Goal: Information Seeking & Learning: Learn about a topic

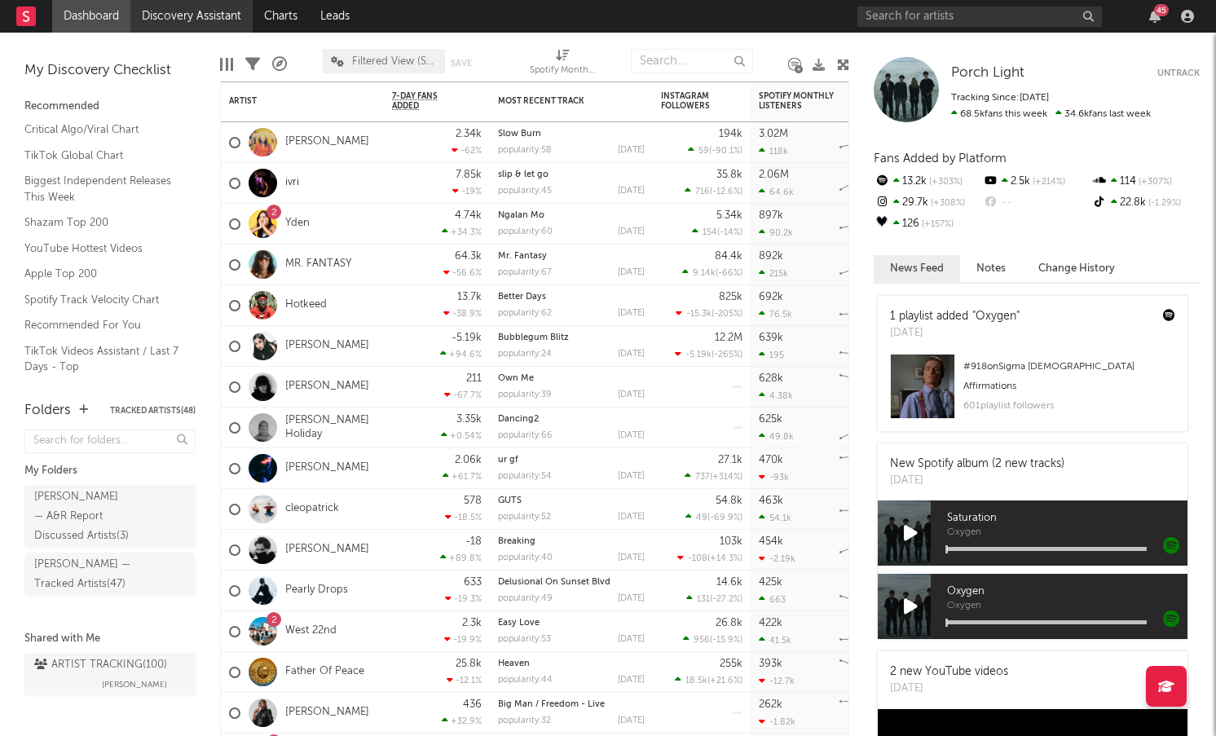
click at [184, 18] on link "Discovery Assistant" at bounding box center [191, 16] width 122 height 33
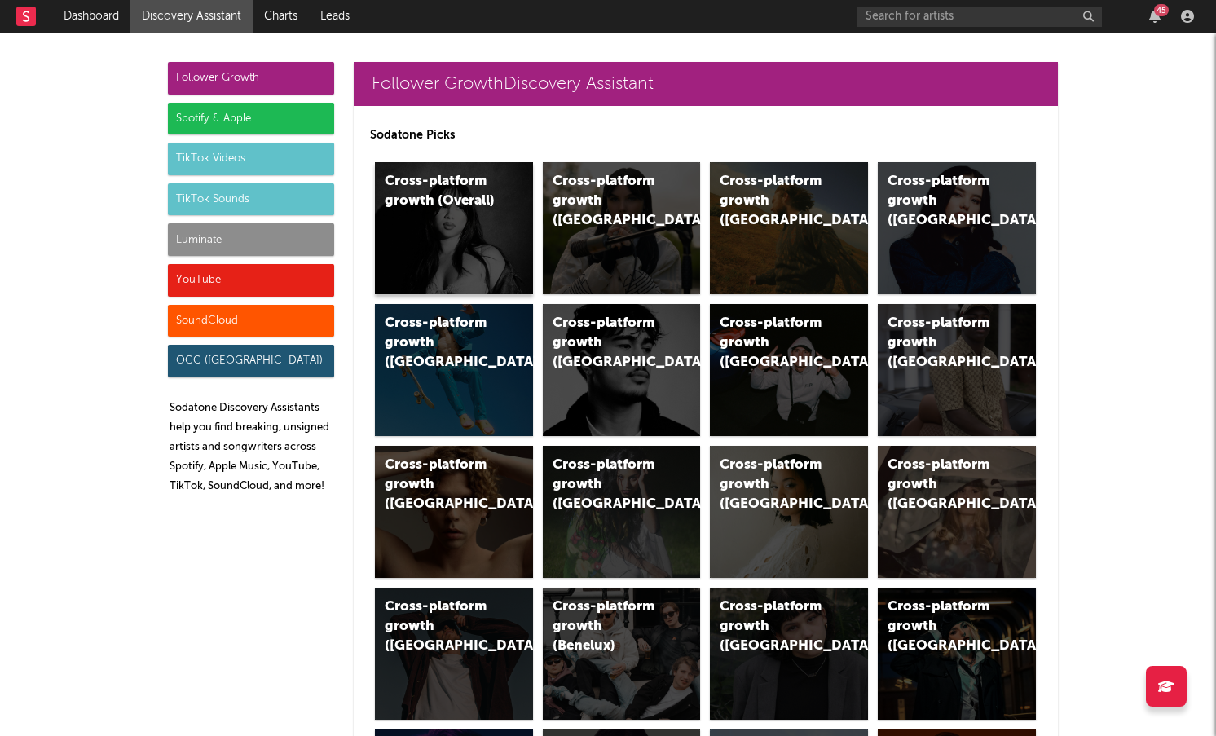
click at [470, 258] on div "Cross-platform growth (Overall)" at bounding box center [454, 228] width 158 height 132
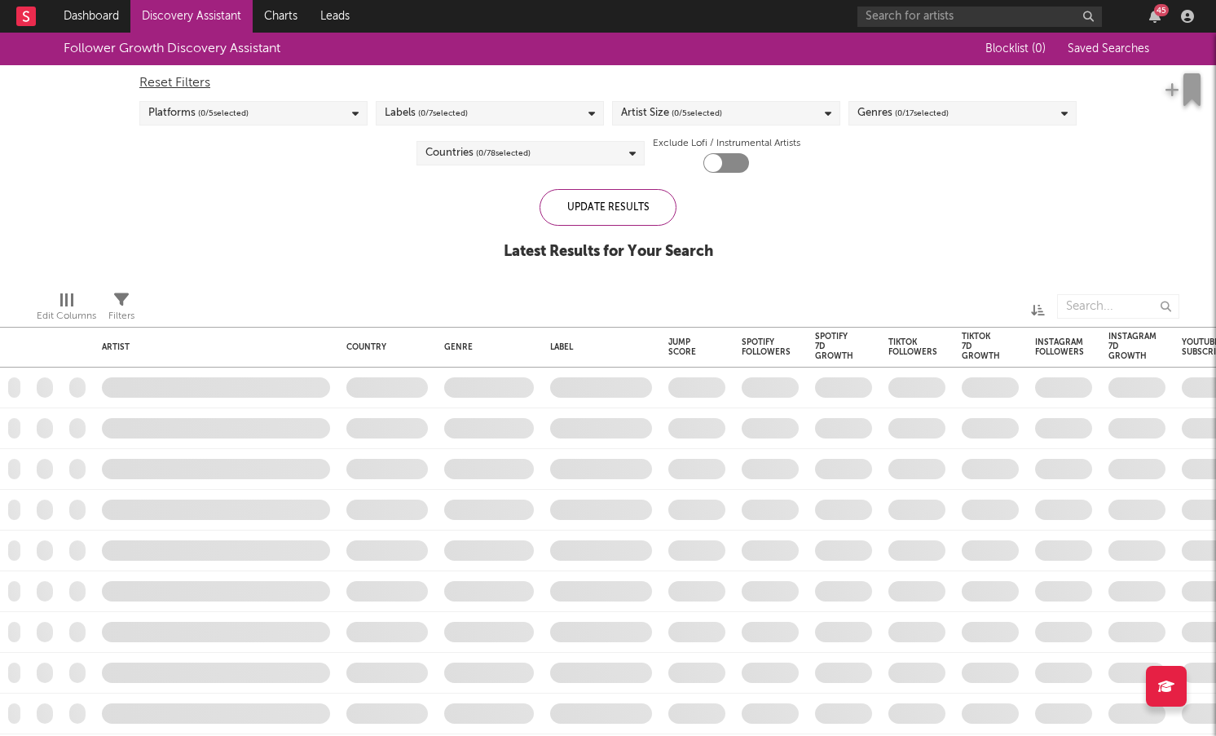
checkbox input "true"
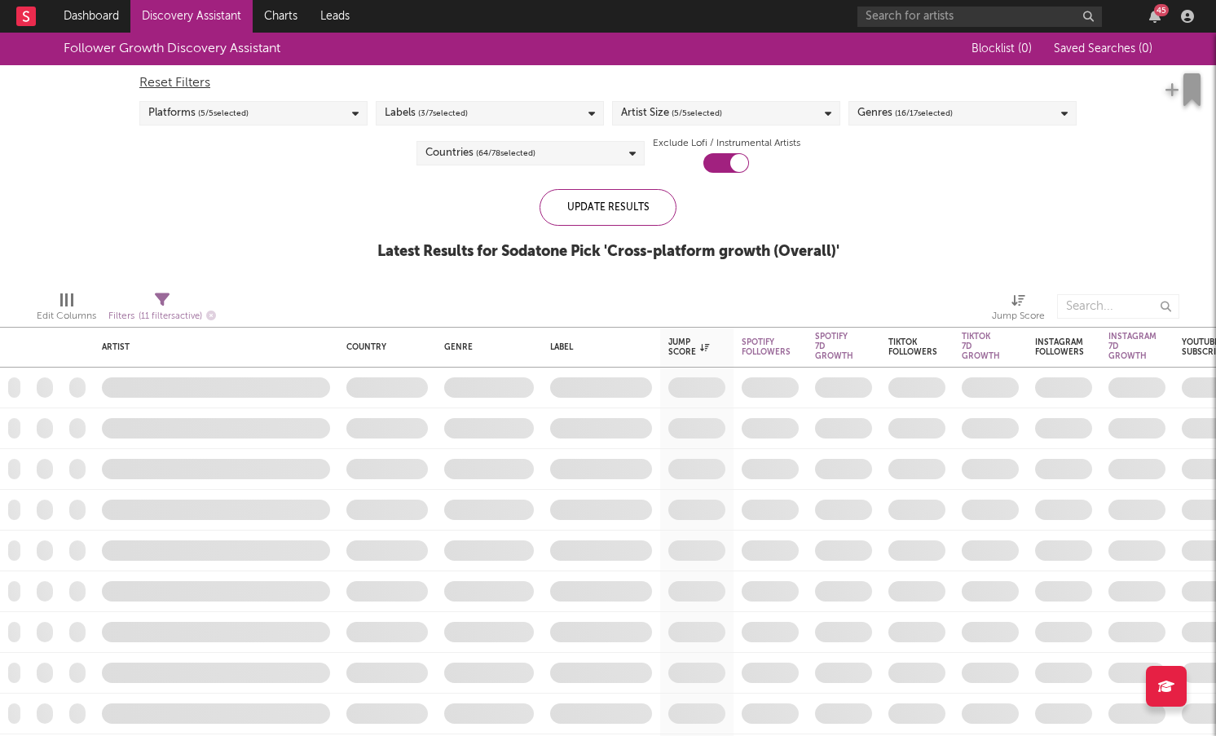
click at [313, 111] on div "Platforms ( 5 / 5 selected)" at bounding box center [253, 113] width 228 height 24
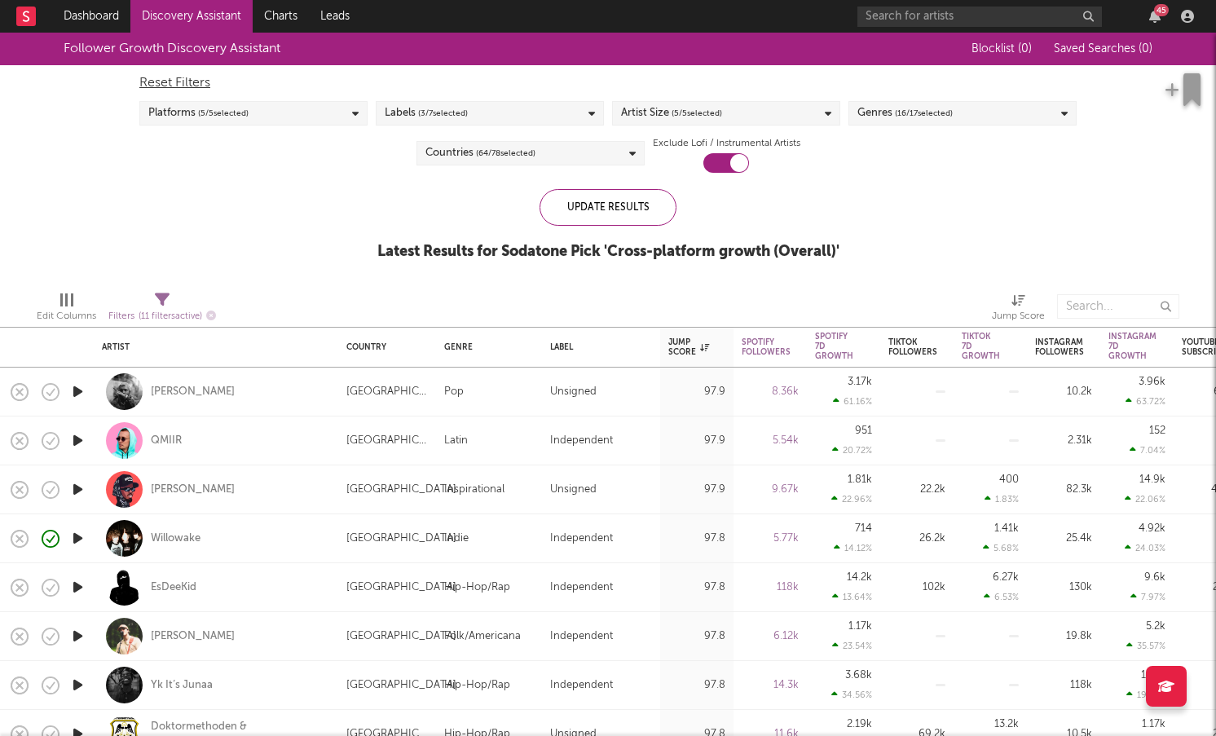
click at [70, 236] on div "Follower Growth Discovery Assistant Blocklist ( 0 ) Saved Searches ( 0 ) Reset …" at bounding box center [608, 155] width 1216 height 245
click at [832, 337] on div "Spotify 7D Growth" at bounding box center [834, 346] width 38 height 29
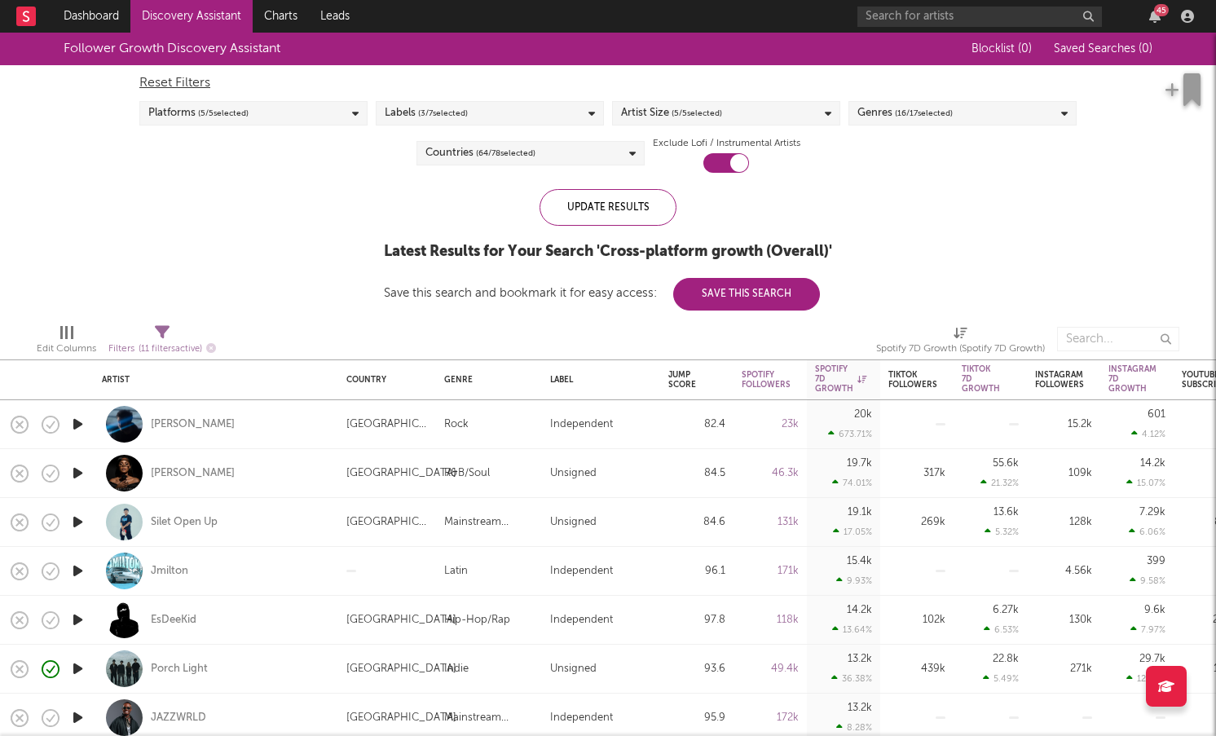
click at [496, 161] on span "( 64 / 78 selected)" at bounding box center [505, 153] width 59 height 20
click at [362, 182] on div "Follower Growth Discovery Assistant Blocklist ( 0 ) Saved Searches ( 0 ) Reset …" at bounding box center [608, 172] width 1216 height 278
click at [459, 120] on span "( 3 / 7 selected)" at bounding box center [443, 114] width 50 height 20
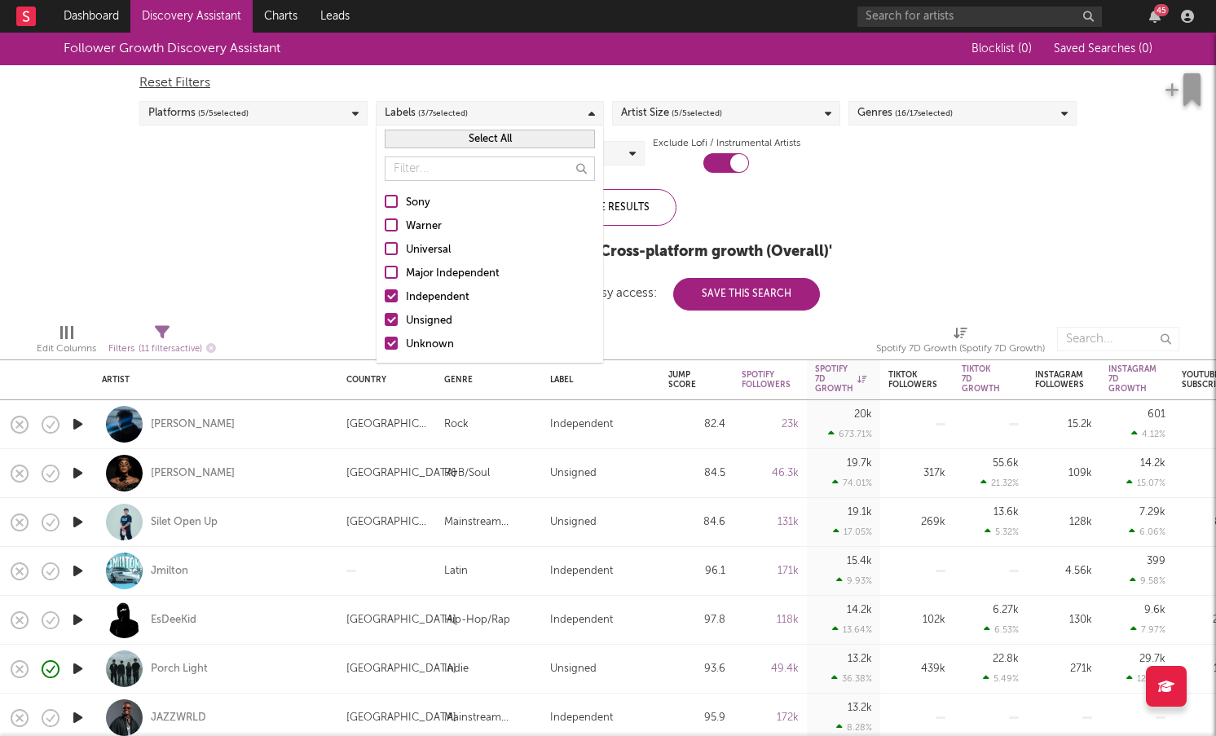
drag, startPoint x: 389, startPoint y: 293, endPoint x: 390, endPoint y: 315, distance: 22.8
click at [389, 293] on div at bounding box center [391, 295] width 13 height 13
click at [385, 293] on input "Independent" at bounding box center [385, 298] width 0 height 20
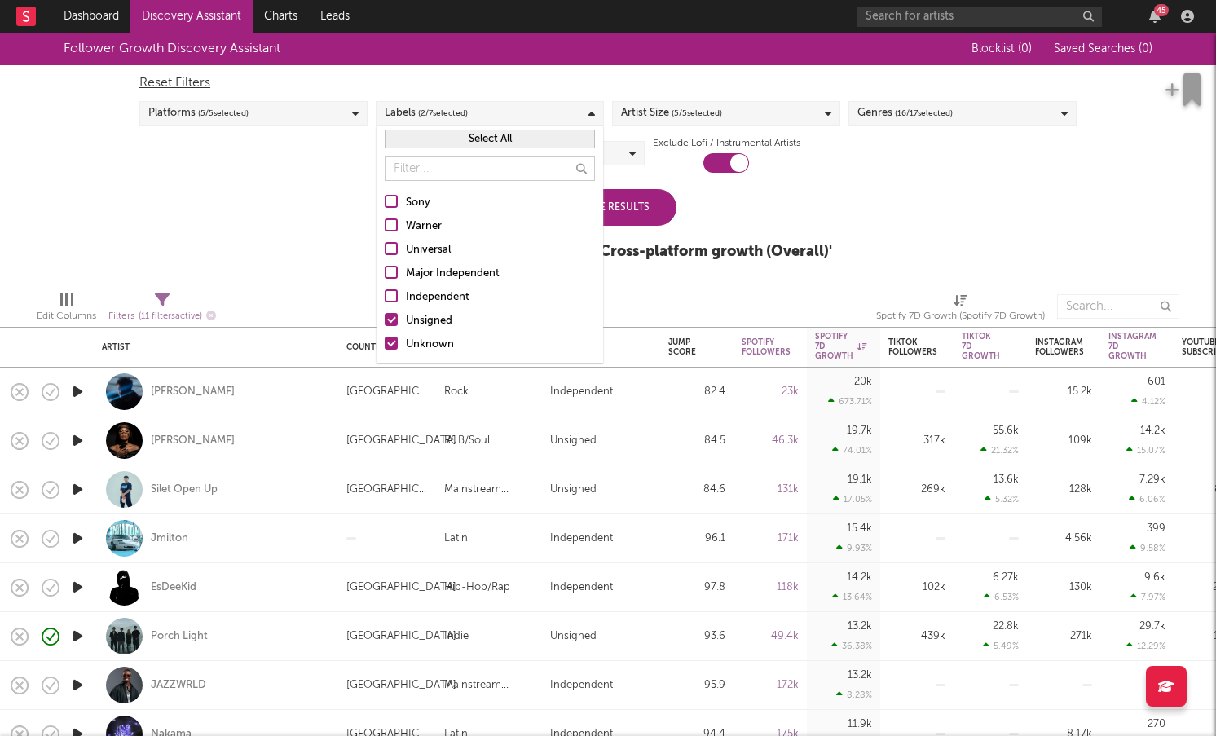
click at [392, 339] on div at bounding box center [391, 343] width 13 height 13
click at [385, 339] on input "Unknown" at bounding box center [385, 345] width 0 height 20
click at [804, 197] on div "Update Results Latest Results for Your Search ' Cross-platform growth (Overall)…" at bounding box center [608, 233] width 448 height 89
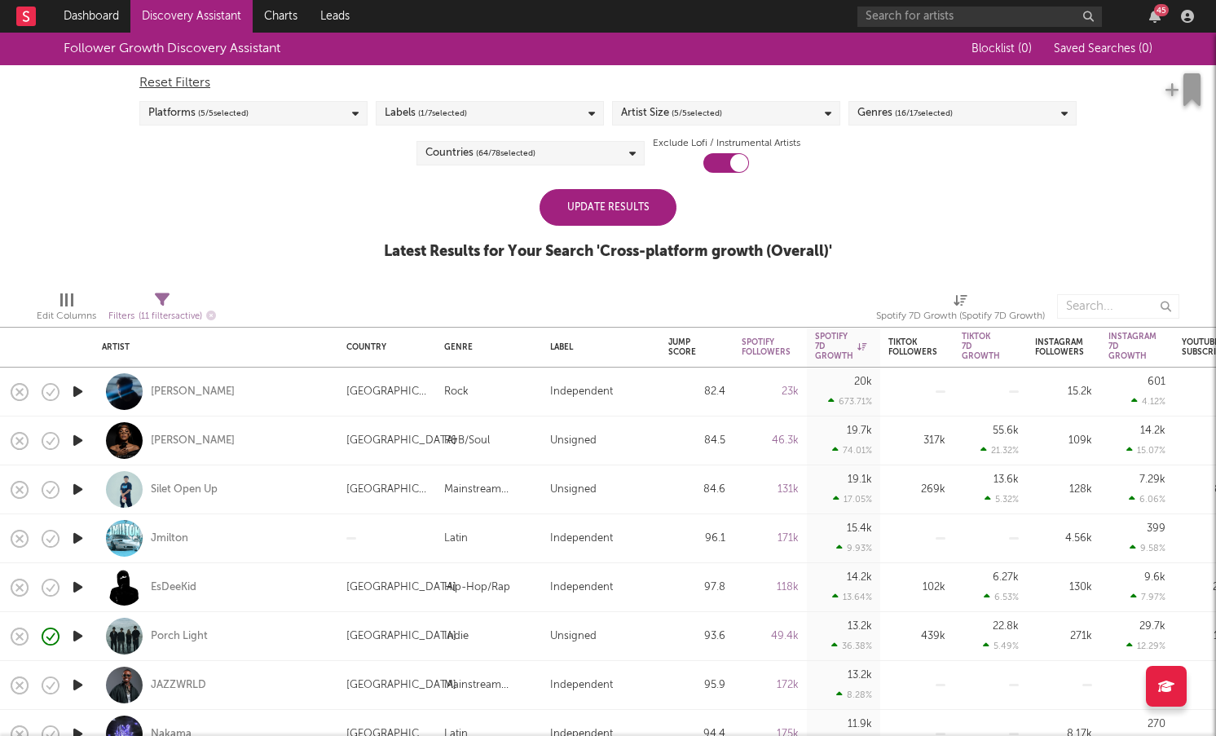
click at [651, 212] on div "Update Results" at bounding box center [608, 207] width 137 height 37
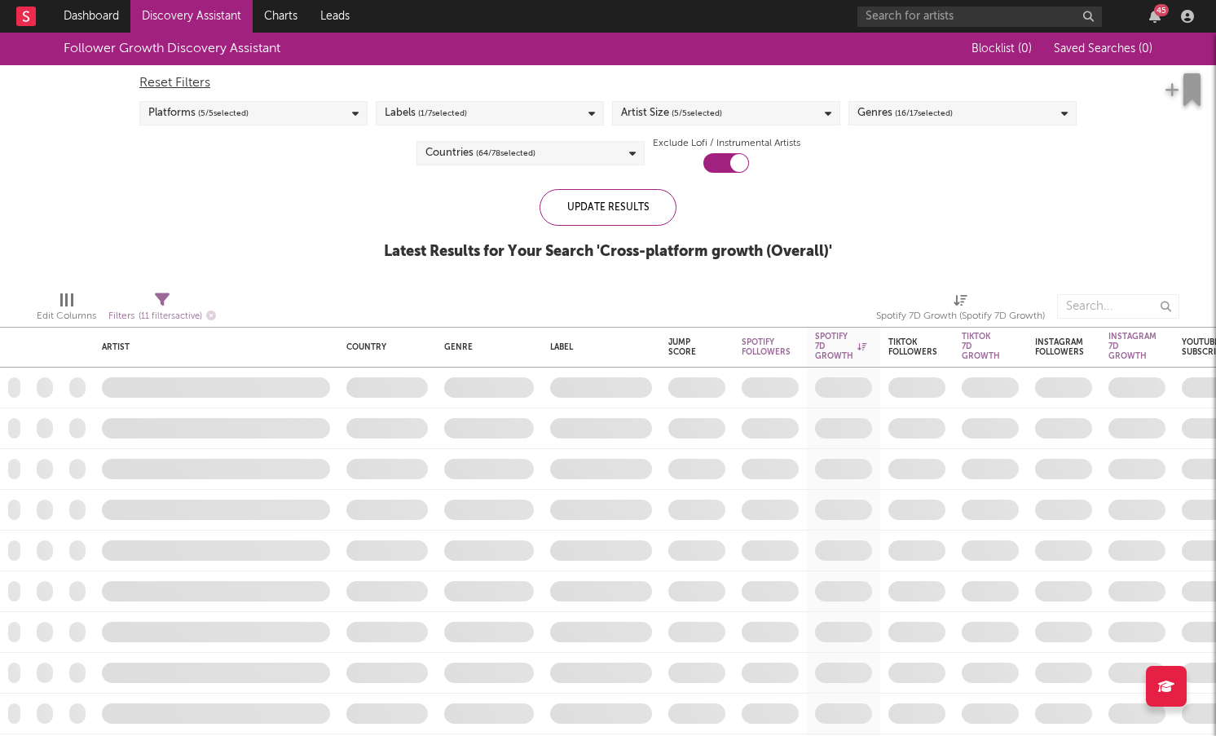
click at [968, 117] on div "Genres ( 16 / 17 selected)" at bounding box center [962, 113] width 228 height 24
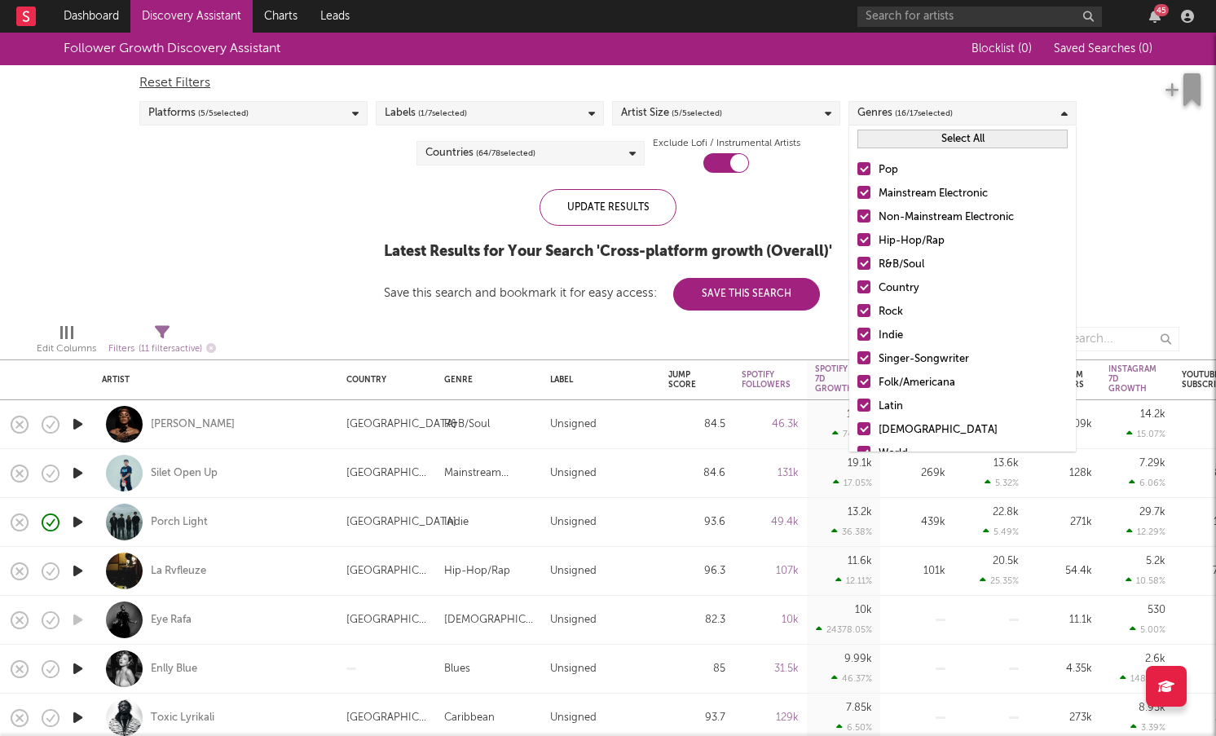
click at [870, 218] on div at bounding box center [863, 215] width 13 height 13
click at [857, 218] on input "Non-Mainstream Electronic" at bounding box center [857, 218] width 0 height 20
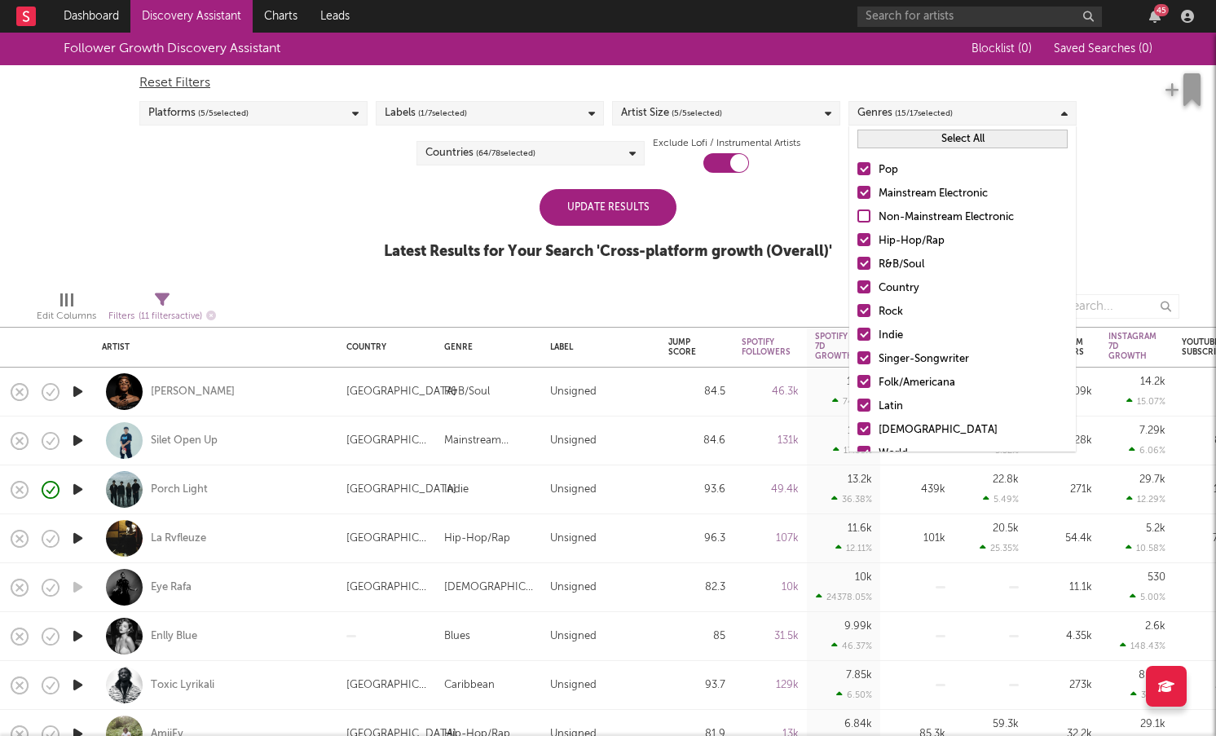
click at [866, 236] on div at bounding box center [863, 239] width 13 height 13
click at [857, 236] on input "Hip-Hop/Rap" at bounding box center [857, 241] width 0 height 20
click at [863, 265] on div at bounding box center [863, 263] width 13 height 13
click at [857, 265] on input "R&B/Soul" at bounding box center [857, 265] width 0 height 20
click at [865, 361] on div at bounding box center [863, 357] width 13 height 13
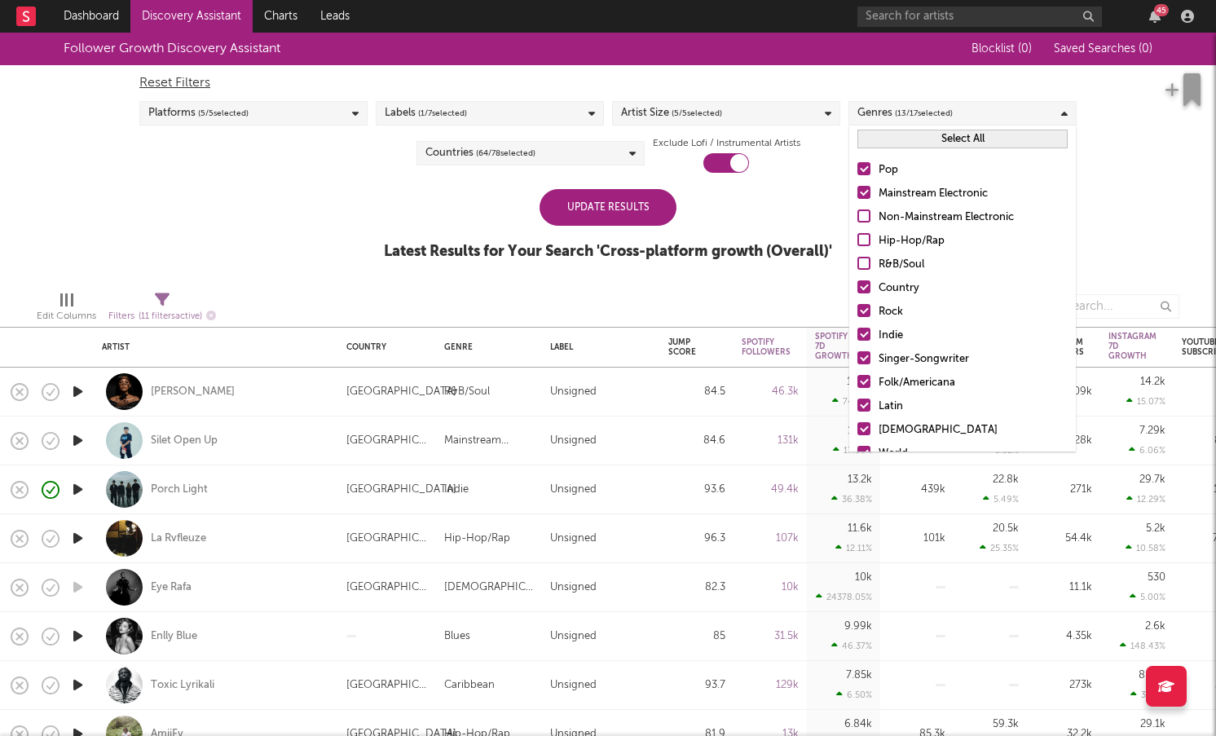
click at [857, 361] on input "Singer-Songwriter" at bounding box center [857, 360] width 0 height 20
click at [862, 387] on div at bounding box center [863, 381] width 13 height 13
click at [857, 387] on input "Folk/Americana" at bounding box center [857, 383] width 0 height 20
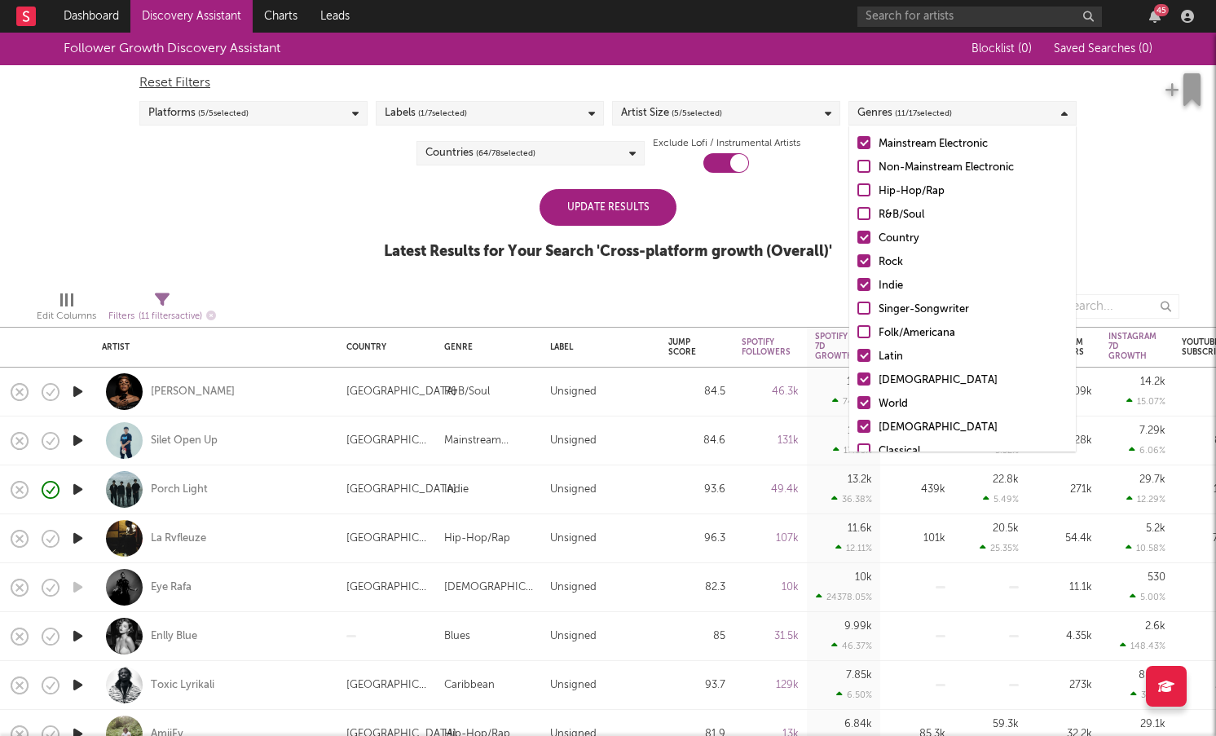
scroll to position [68, 0]
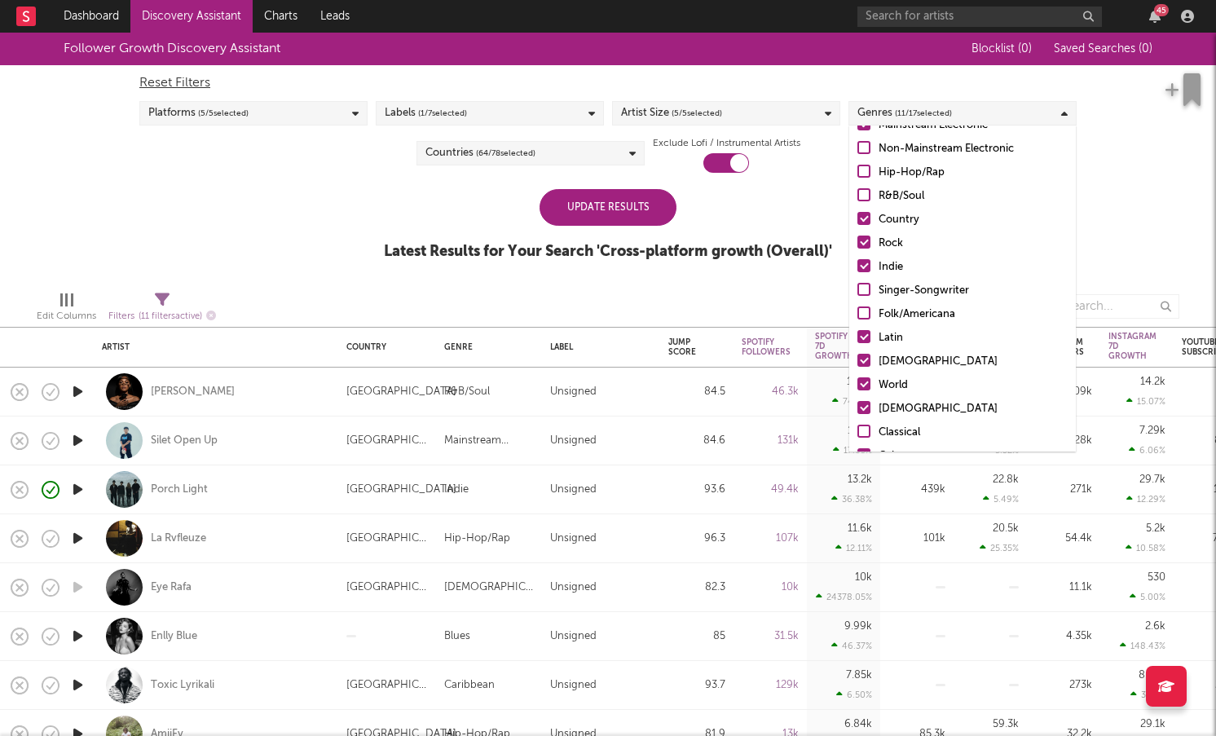
click at [863, 326] on div "Pop Mainstream Electronic Non-Mainstream Electronic Hip-Hop/Rap R&B/Soul Countr…" at bounding box center [962, 291] width 227 height 414
click at [862, 352] on label "[DEMOGRAPHIC_DATA]" at bounding box center [962, 362] width 210 height 20
click at [857, 352] on input "[DEMOGRAPHIC_DATA]" at bounding box center [857, 362] width 0 height 20
click at [866, 333] on div at bounding box center [863, 336] width 13 height 13
click at [857, 333] on input "Latin" at bounding box center [857, 338] width 0 height 20
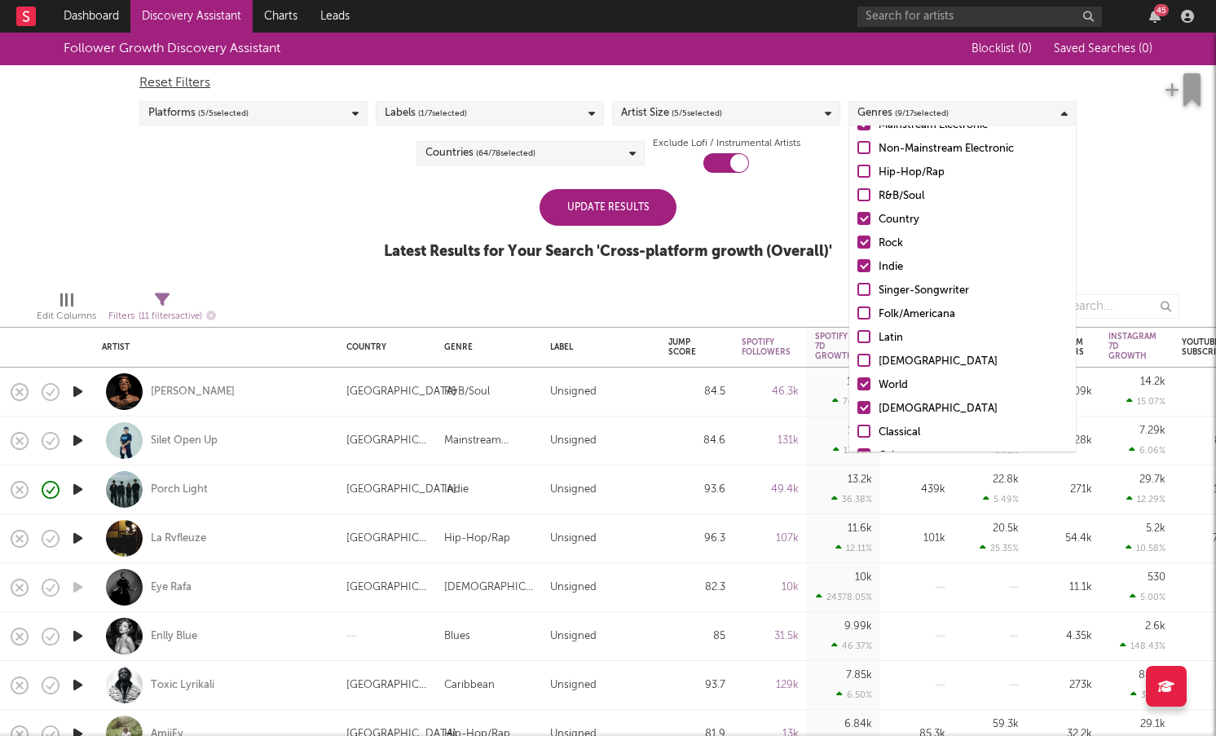
click at [862, 388] on div at bounding box center [863, 383] width 13 height 13
click at [857, 388] on input "World" at bounding box center [857, 386] width 0 height 20
click at [862, 409] on div at bounding box center [863, 407] width 13 height 13
click at [857, 409] on input "[DEMOGRAPHIC_DATA]" at bounding box center [857, 409] width 0 height 20
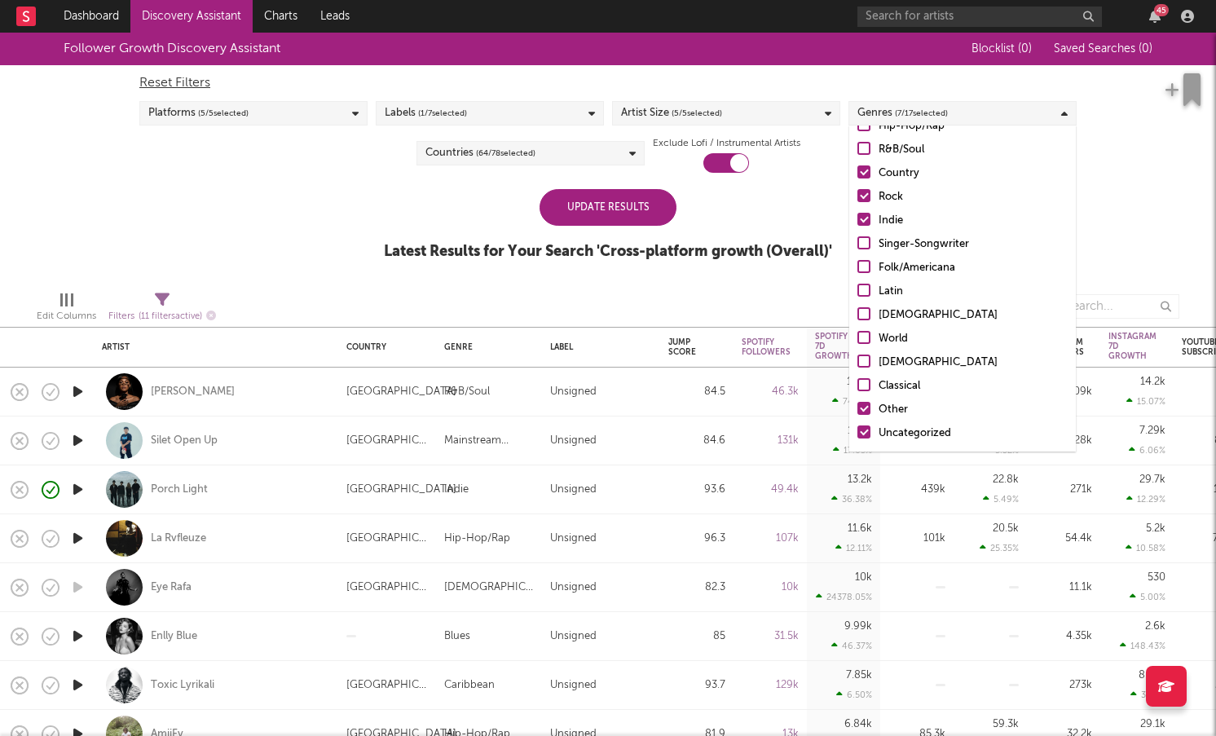
click at [873, 403] on label "Other" at bounding box center [962, 410] width 210 height 20
click at [857, 403] on input "Other" at bounding box center [857, 410] width 0 height 20
click at [862, 430] on div at bounding box center [863, 431] width 13 height 13
click at [857, 430] on input "Uncategorized" at bounding box center [857, 434] width 0 height 20
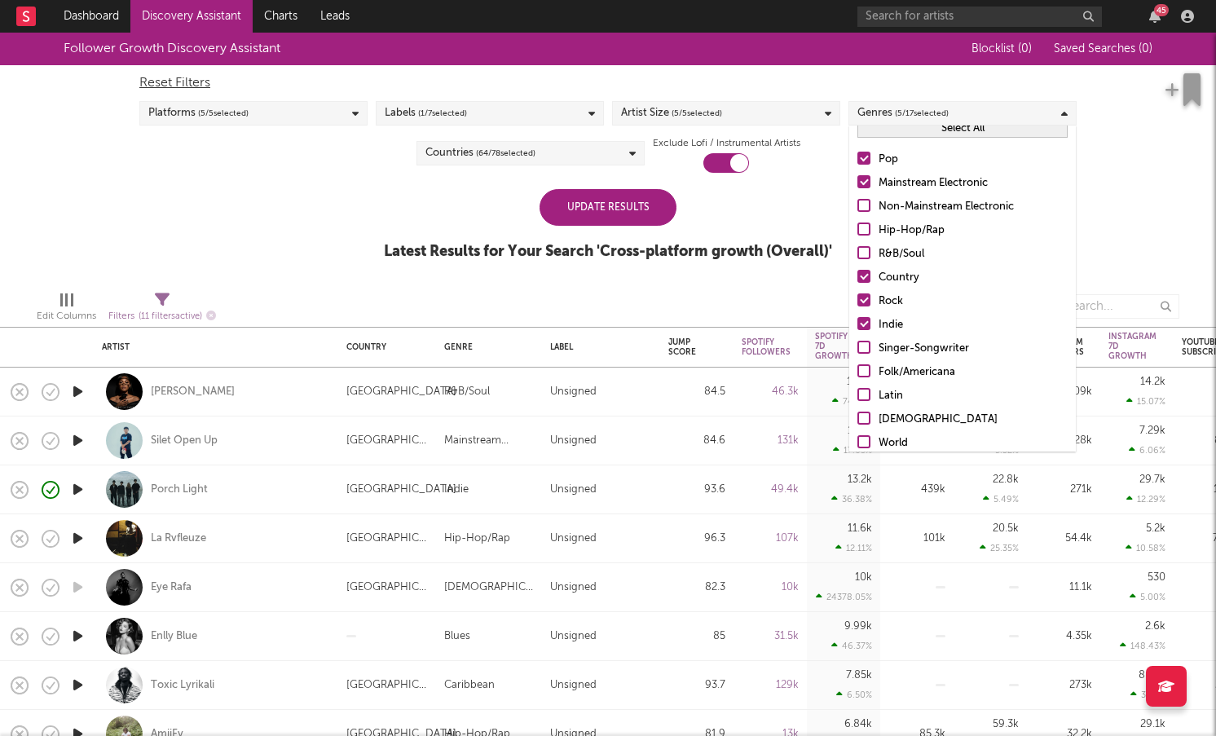
scroll to position [11, 0]
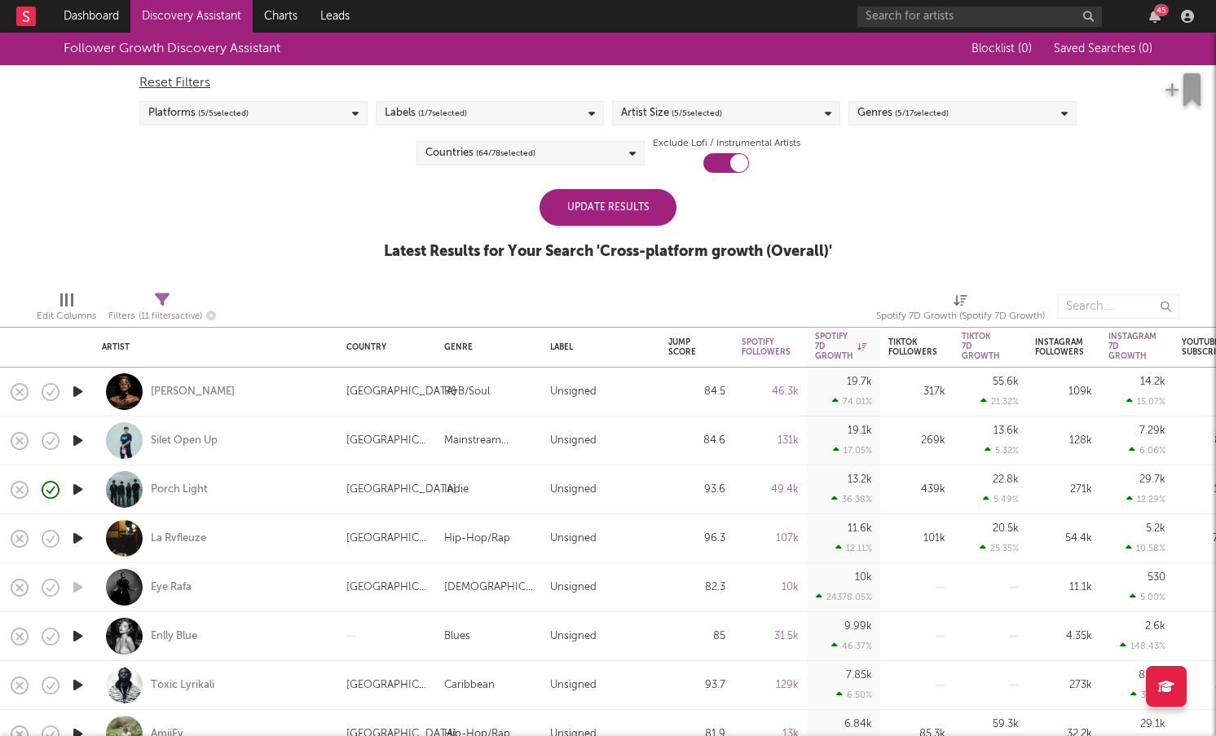
click at [1116, 187] on div "Follower Growth Discovery Assistant Blocklist ( 0 ) Saved Searches ( 0 ) Reset …" at bounding box center [608, 155] width 1216 height 245
click at [616, 204] on div "Update Results" at bounding box center [608, 207] width 137 height 37
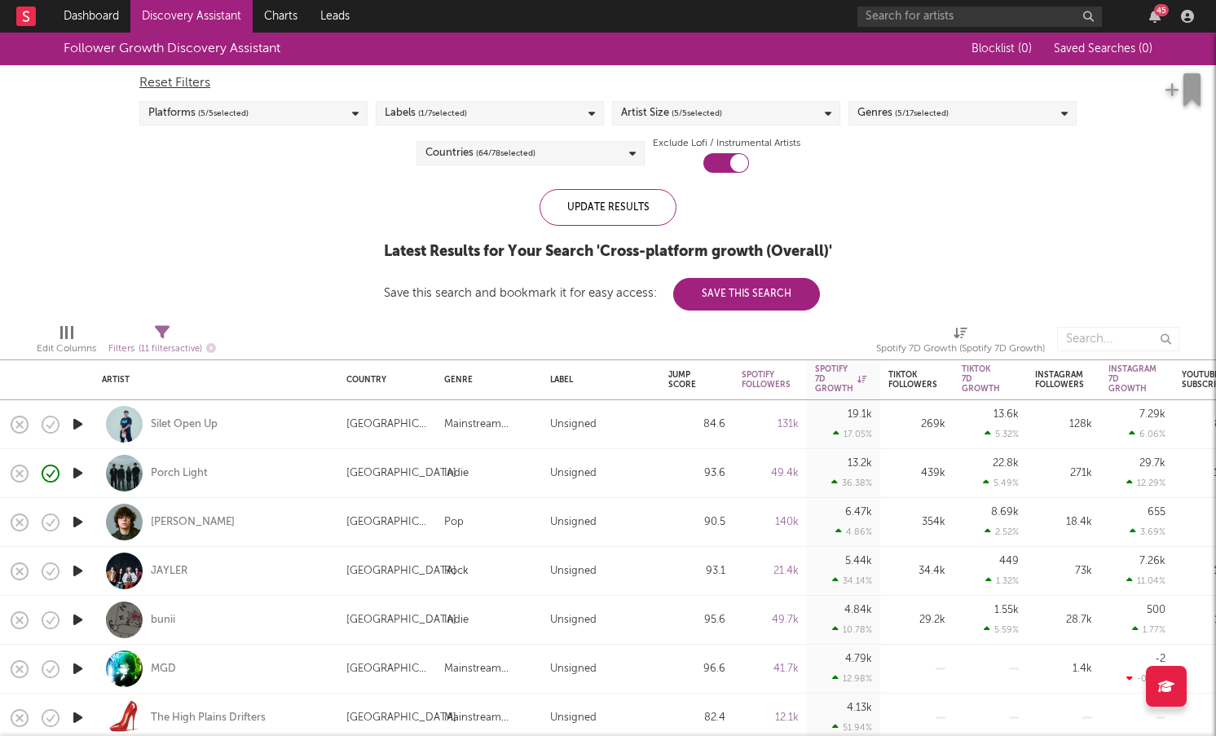
click at [900, 121] on span "( 5 / 17 selected)" at bounding box center [922, 114] width 54 height 20
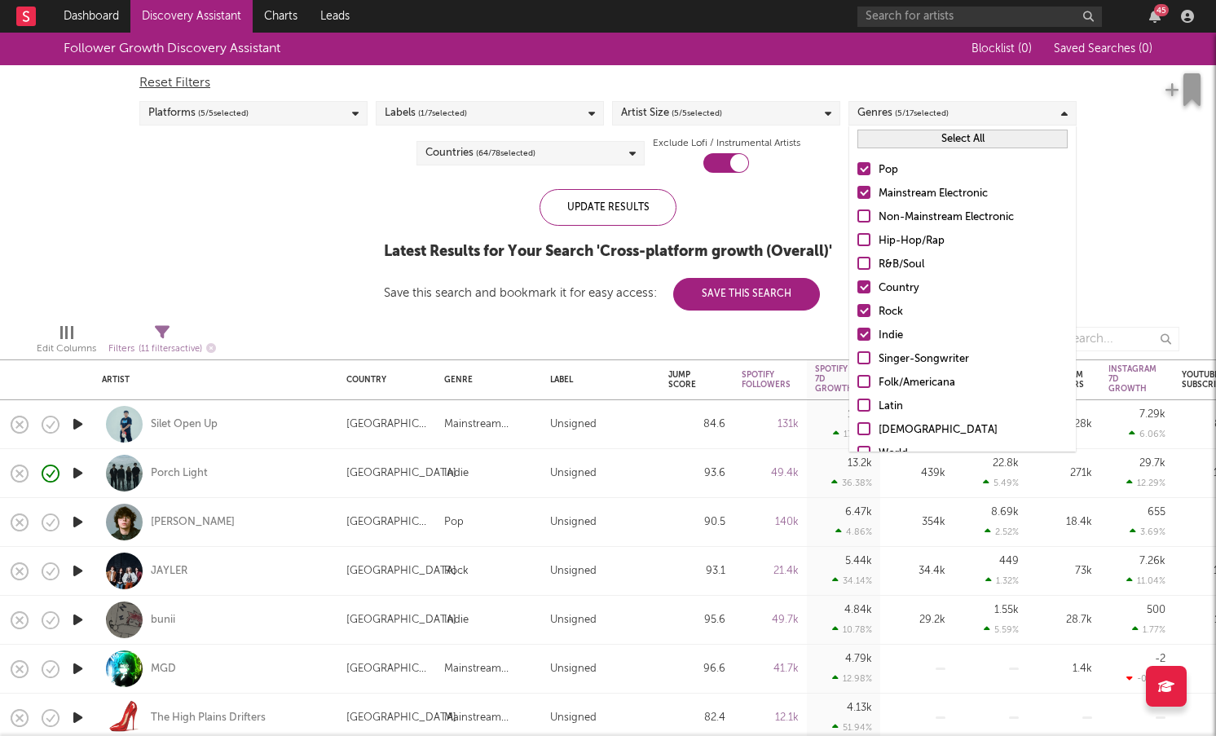
click at [863, 262] on div at bounding box center [863, 263] width 13 height 13
click at [857, 262] on input "R&B/Soul" at bounding box center [857, 265] width 0 height 20
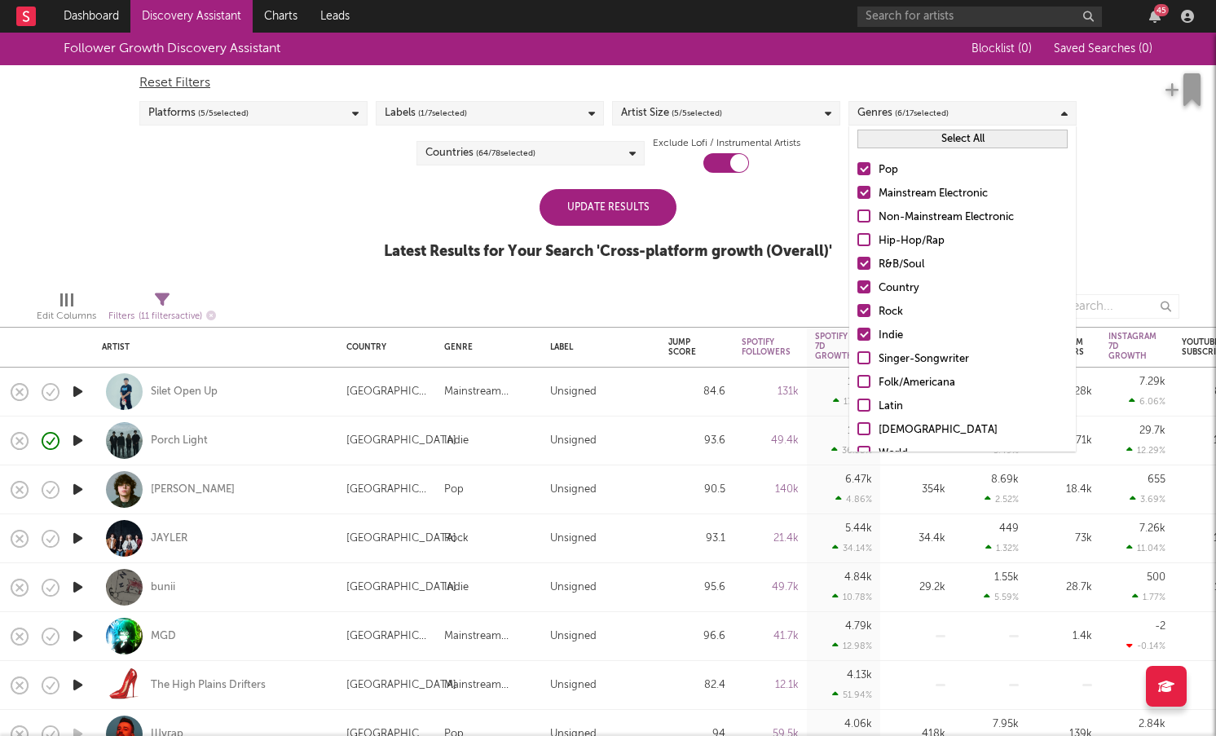
click at [864, 258] on div at bounding box center [863, 263] width 13 height 13
click at [857, 258] on input "R&B/Soul" at bounding box center [857, 265] width 0 height 20
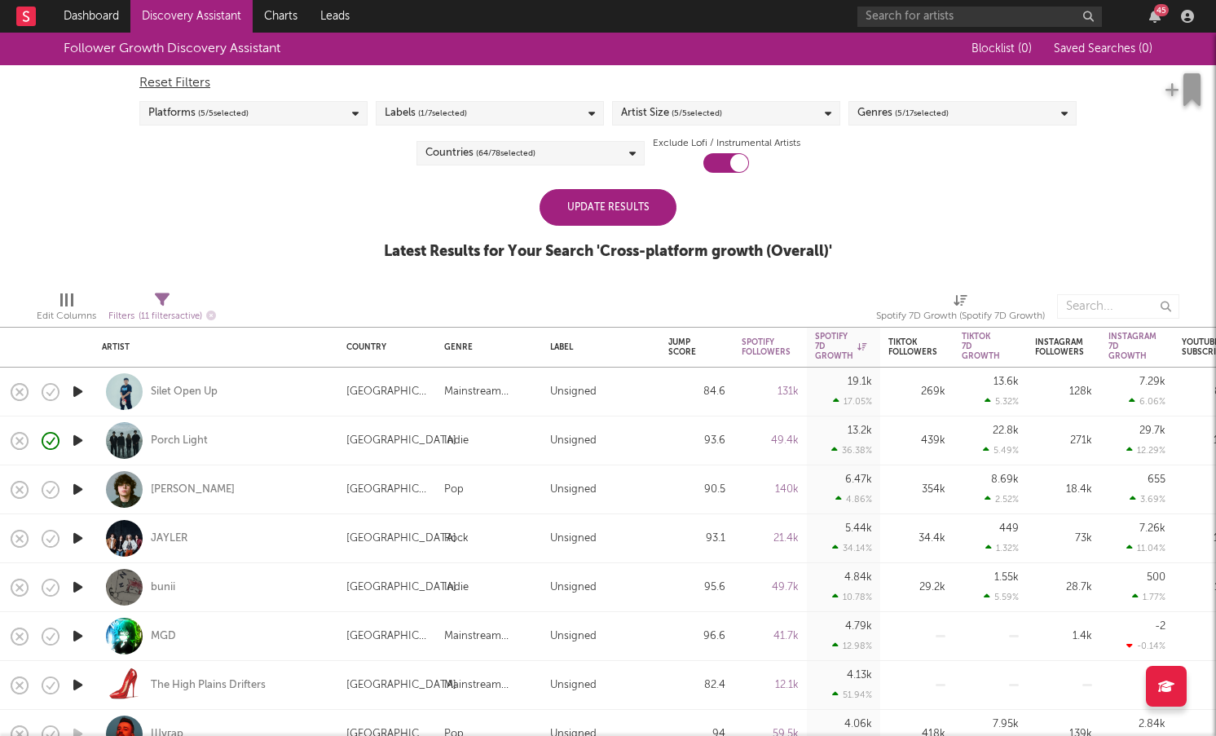
click at [1108, 251] on div "Follower Growth Discovery Assistant Blocklist ( 0 ) Saved Searches ( 0 ) Reset …" at bounding box center [608, 155] width 1216 height 245
click at [627, 202] on div "Update Results" at bounding box center [608, 207] width 137 height 37
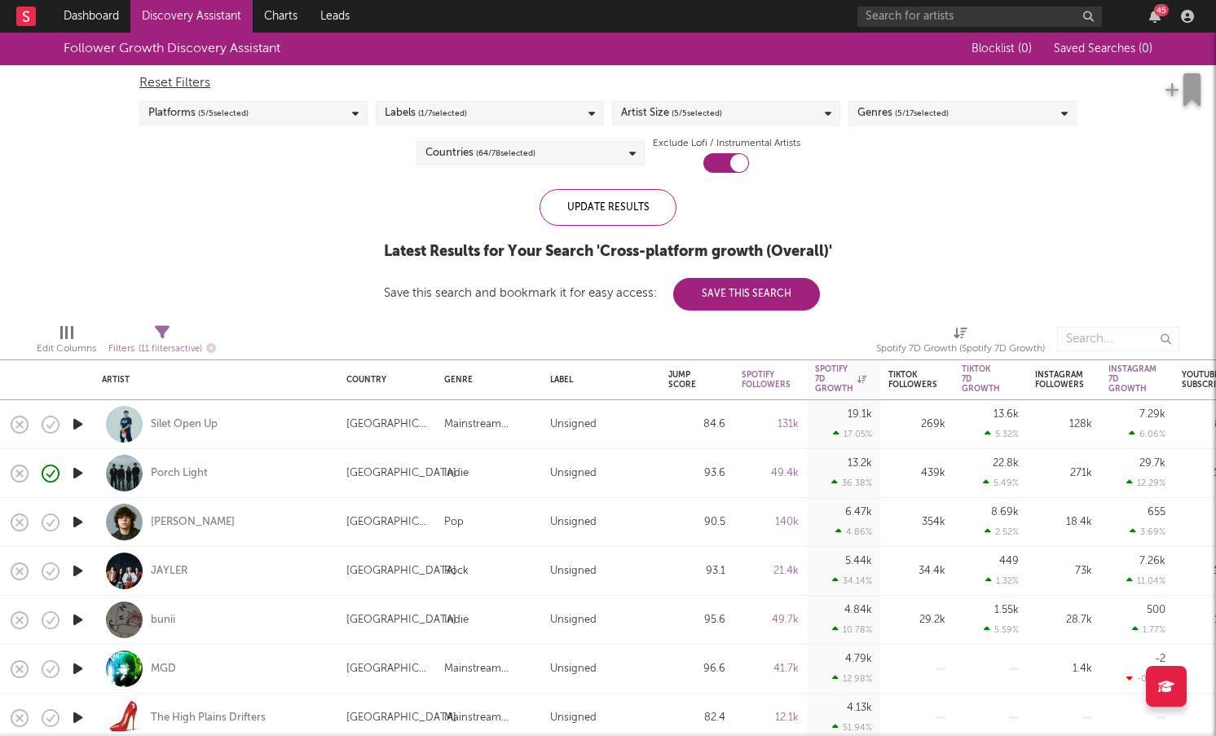
click at [1040, 115] on div "Genres ( 5 / 17 selected)" at bounding box center [962, 113] width 228 height 24
click at [768, 232] on div "Update Results Latest Results for Your Search ' Cross-platform growth (Overall)…" at bounding box center [608, 249] width 448 height 121
click at [546, 103] on div "Labels ( 1 / 7 selected)" at bounding box center [490, 113] width 228 height 24
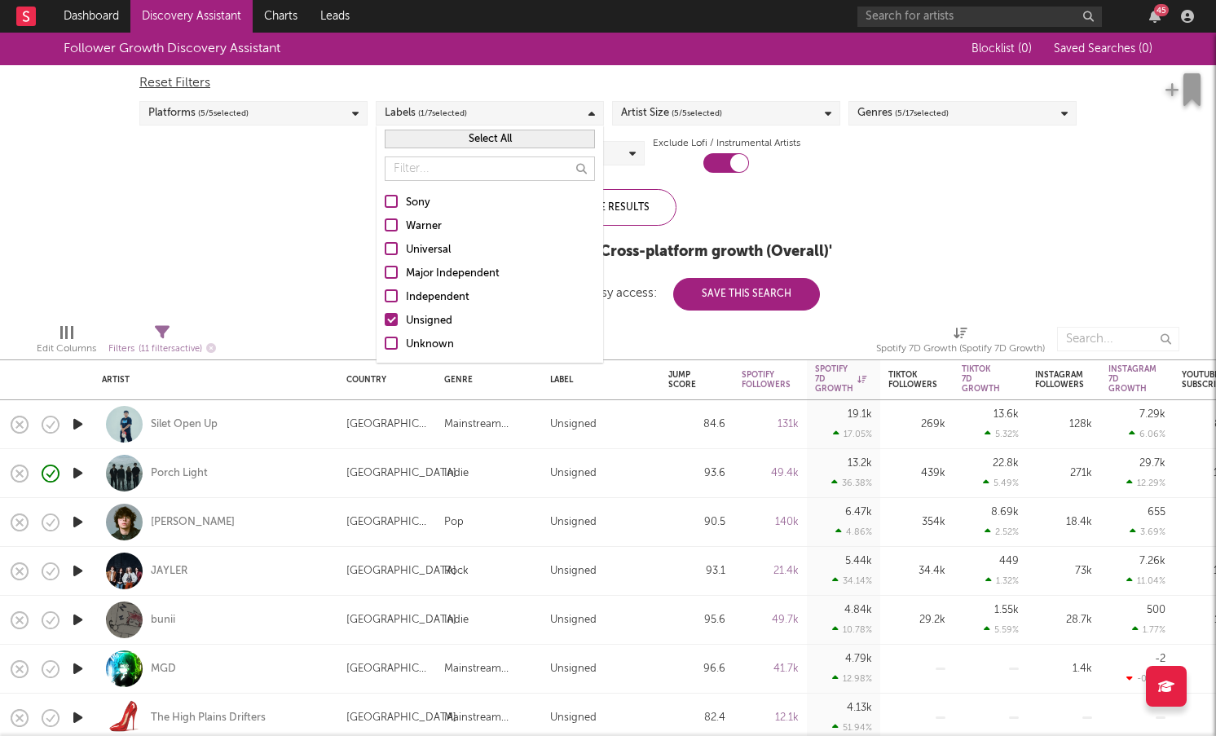
click at [320, 265] on div "Follower Growth Discovery Assistant Blocklist ( 0 ) Saved Searches ( 0 ) Reset …" at bounding box center [608, 172] width 1216 height 278
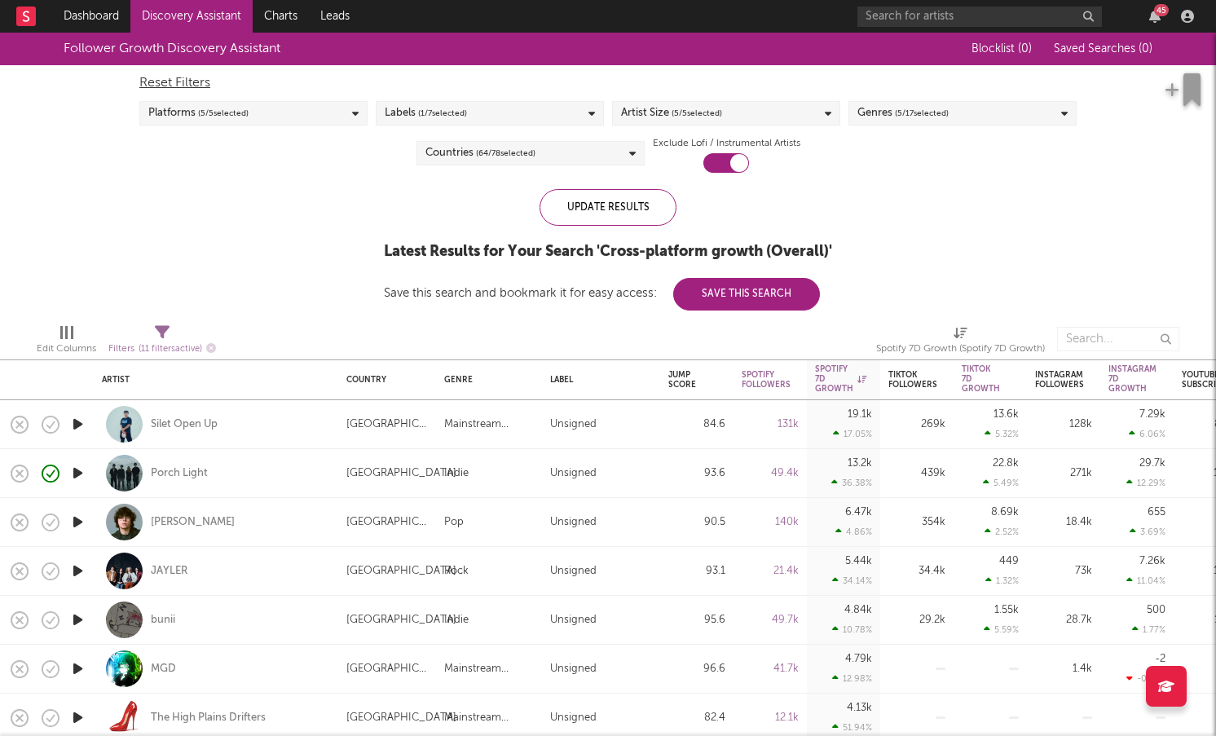
click at [524, 148] on span "( 64 / 78 selected)" at bounding box center [505, 153] width 59 height 20
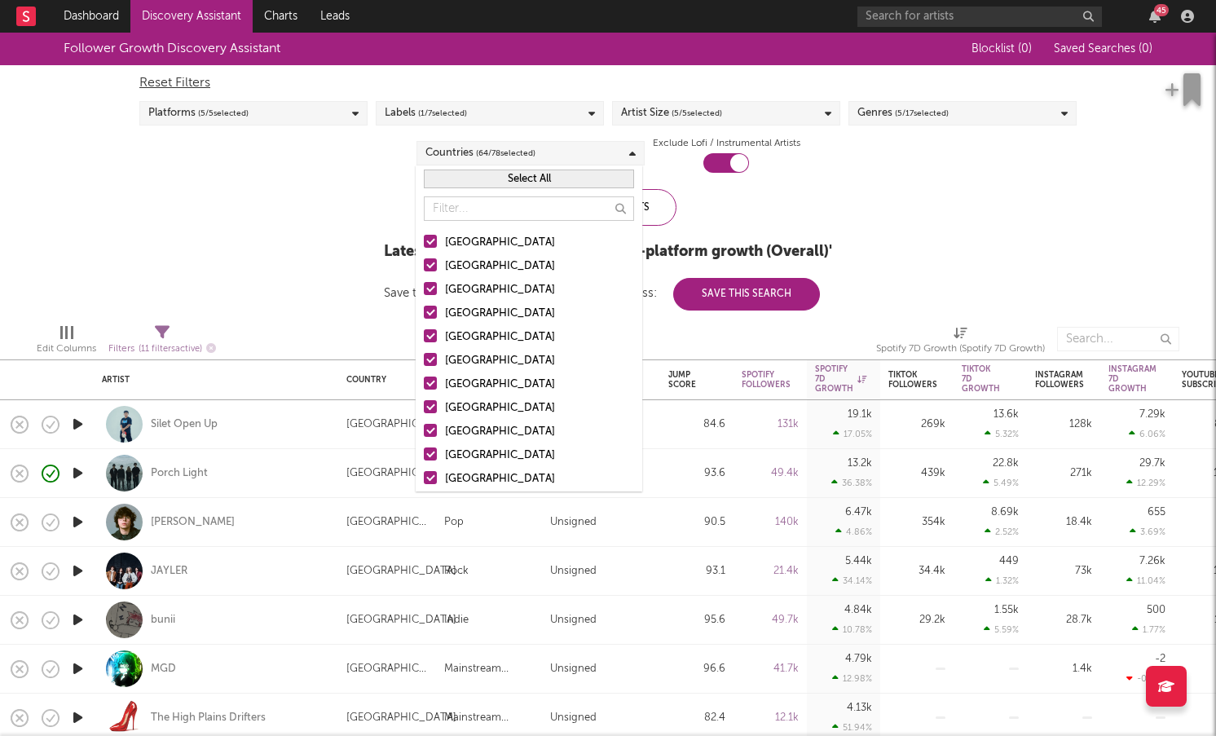
click at [524, 187] on button "Select All" at bounding box center [529, 179] width 210 height 19
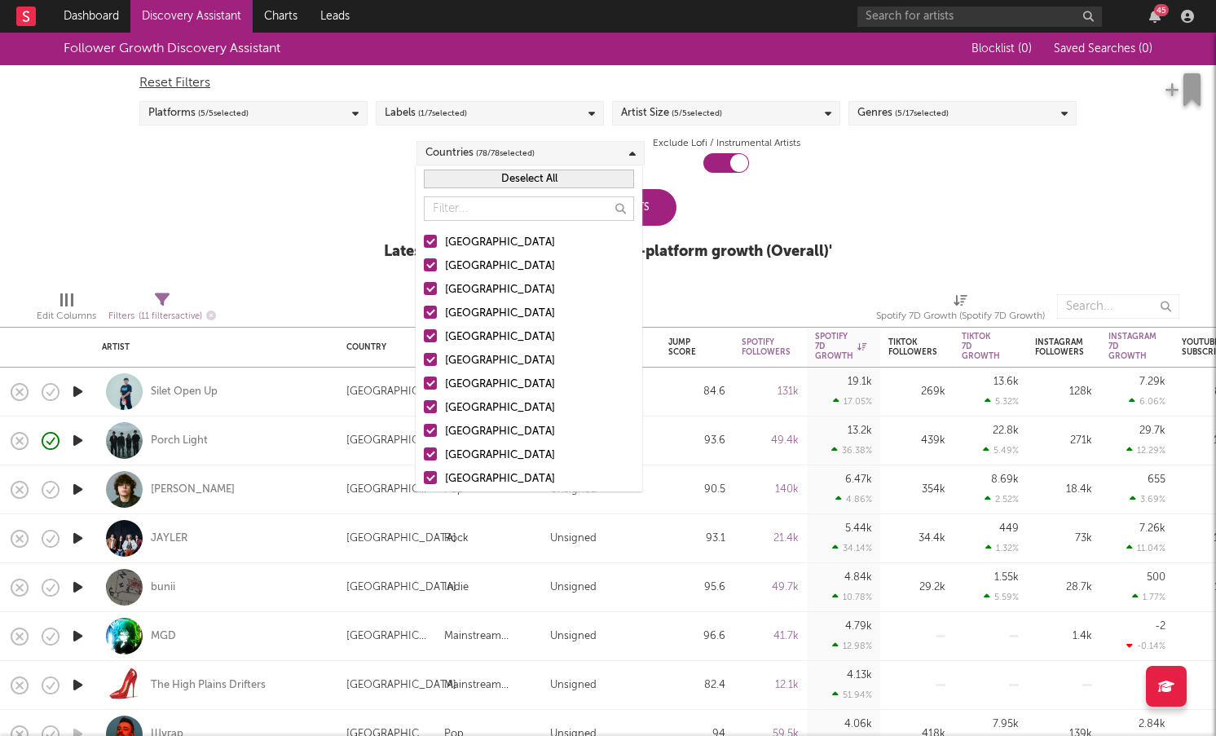
click at [524, 187] on button "Deselect All" at bounding box center [529, 179] width 210 height 19
click at [433, 242] on div at bounding box center [430, 241] width 13 height 13
click at [424, 242] on input "[GEOGRAPHIC_DATA]" at bounding box center [424, 243] width 0 height 20
click at [435, 271] on div at bounding box center [430, 264] width 13 height 13
click at [424, 271] on input "[GEOGRAPHIC_DATA]" at bounding box center [424, 267] width 0 height 20
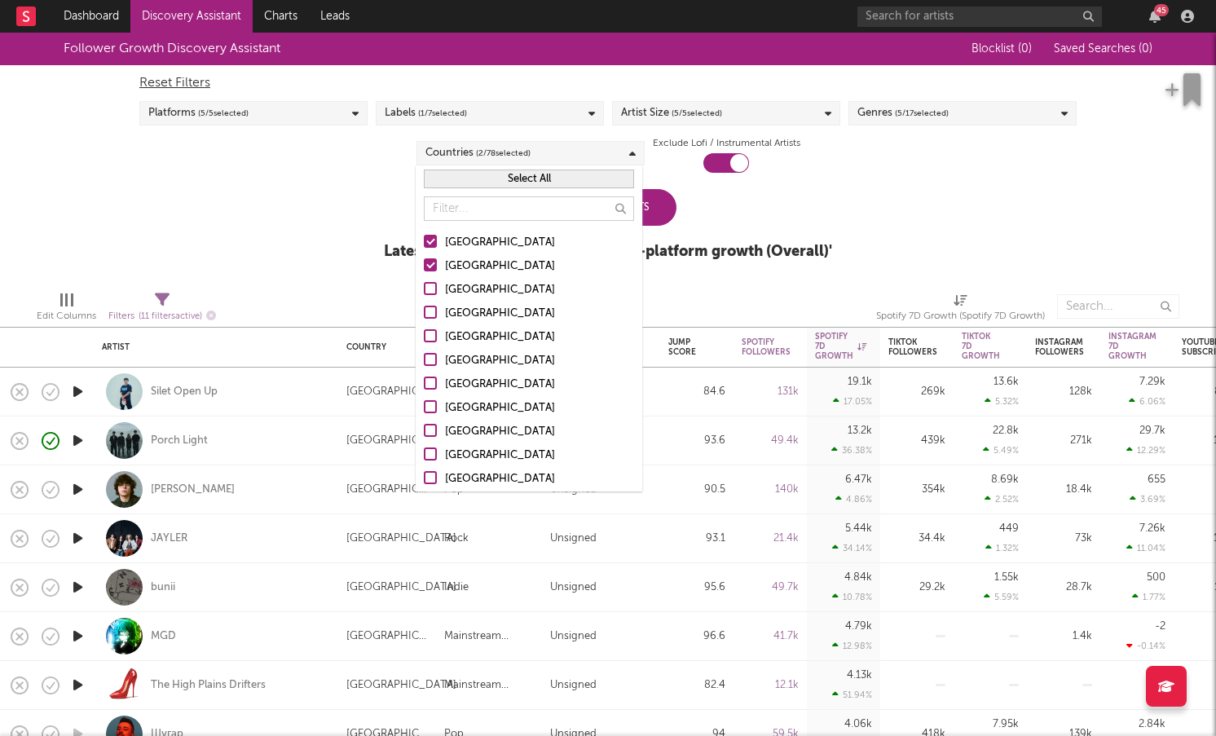
click at [433, 285] on div at bounding box center [430, 288] width 13 height 13
click at [424, 285] on input "[GEOGRAPHIC_DATA]" at bounding box center [424, 290] width 0 height 20
click at [434, 314] on div at bounding box center [430, 312] width 13 height 13
click at [424, 314] on input "[GEOGRAPHIC_DATA]" at bounding box center [424, 314] width 0 height 20
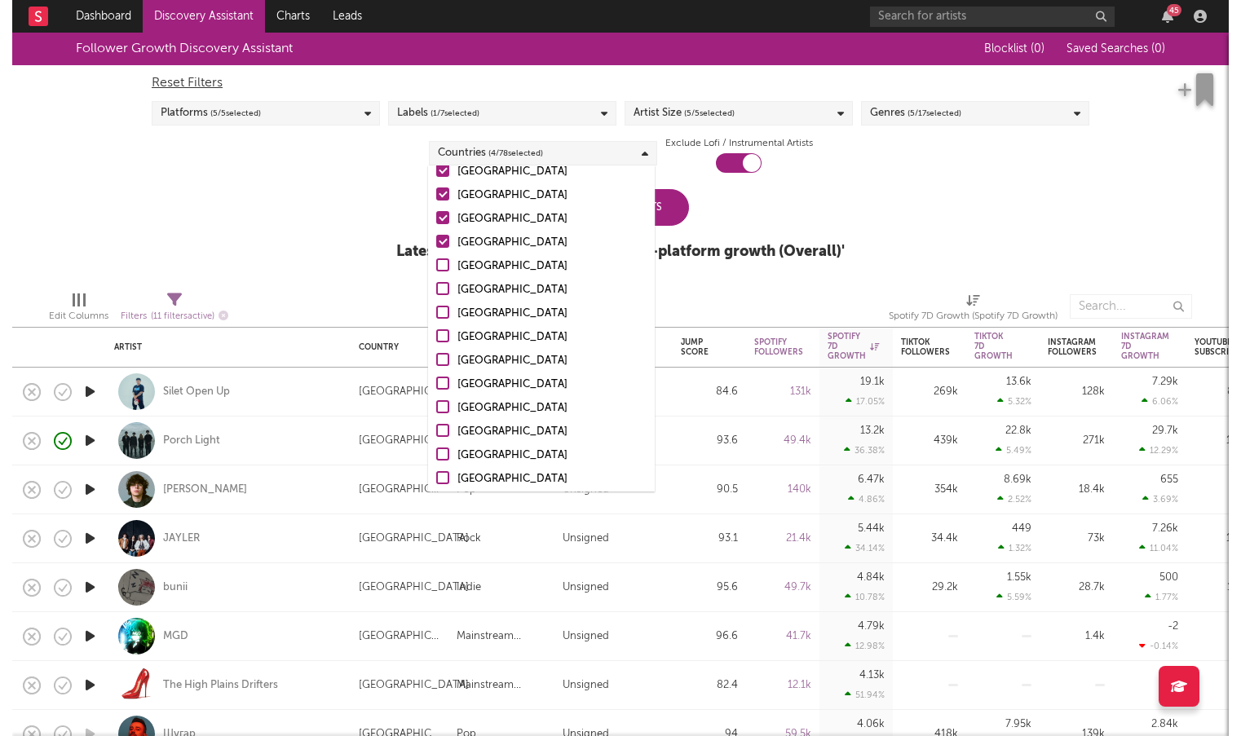
scroll to position [82, 0]
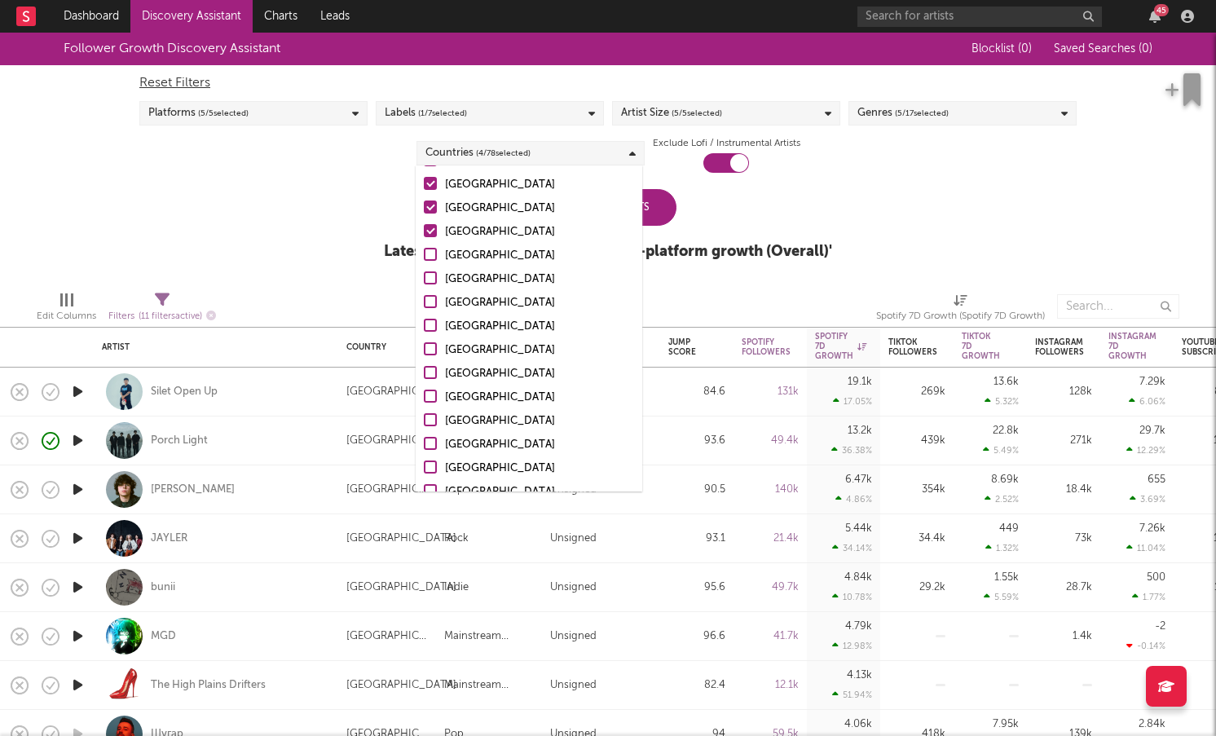
click at [255, 212] on div "Follower Growth Discovery Assistant Blocklist ( 0 ) Saved Searches ( 0 ) Reset …" at bounding box center [608, 155] width 1216 height 245
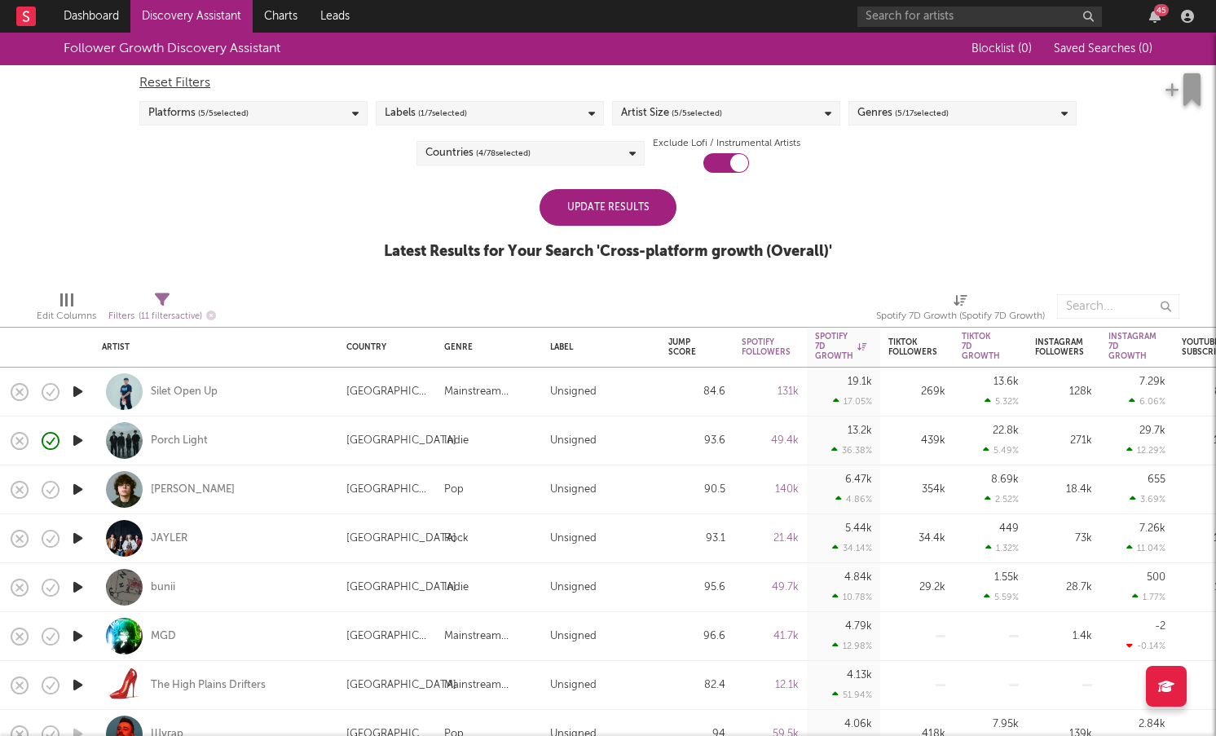
click at [615, 211] on div "Update Results" at bounding box center [608, 207] width 137 height 37
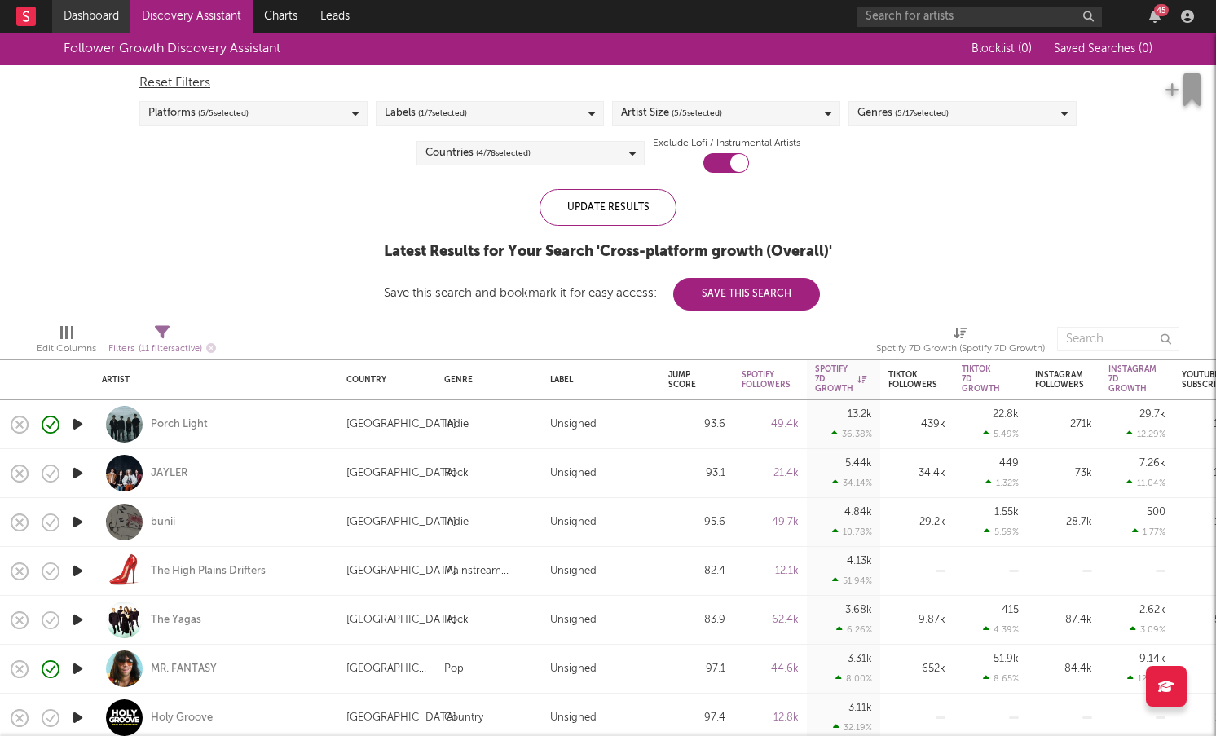
click at [91, 16] on link "Dashboard" at bounding box center [91, 16] width 78 height 33
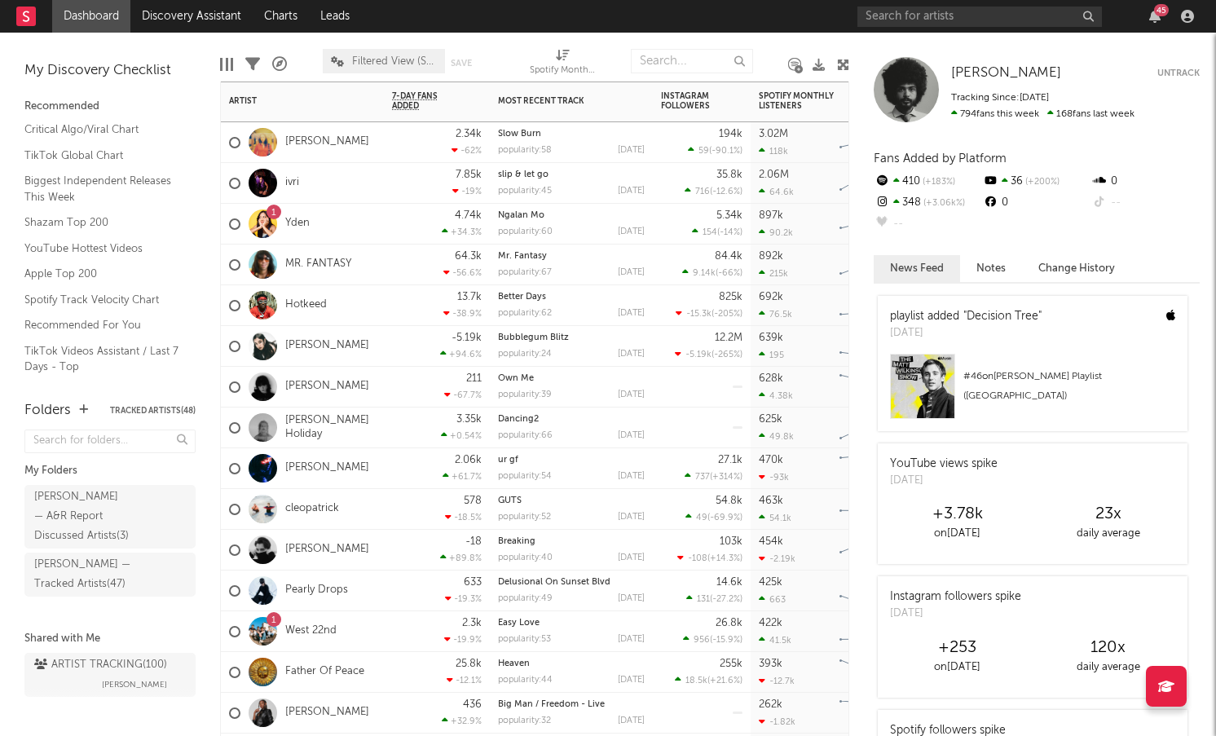
click at [334, 304] on div "Hotkeed" at bounding box center [302, 305] width 163 height 41
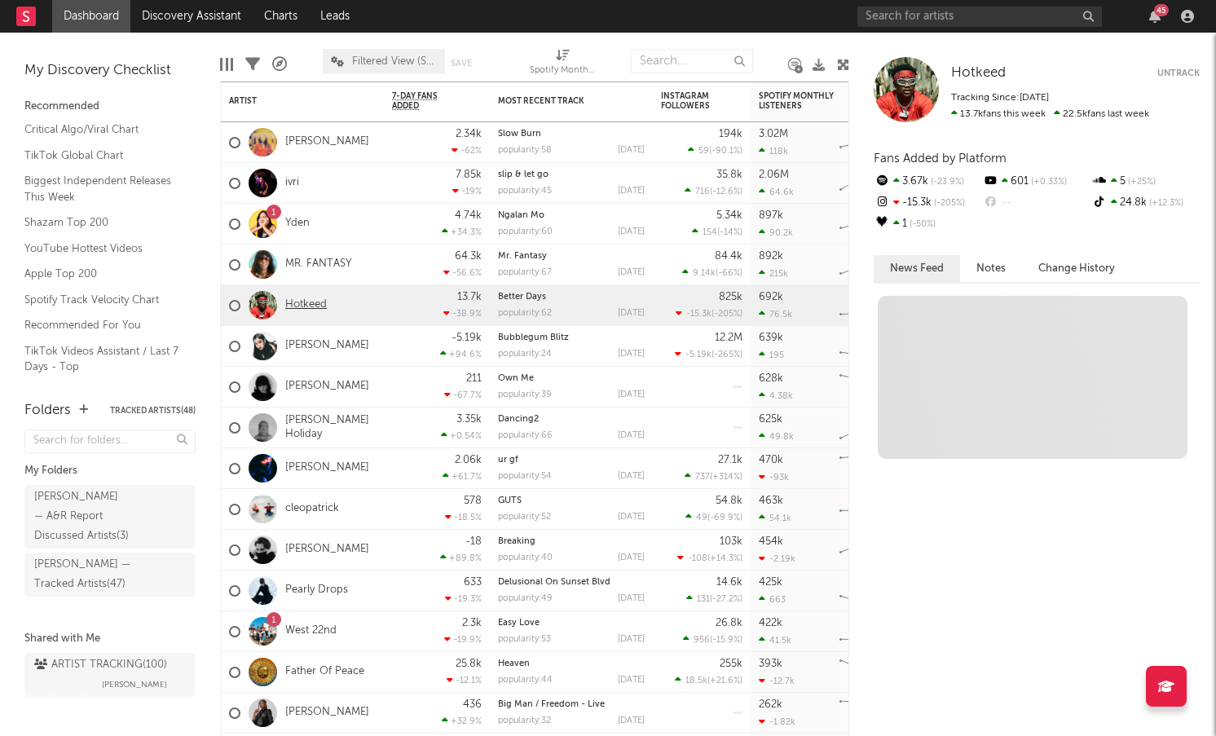
click at [310, 304] on link "Hotkeed" at bounding box center [306, 305] width 42 height 14
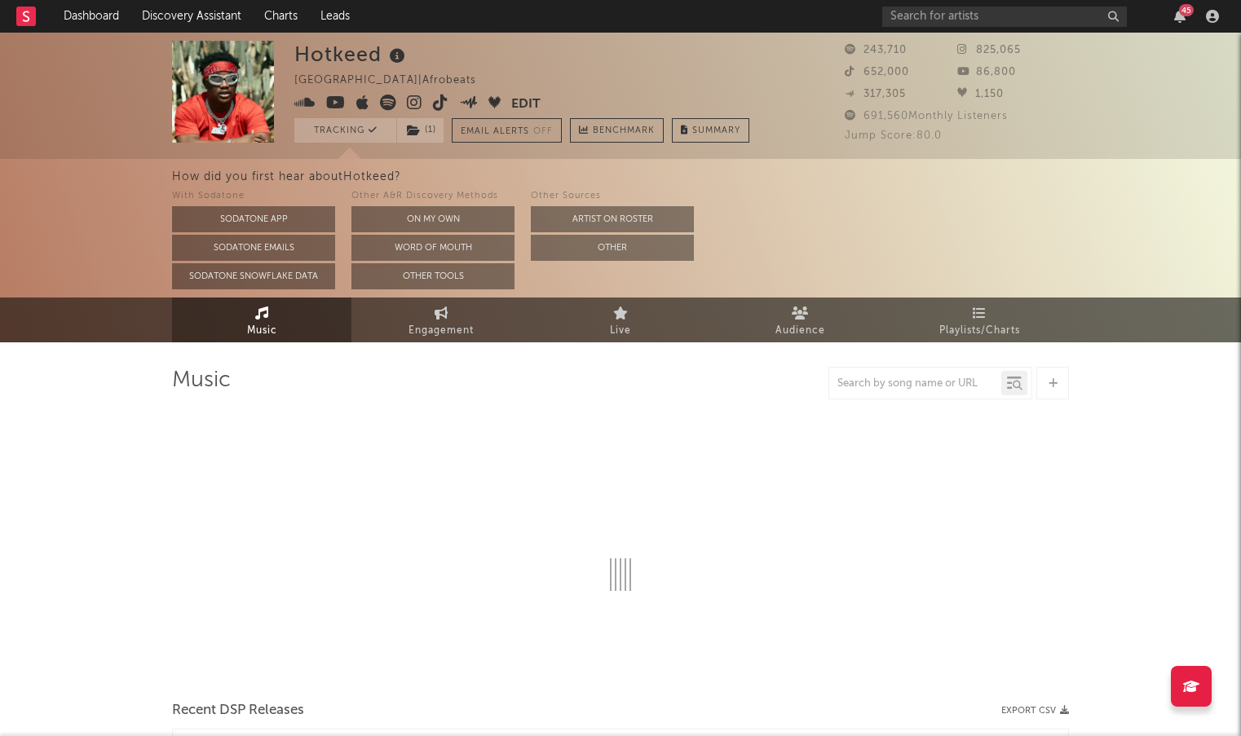
select select "6m"
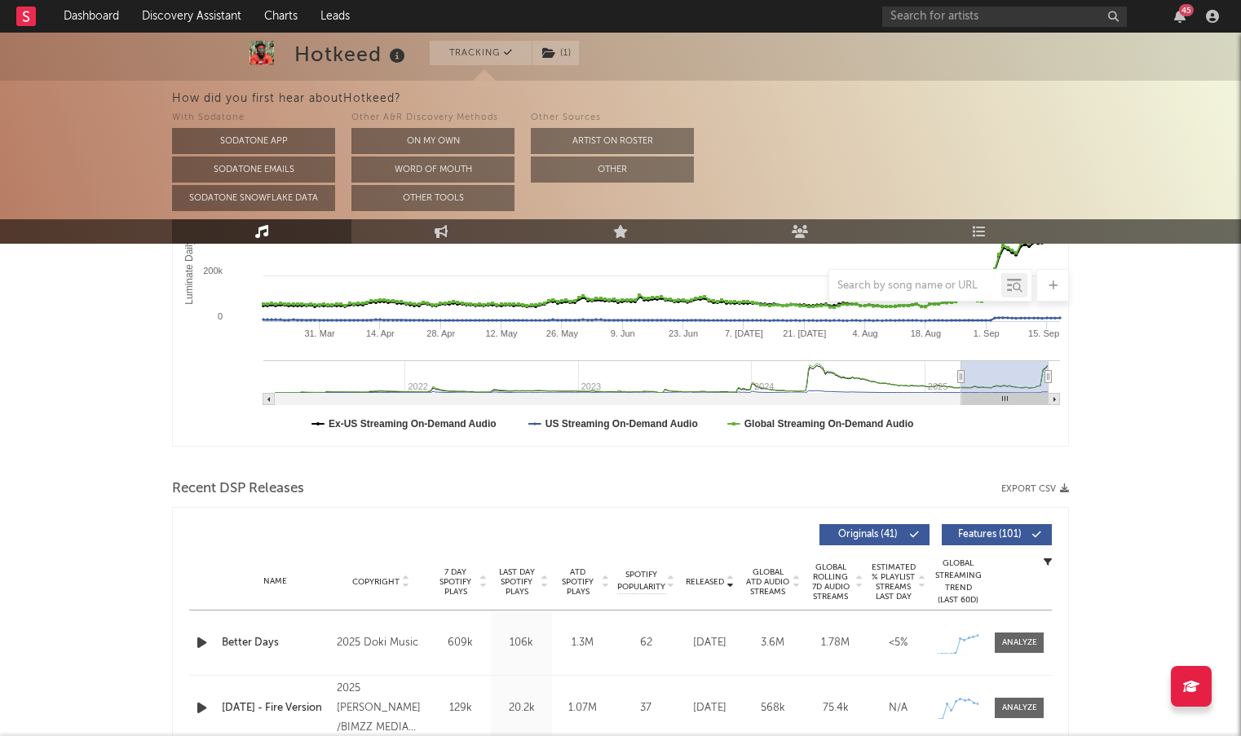
scroll to position [350, 0]
click at [201, 639] on icon "button" at bounding box center [201, 643] width 17 height 20
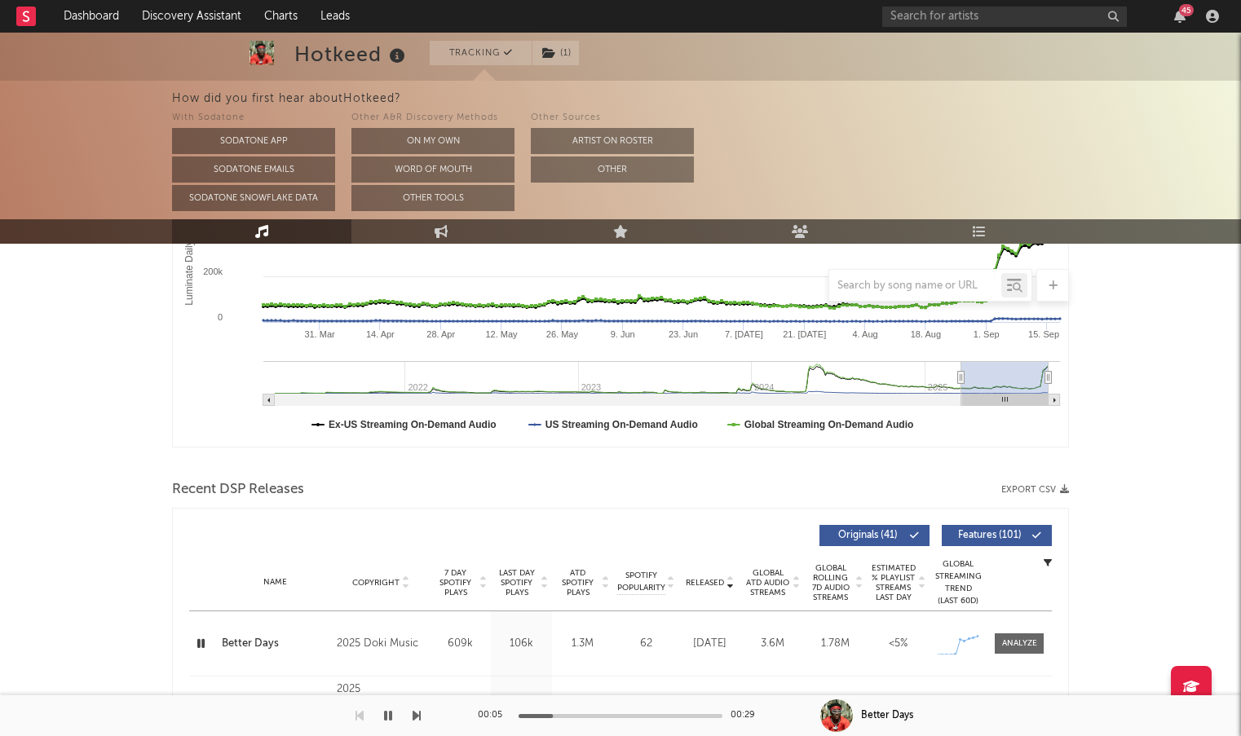
click at [201, 639] on icon "button" at bounding box center [200, 643] width 15 height 20
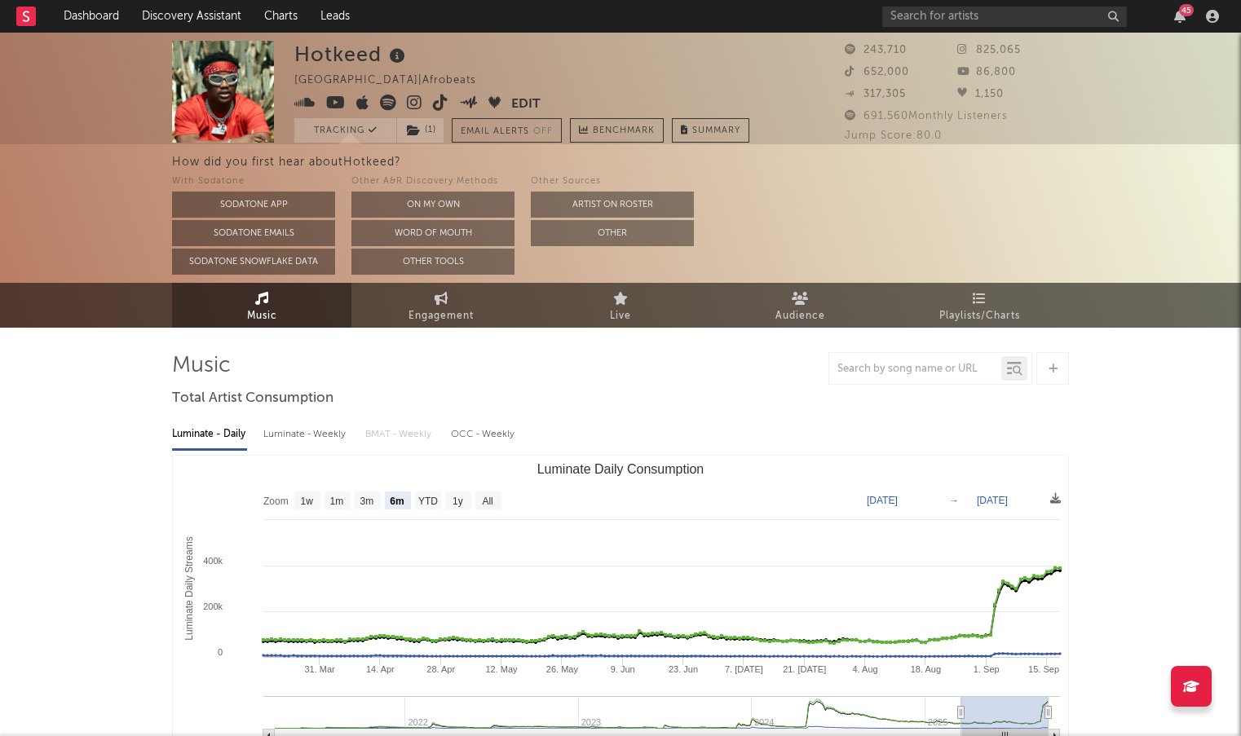
scroll to position [0, 0]
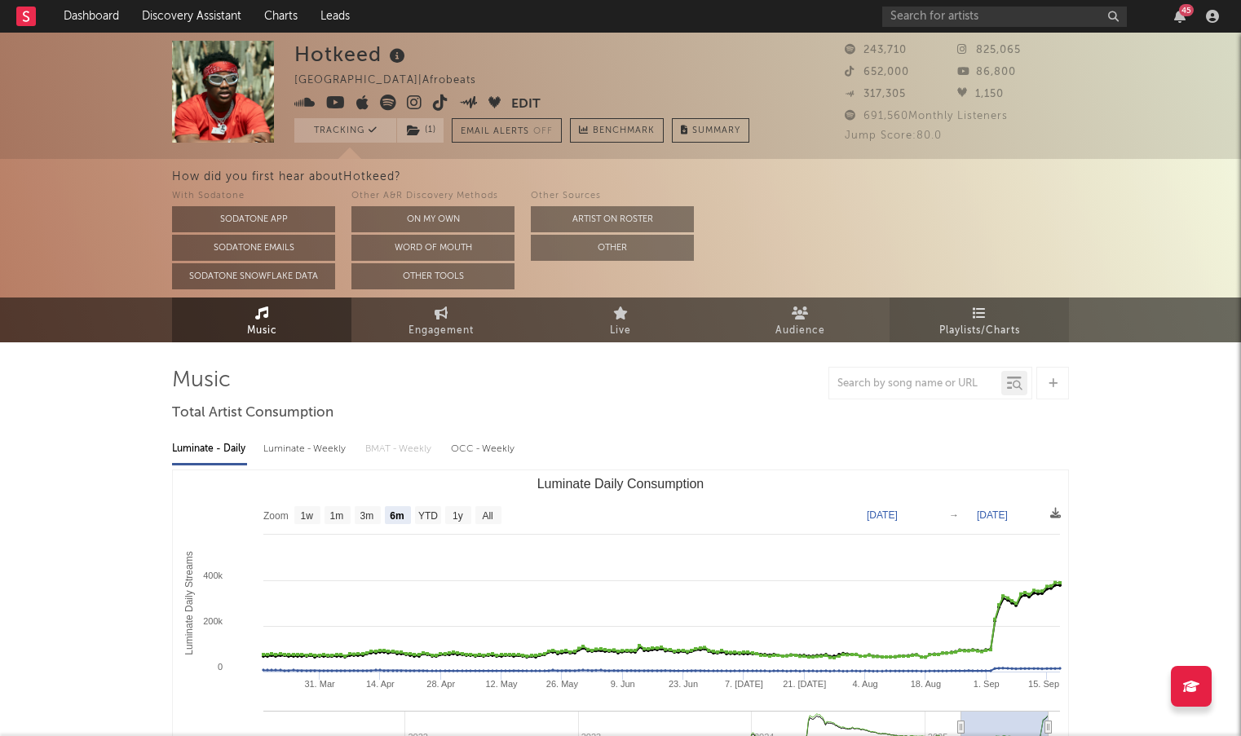
click at [987, 315] on link "Playlists/Charts" at bounding box center [978, 319] width 179 height 45
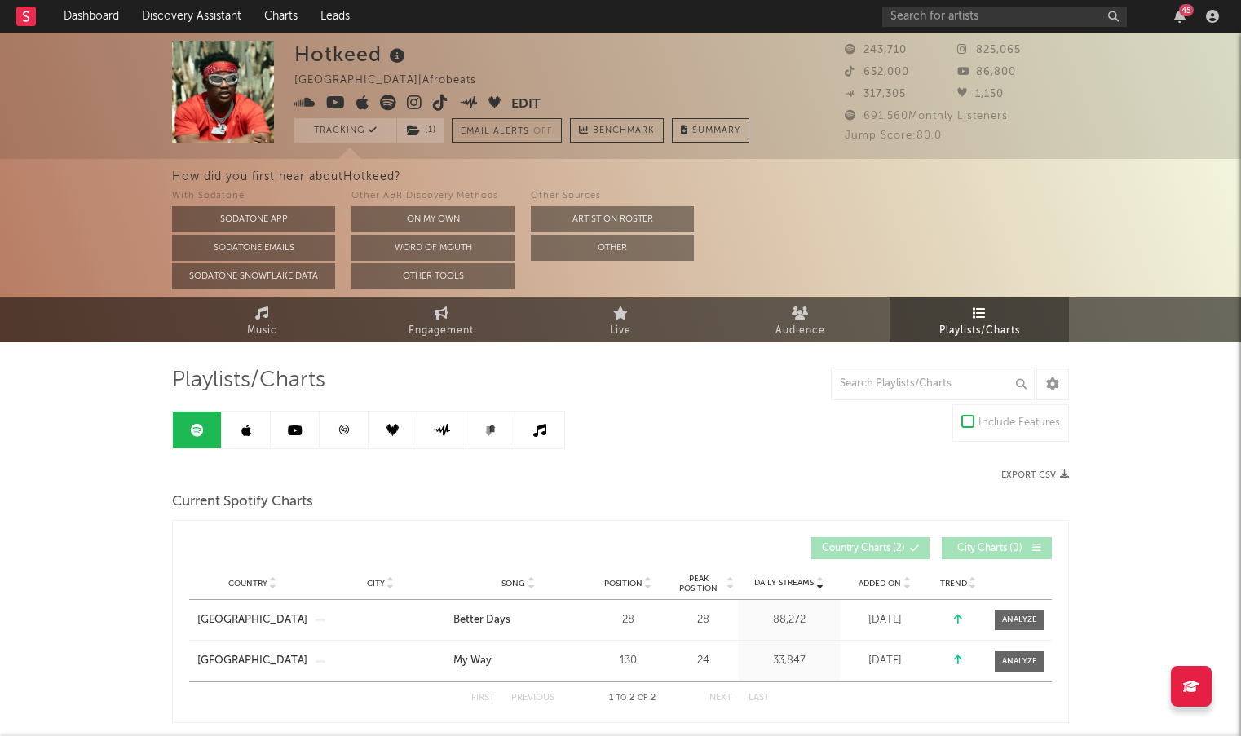
click at [263, 421] on link at bounding box center [246, 430] width 49 height 37
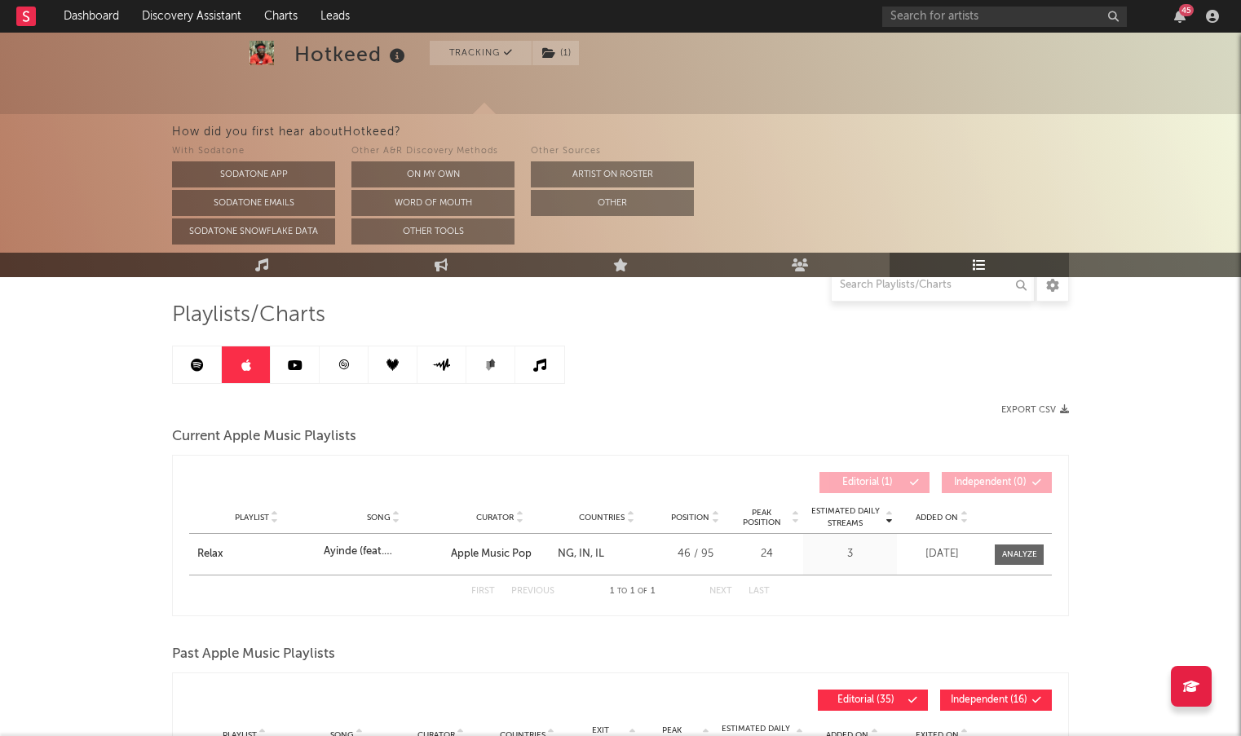
scroll to position [50, 0]
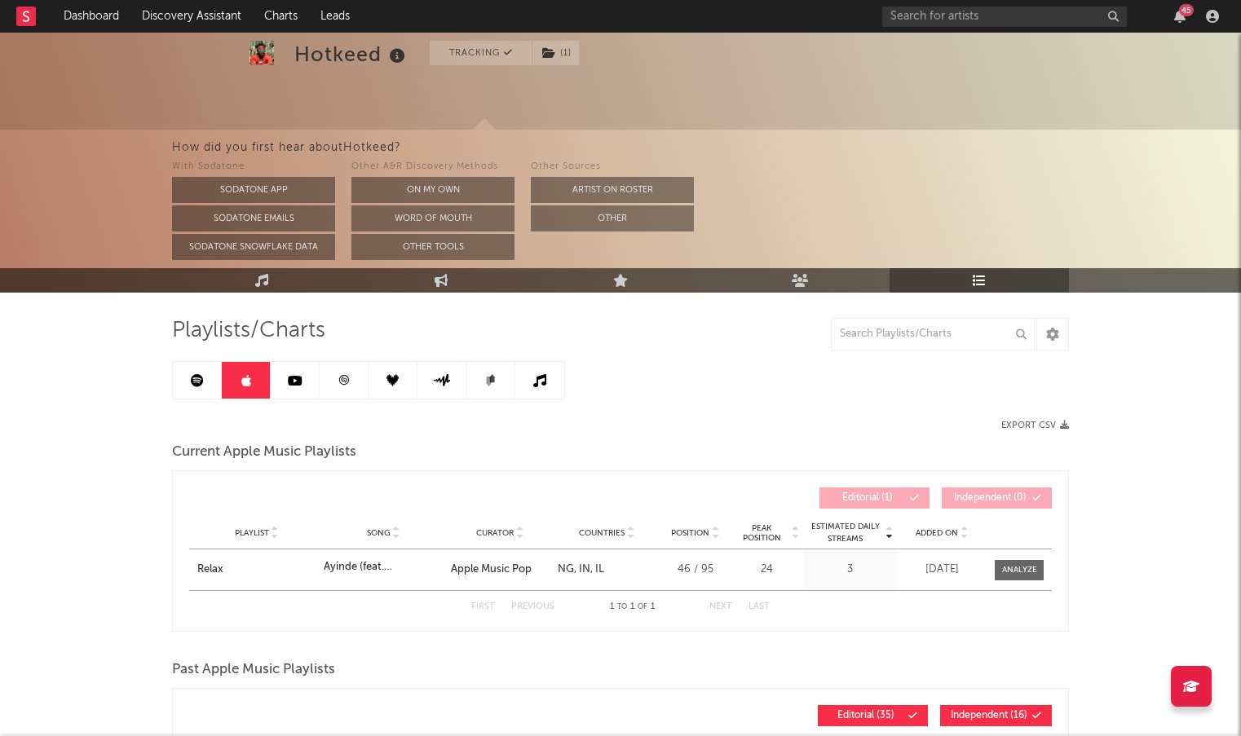
click at [197, 378] on icon at bounding box center [197, 380] width 13 height 13
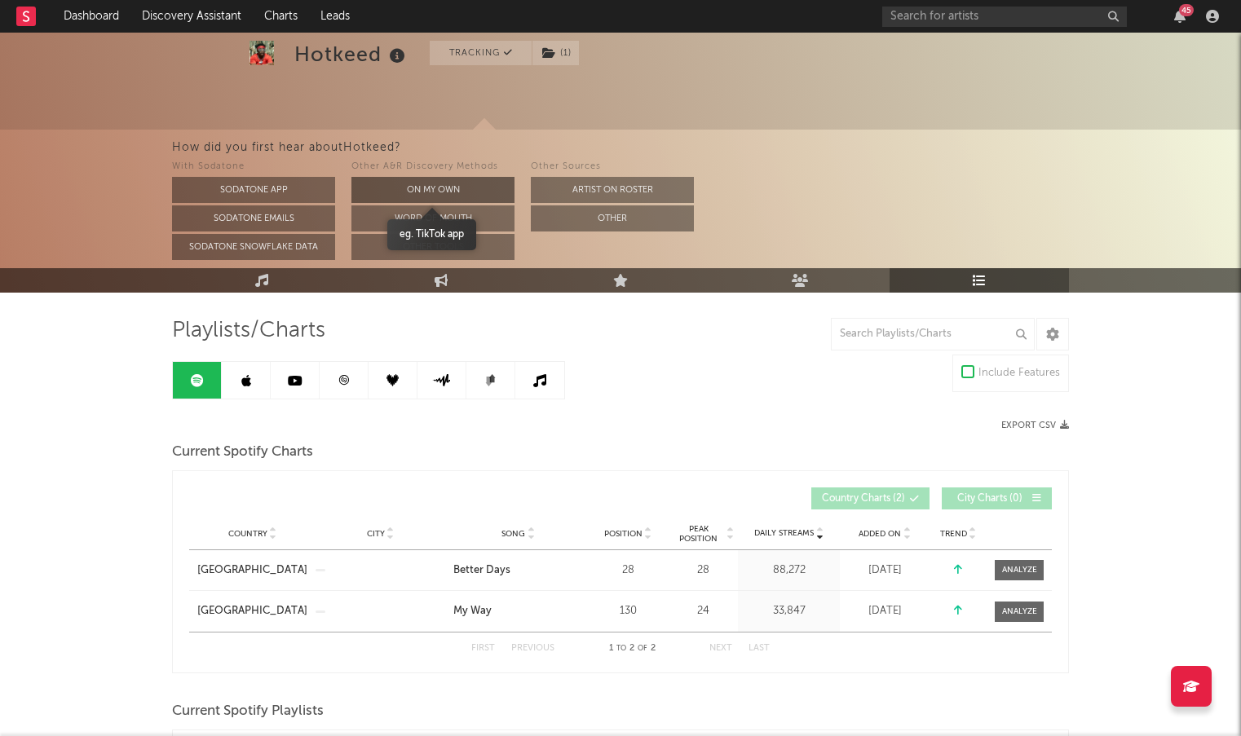
click at [439, 194] on button "On My Own" at bounding box center [432, 190] width 163 height 26
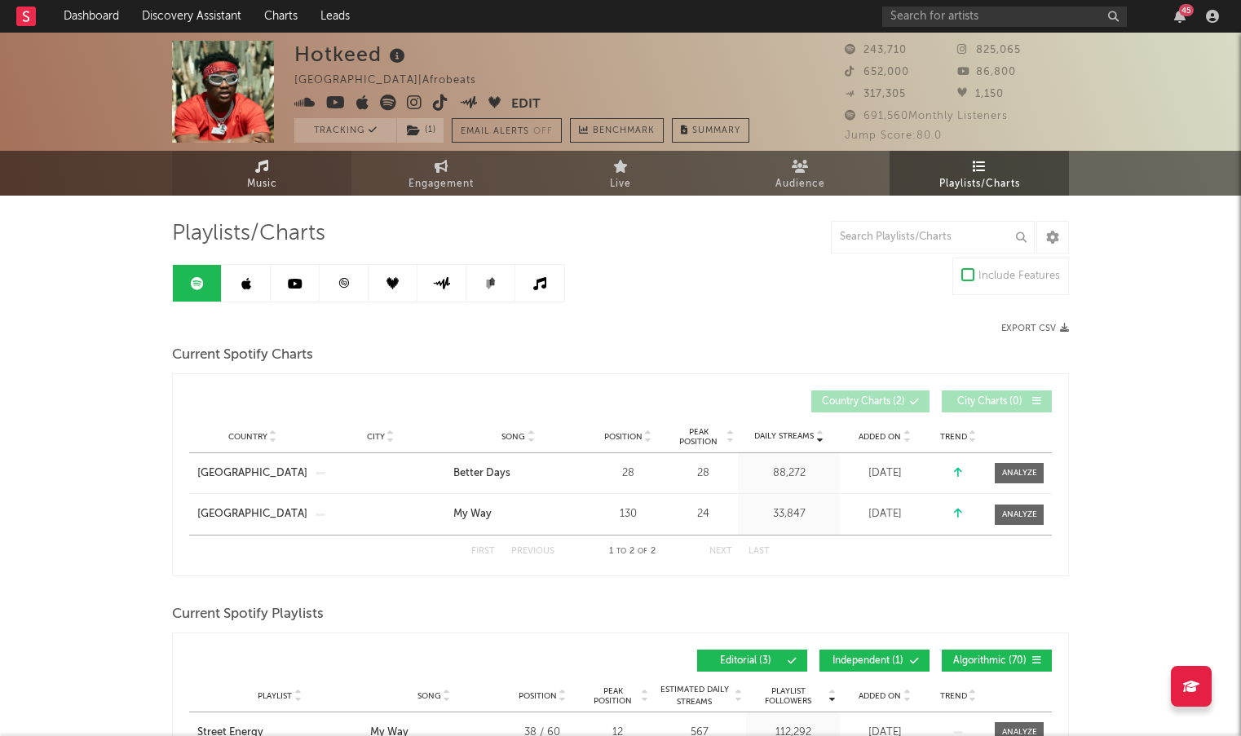
click at [267, 183] on span "Music" at bounding box center [262, 184] width 30 height 20
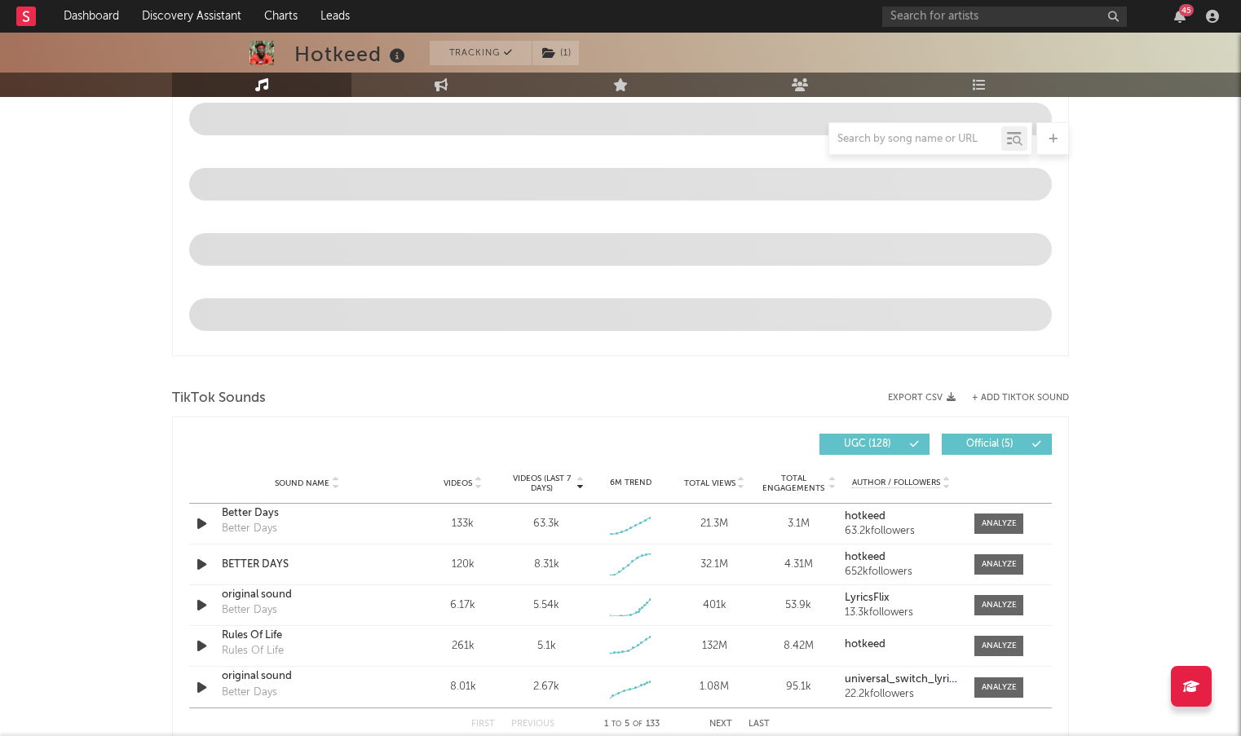
select select "6m"
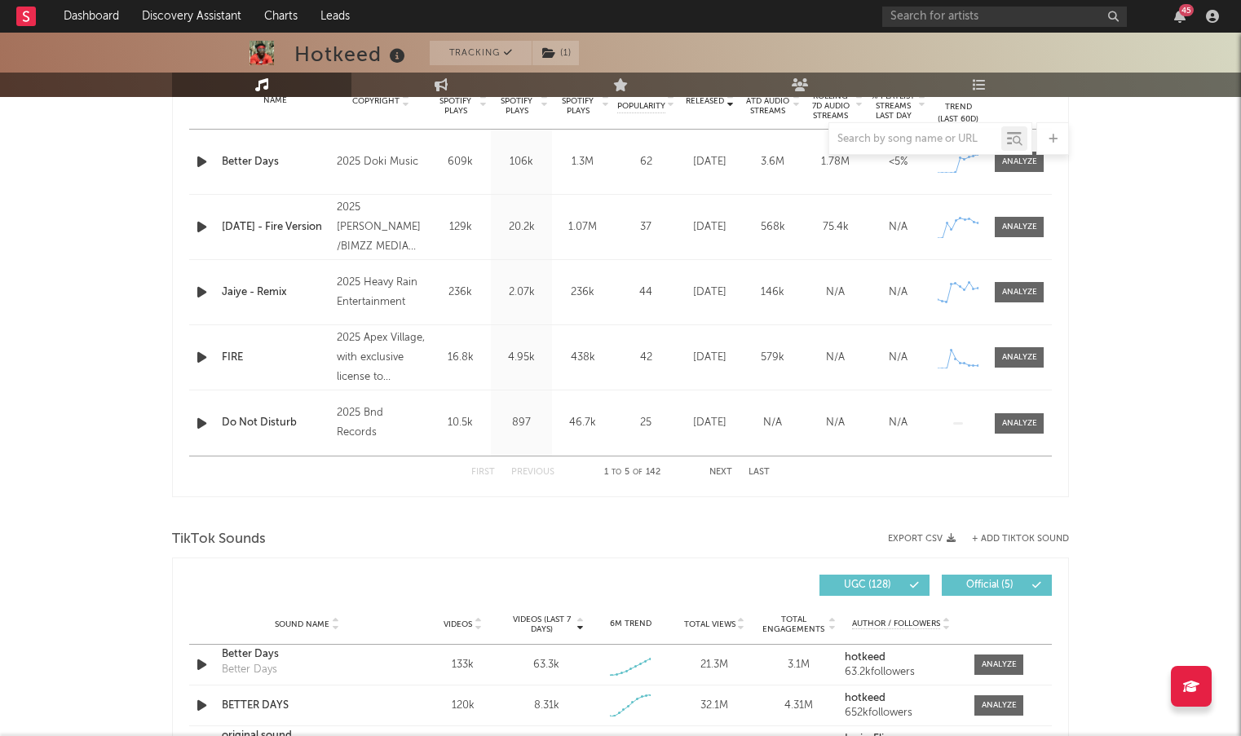
scroll to position [667, 0]
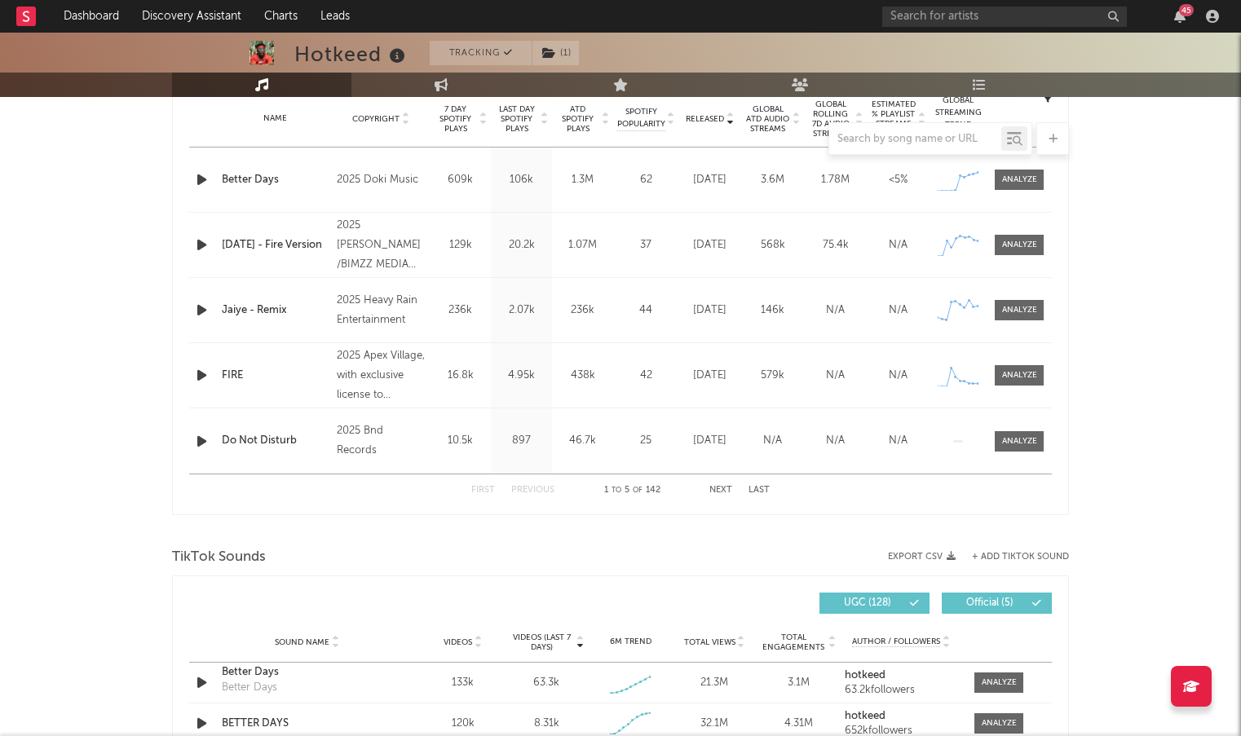
click at [369, 178] on div "2025 Doki Music" at bounding box center [381, 180] width 89 height 20
drag, startPoint x: 423, startPoint y: 174, endPoint x: 334, endPoint y: 179, distance: 89.0
click at [334, 179] on div "Copyright 2025 Doki Music" at bounding box center [381, 180] width 97 height 20
copy div "2025 Doki Music"
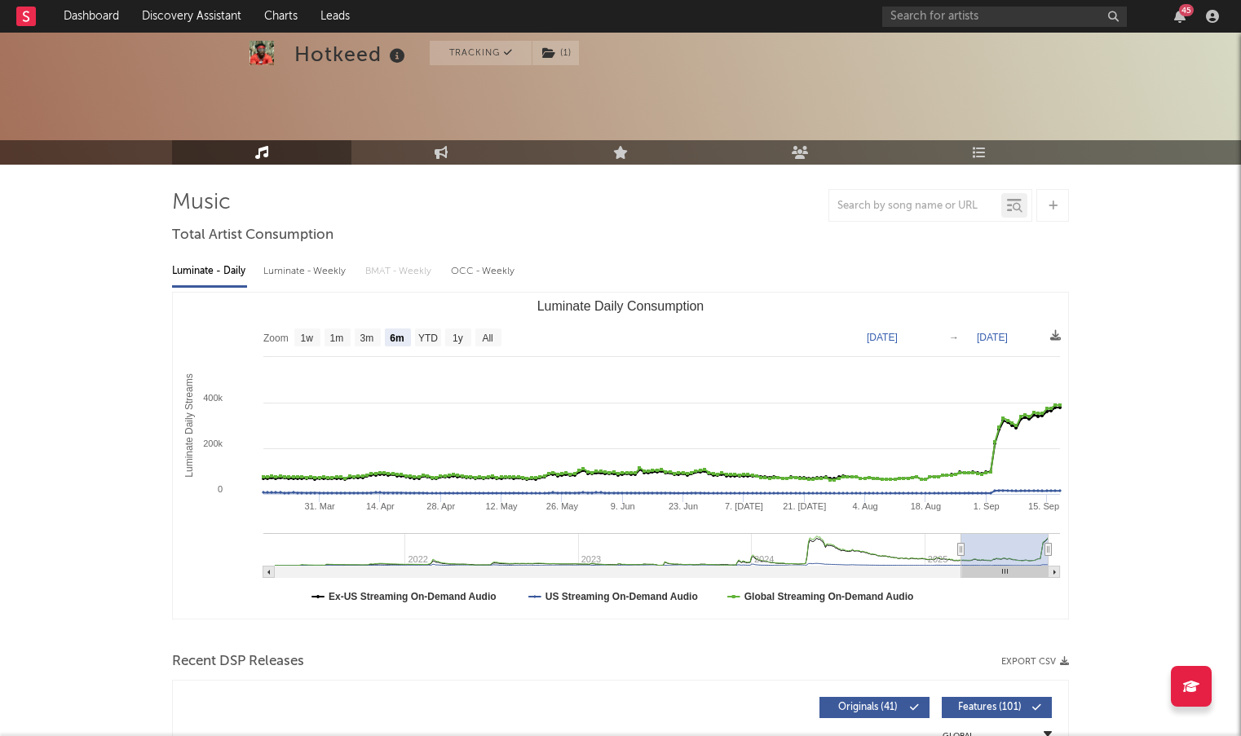
scroll to position [0, 0]
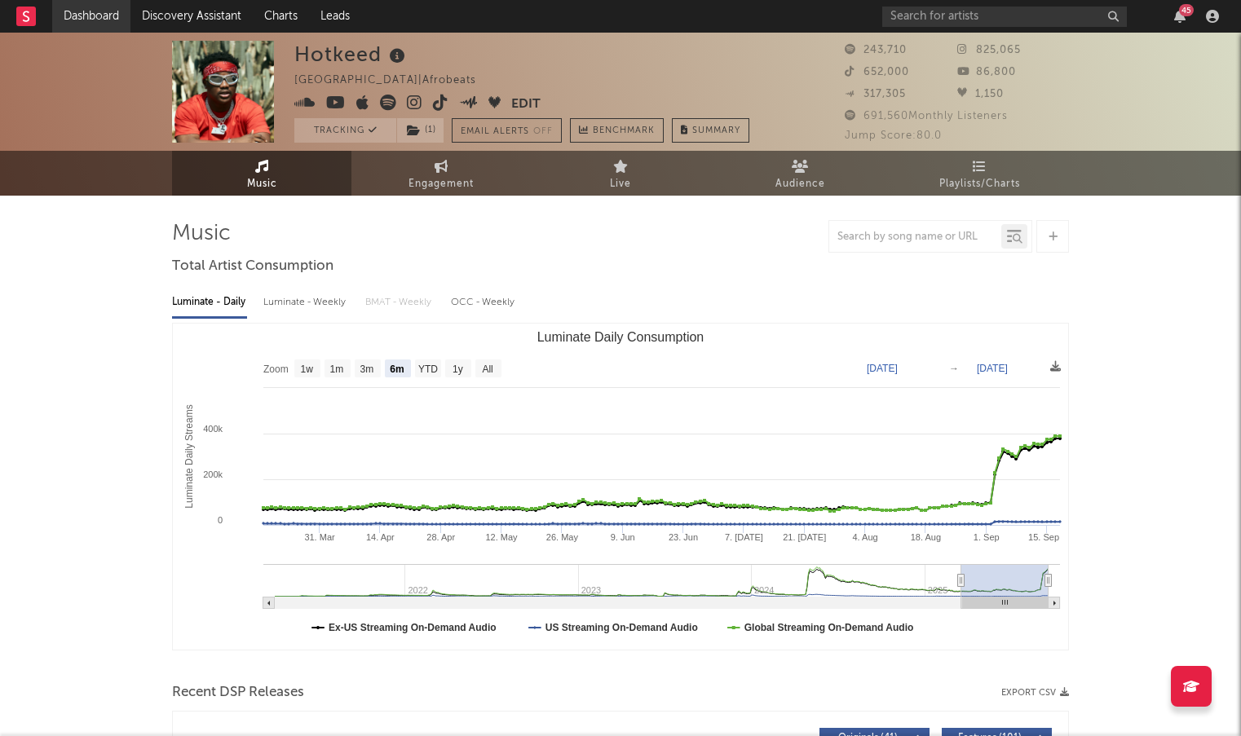
click at [88, 15] on link "Dashboard" at bounding box center [91, 16] width 78 height 33
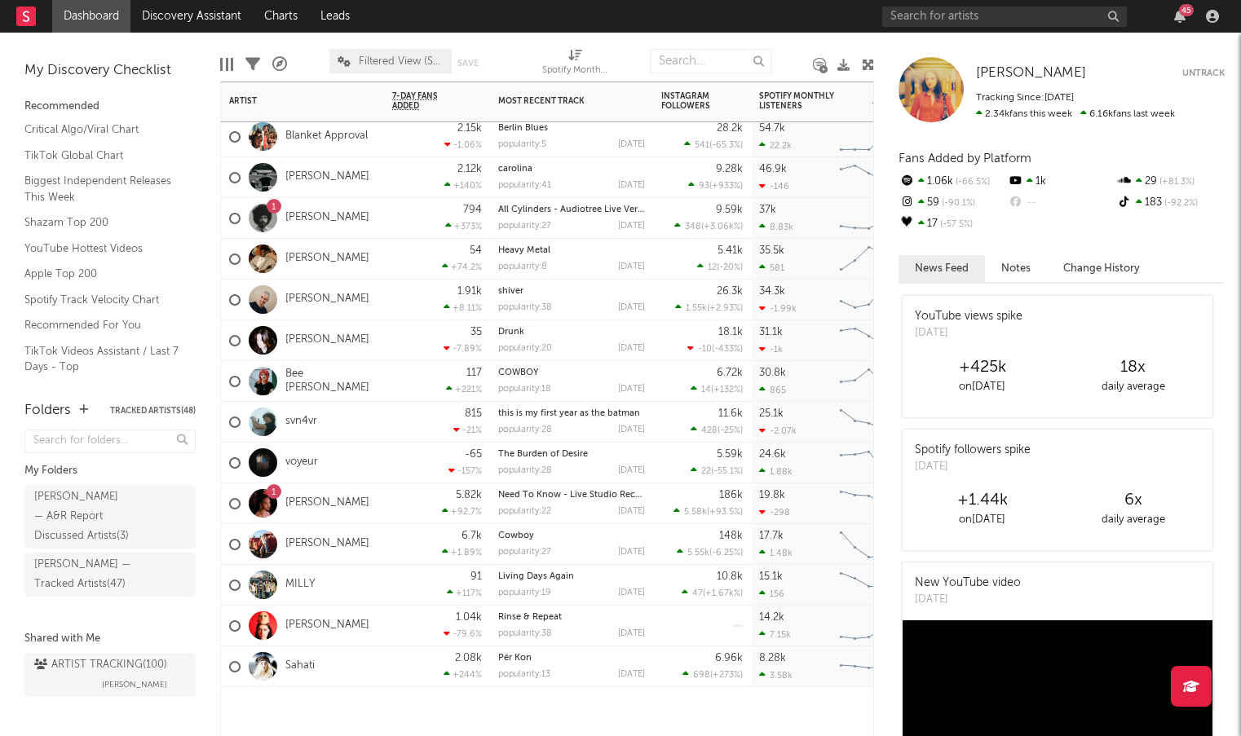
click at [348, 672] on div "Sahati" at bounding box center [302, 666] width 163 height 41
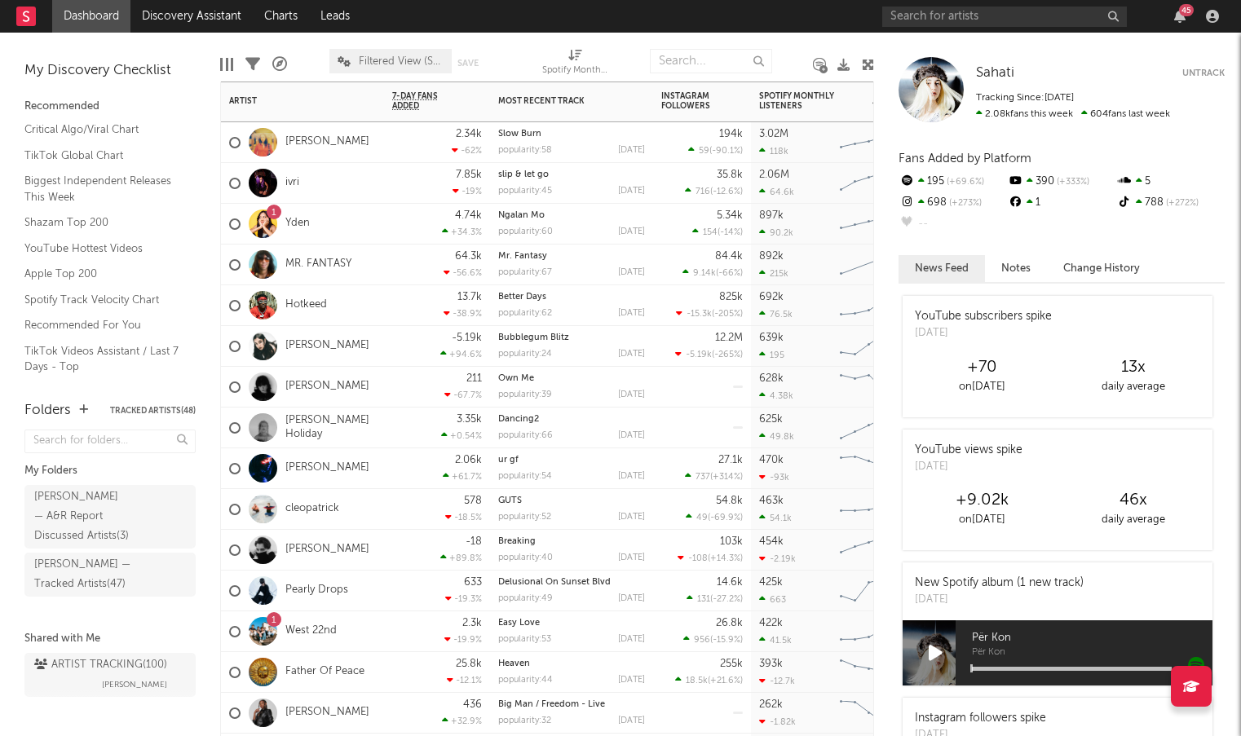
click at [352, 148] on div "[PERSON_NAME]" at bounding box center [302, 142] width 163 height 41
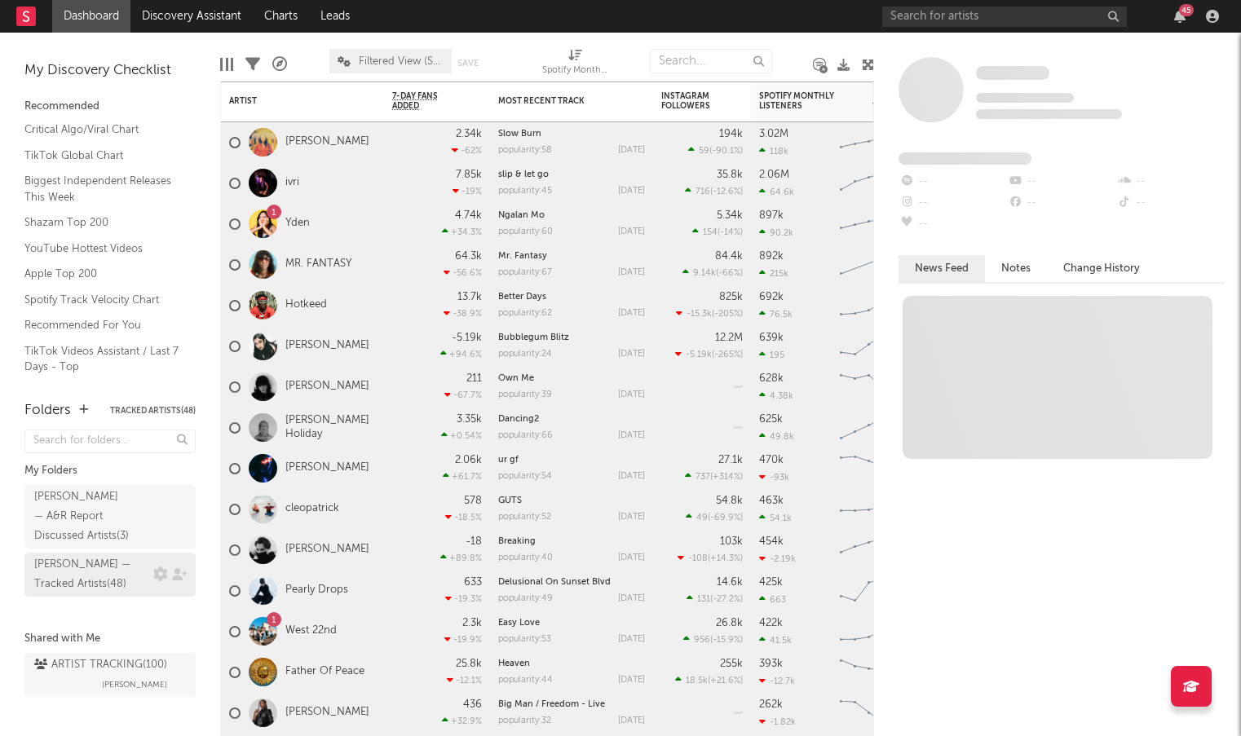
click at [120, 555] on div "Mavis — Tracked Artists ( 48 )" at bounding box center [91, 574] width 115 height 39
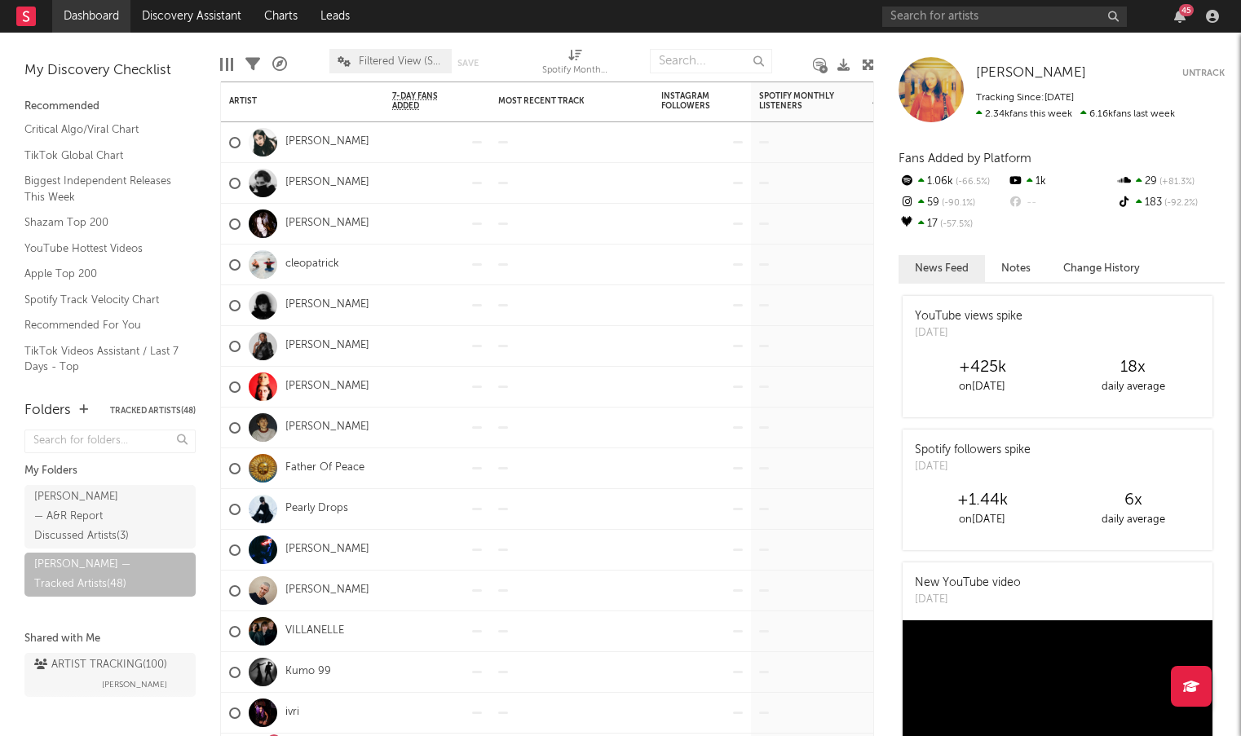
click at [105, 23] on link "Dashboard" at bounding box center [91, 16] width 78 height 33
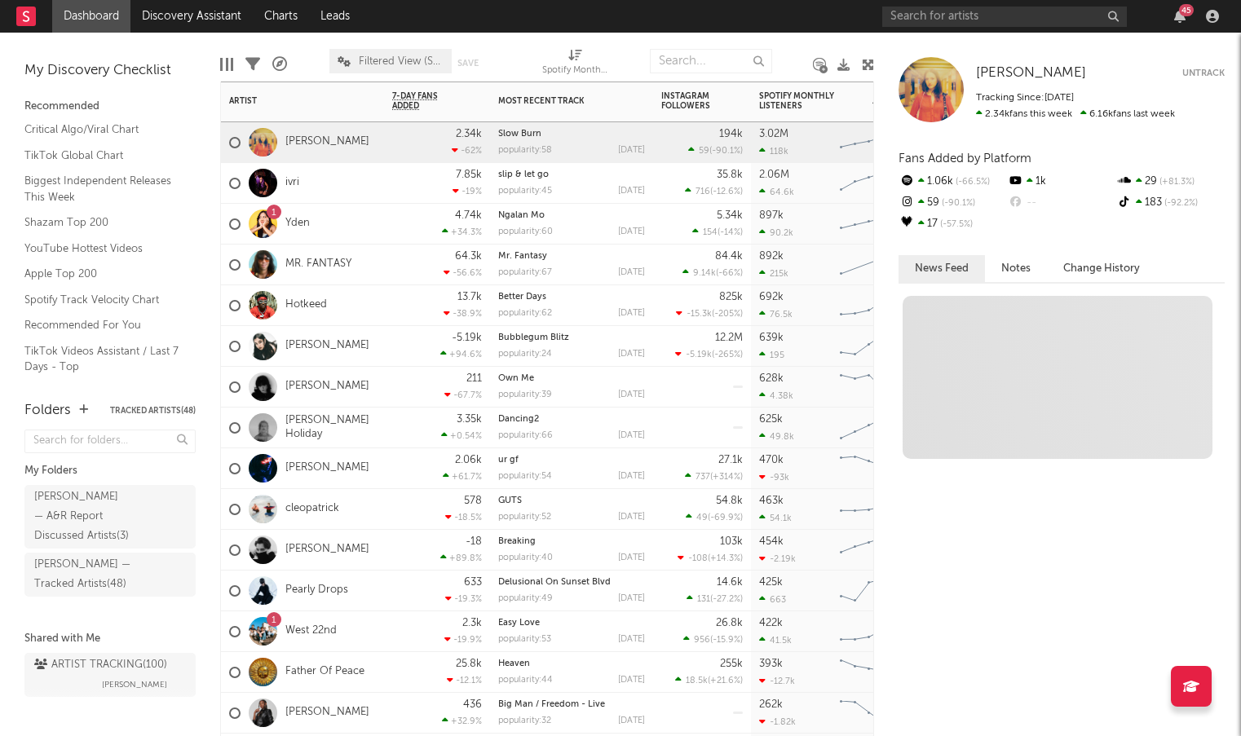
click at [364, 146] on div "[PERSON_NAME]" at bounding box center [302, 142] width 163 height 41
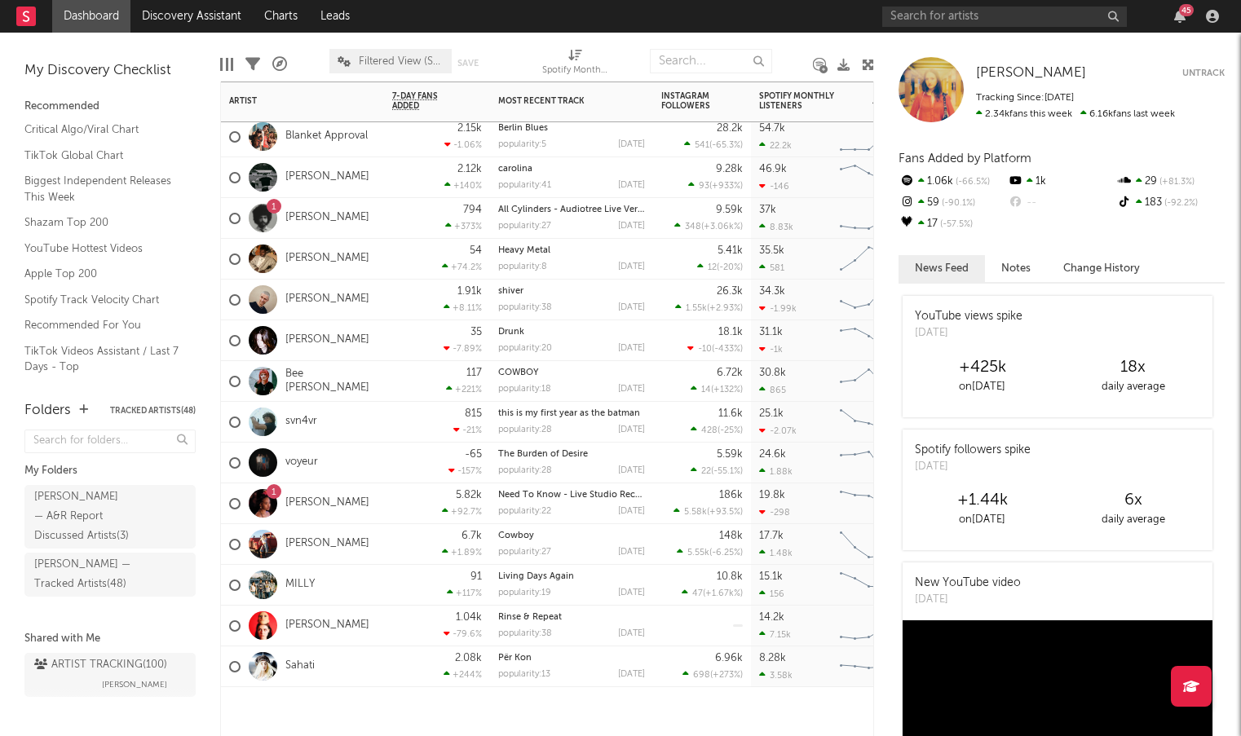
click at [353, 670] on div "Sahati" at bounding box center [302, 666] width 163 height 41
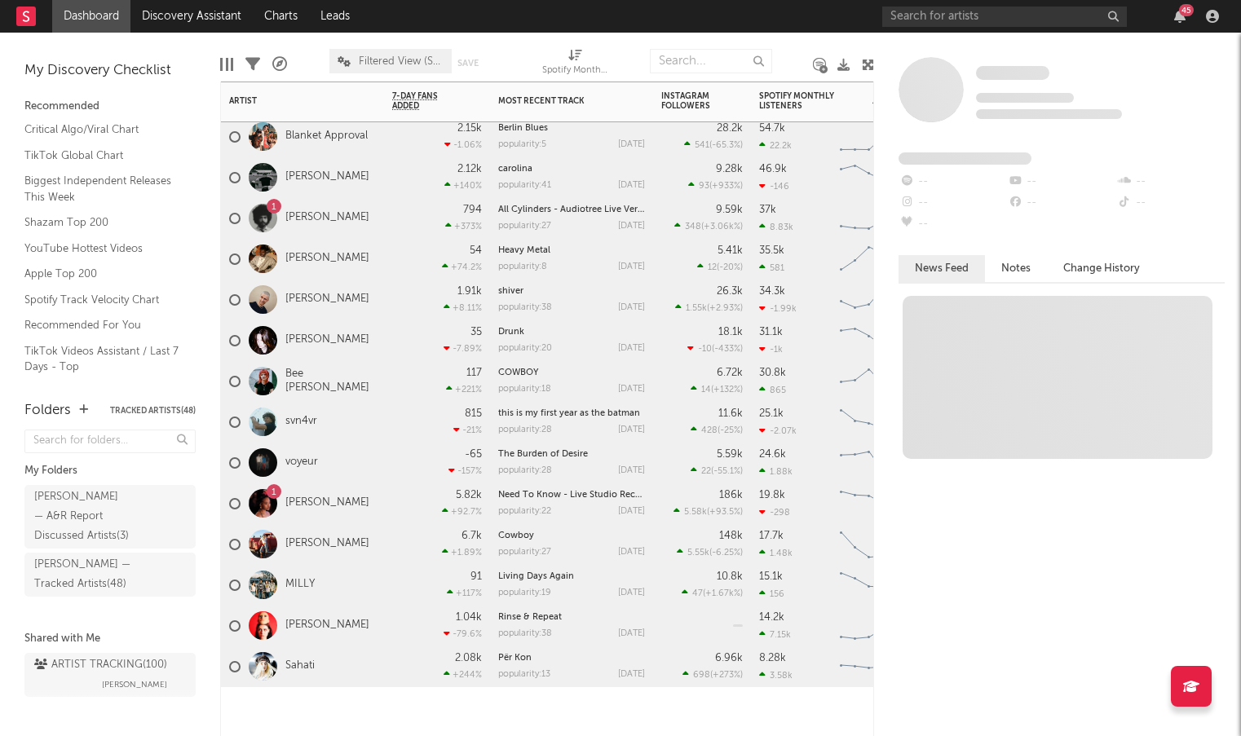
drag, startPoint x: 353, startPoint y: 670, endPoint x: 383, endPoint y: 377, distance: 295.0
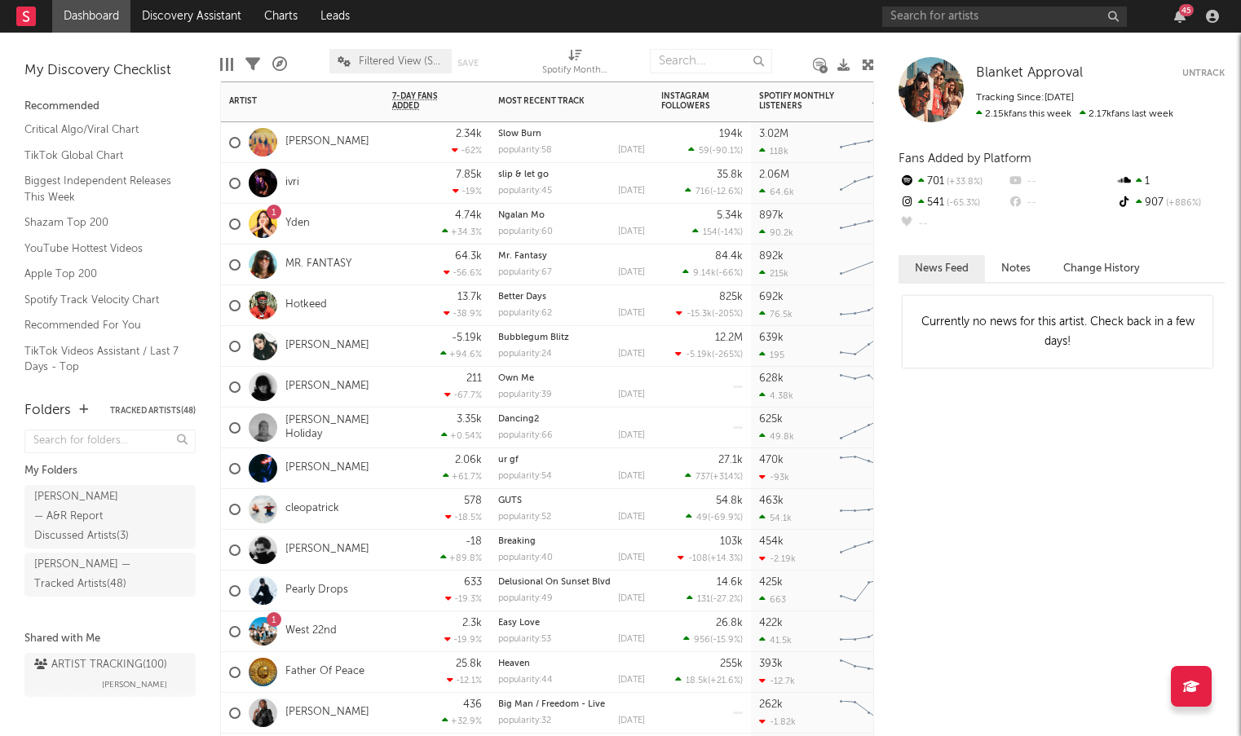
click at [374, 152] on div "[PERSON_NAME]" at bounding box center [302, 142] width 163 height 41
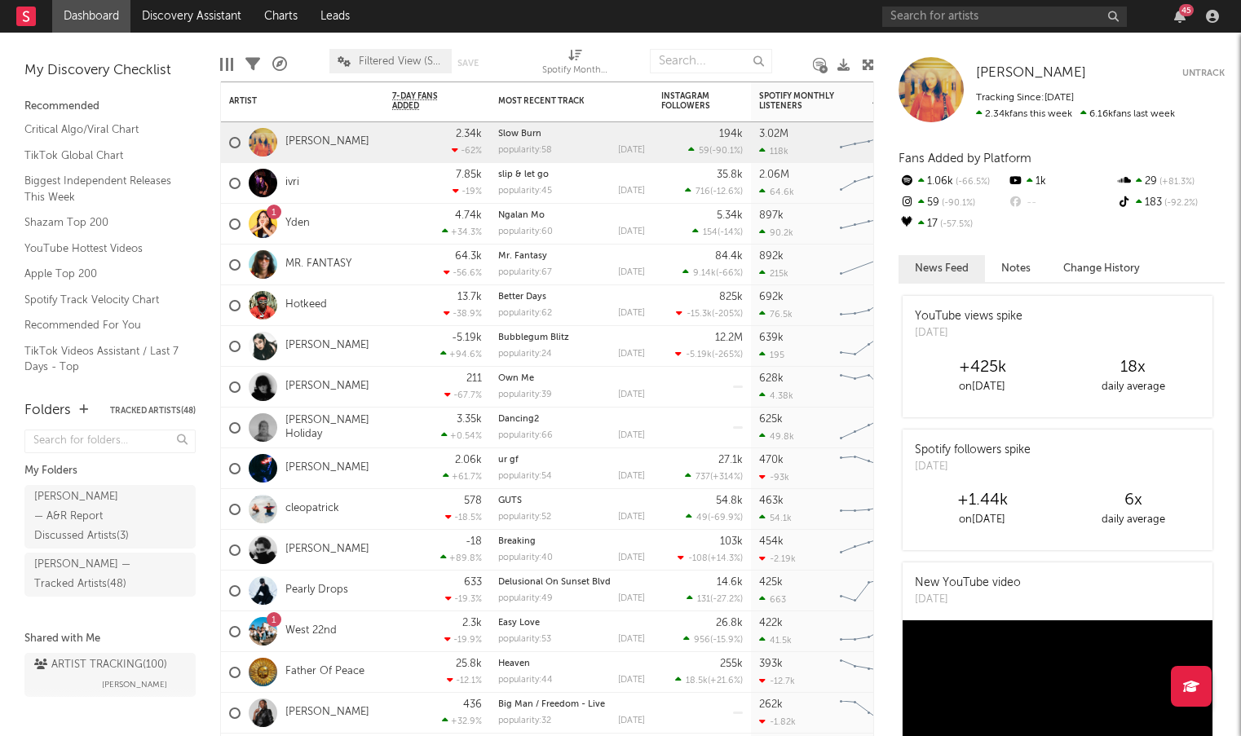
click at [78, 411] on div "Folders Tracked Artists ( 48 )" at bounding box center [109, 411] width 171 height 29
click at [82, 412] on icon "button" at bounding box center [83, 409] width 9 height 11
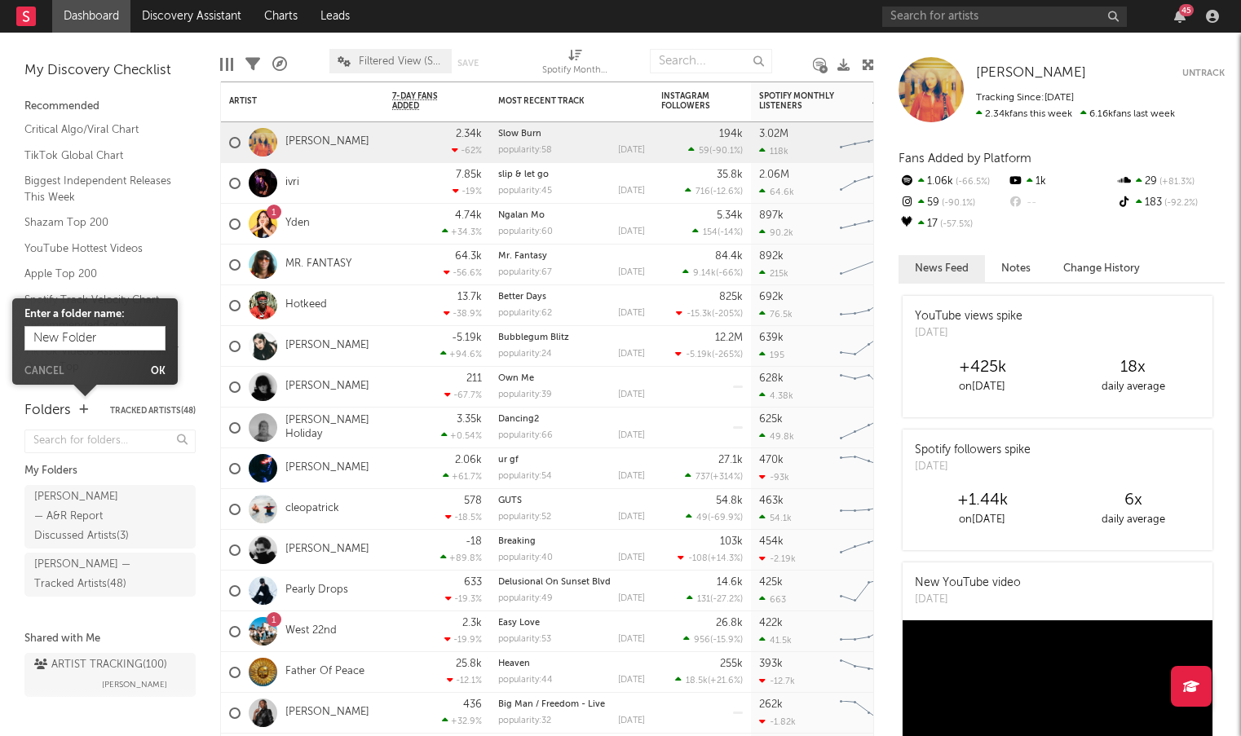
click at [154, 367] on button "Ok" at bounding box center [158, 372] width 15 height 10
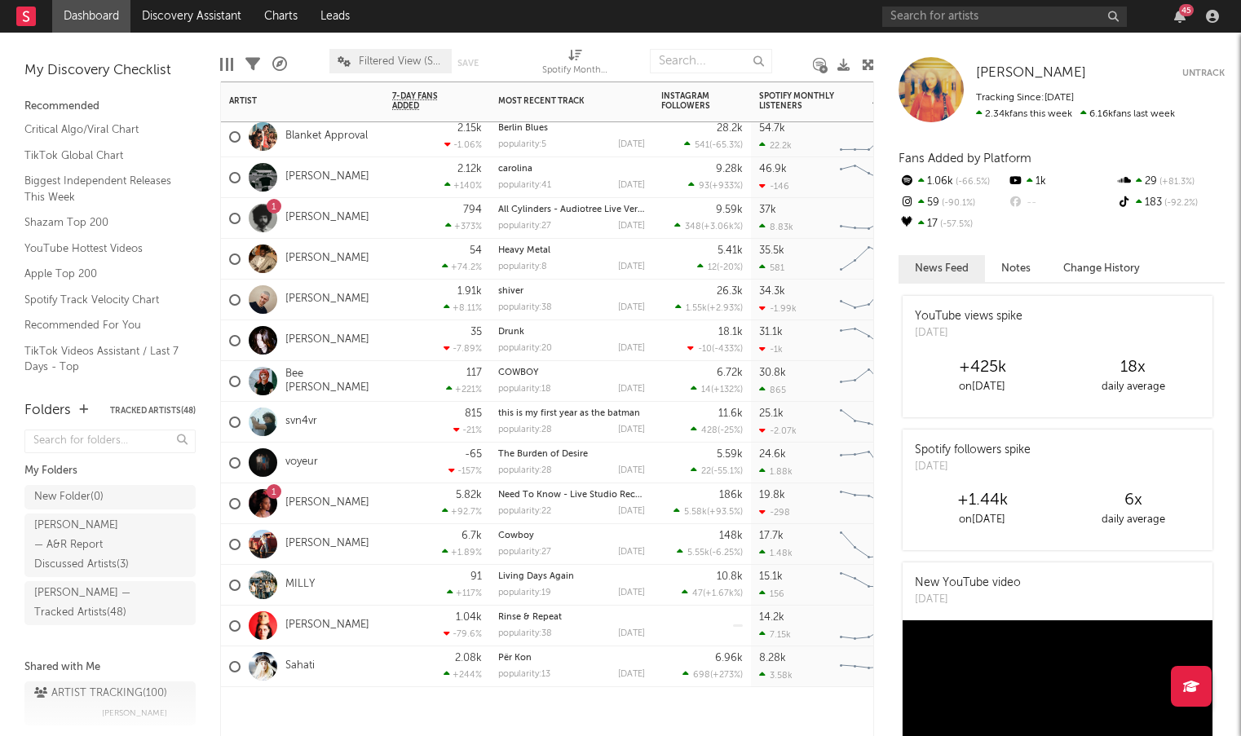
click at [343, 664] on div "Sahati" at bounding box center [302, 666] width 163 height 41
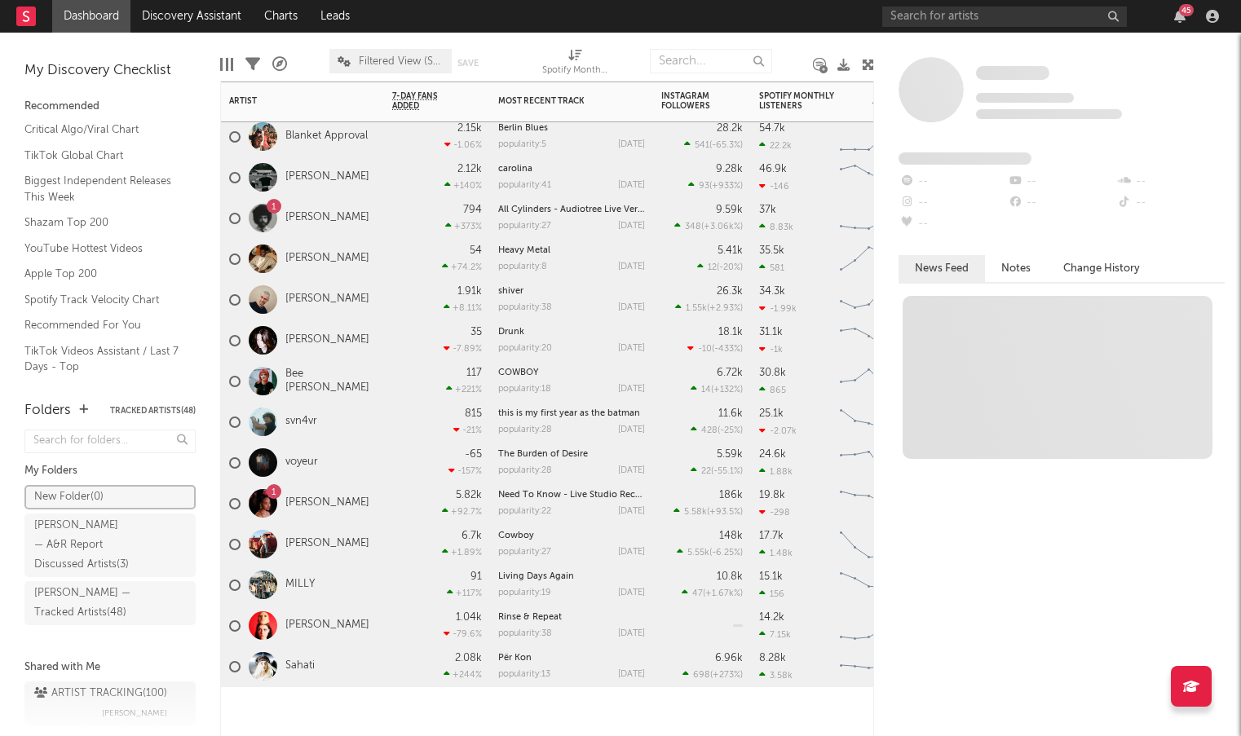
drag, startPoint x: 293, startPoint y: 518, endPoint x: 171, endPoint y: 503, distance: 123.2
click at [140, 495] on div "New Folder ( 48 )" at bounding box center [93, 497] width 119 height 20
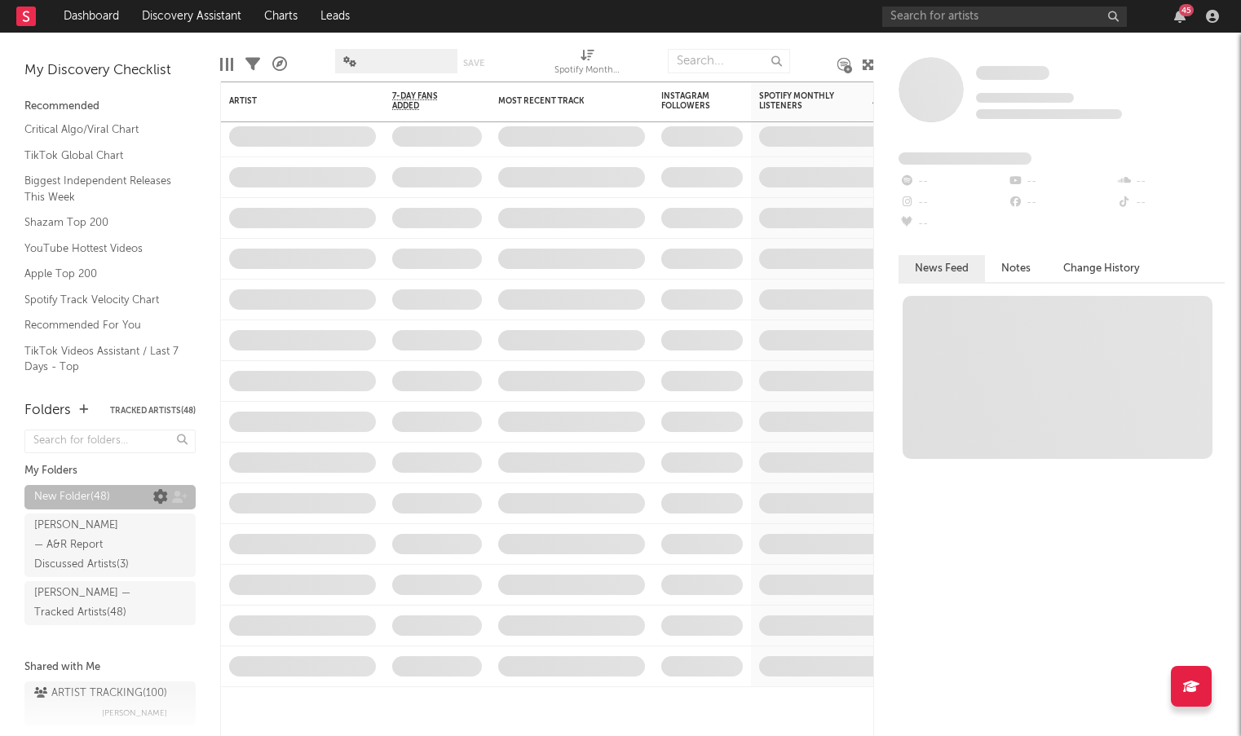
click at [160, 494] on icon at bounding box center [160, 497] width 15 height 15
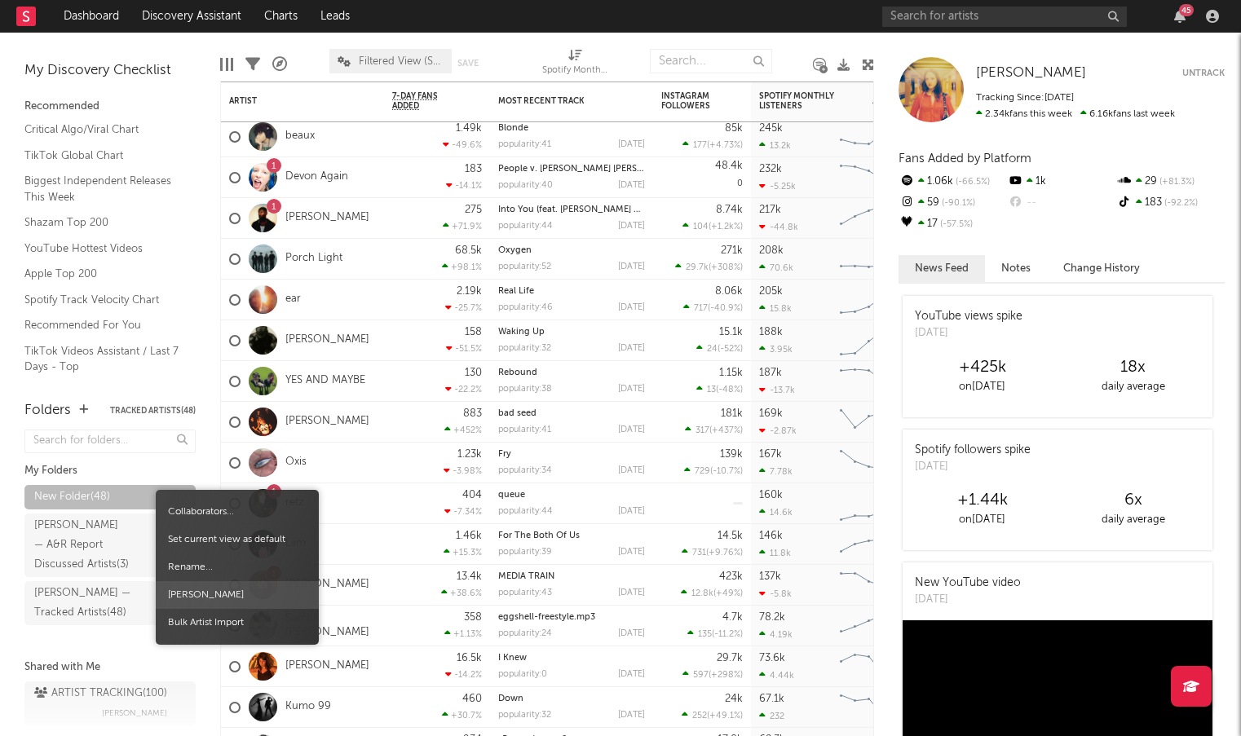
click at [211, 602] on span "Delete Folder" at bounding box center [237, 595] width 163 height 28
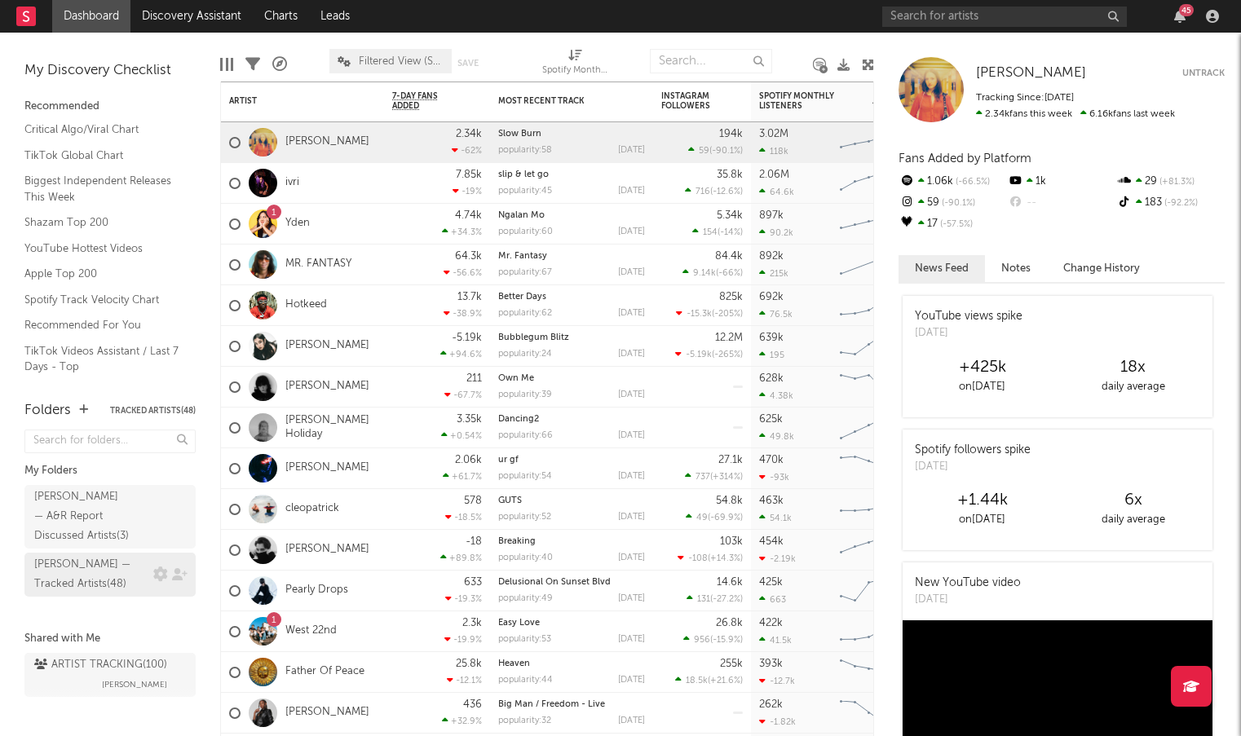
click at [90, 555] on div "Mavis — Tracked Artists ( 48 )" at bounding box center [91, 574] width 115 height 39
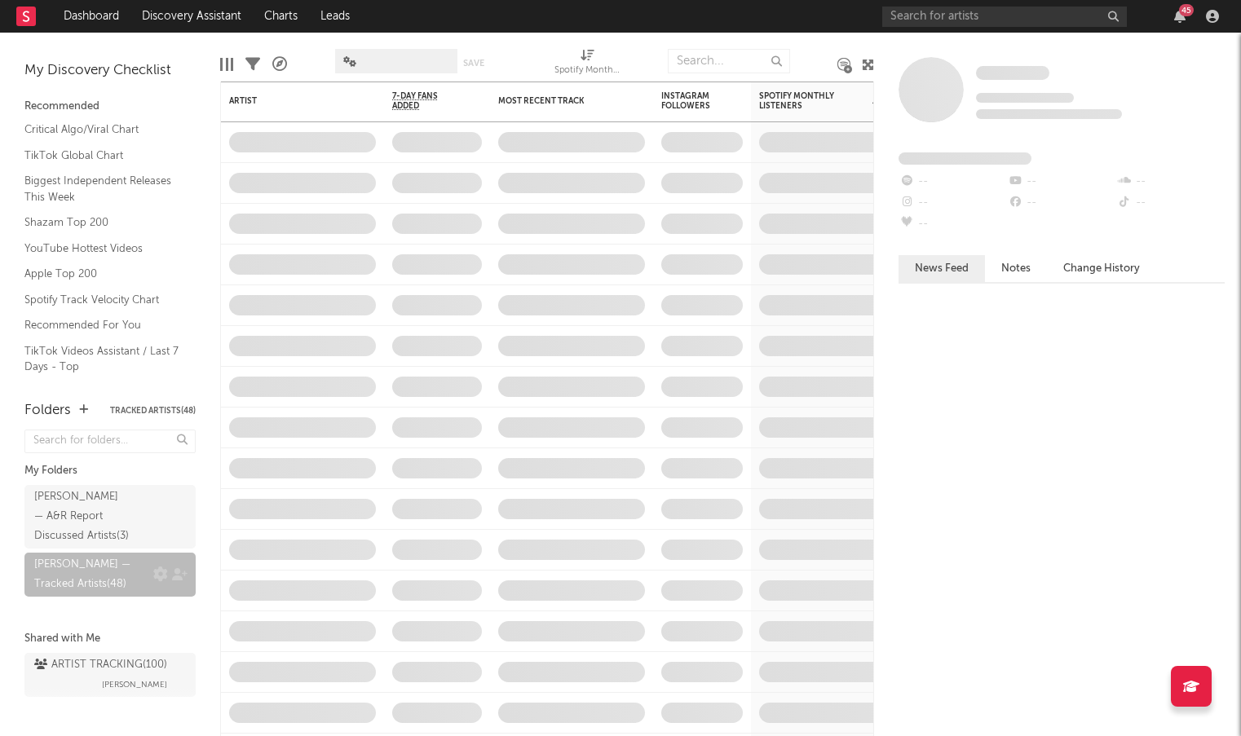
click at [102, 555] on div "Mavis — Tracked Artists ( 48 )" at bounding box center [91, 574] width 115 height 39
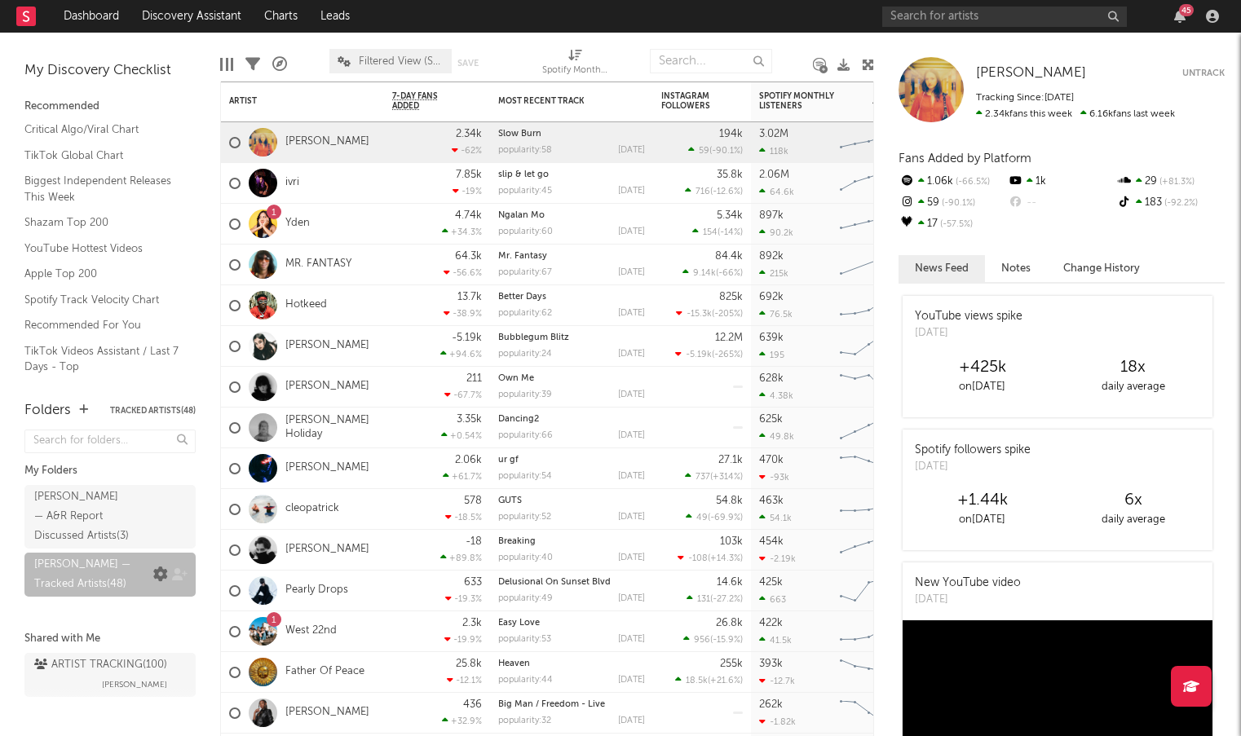
click at [161, 567] on icon at bounding box center [160, 574] width 15 height 15
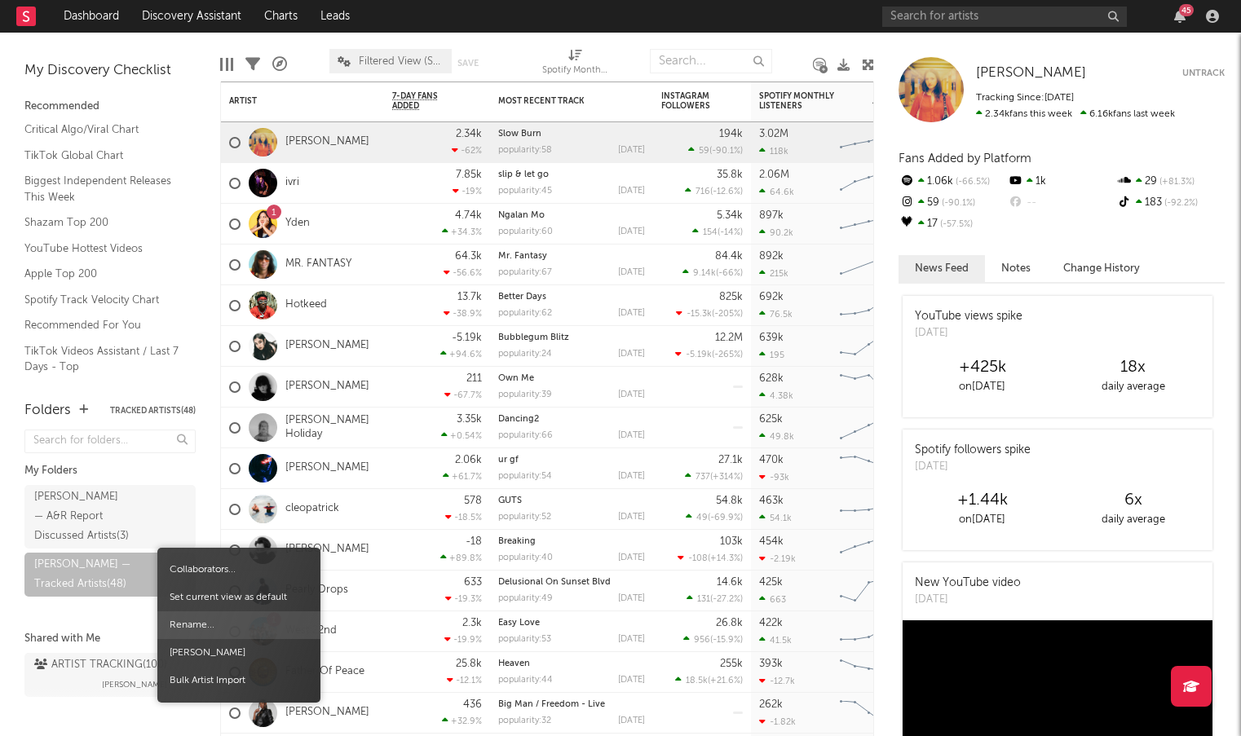
click at [202, 619] on span "Rename..." at bounding box center [238, 625] width 163 height 28
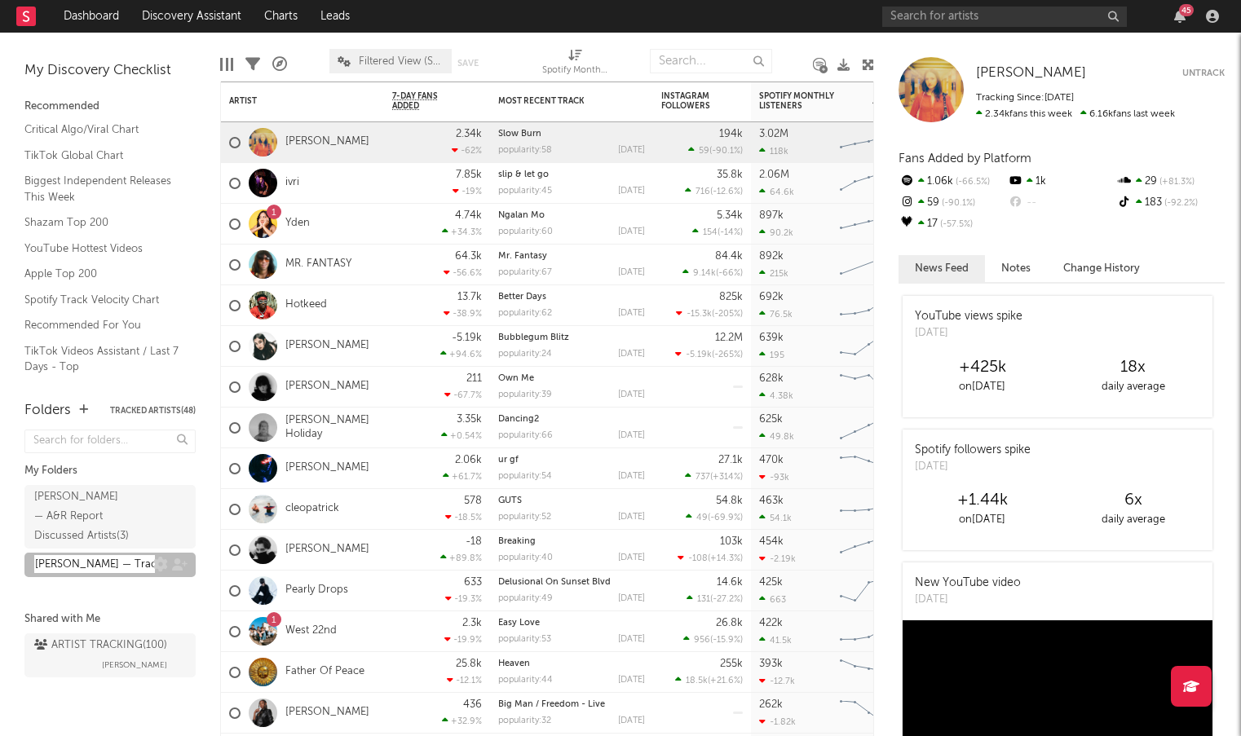
click at [82, 555] on input "[PERSON_NAME] — Tracked Artists" at bounding box center [94, 564] width 121 height 18
click at [78, 555] on input "[PERSON_NAME] — Tracked Artists" at bounding box center [94, 564] width 121 height 18
type input "Mavis — All Tracked Artists"
click at [164, 586] on div "Mavis — A&R Report Discussed Artists ( 3 ) Mavis — All Tracked Artists .Mavis —…" at bounding box center [109, 546] width 171 height 130
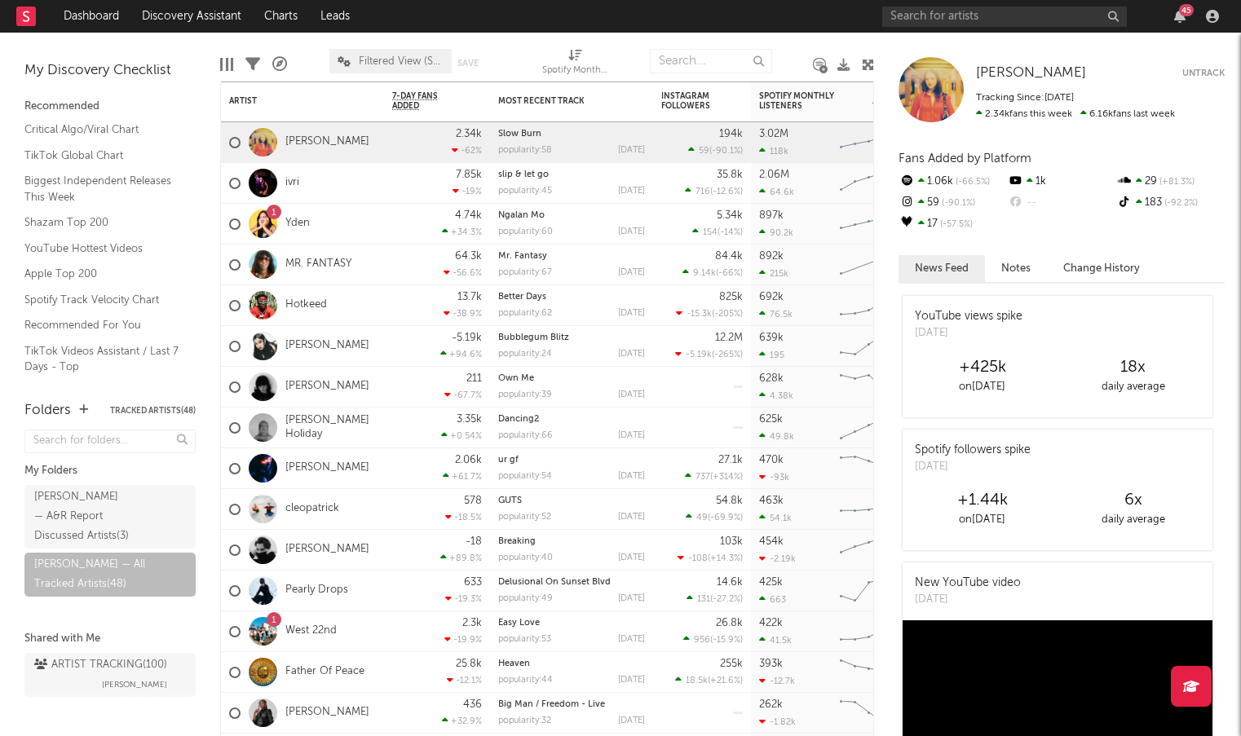
click at [1186, 21] on div "45" at bounding box center [1179, 16] width 24 height 13
click at [1178, 15] on icon "button" at bounding box center [1179, 16] width 11 height 13
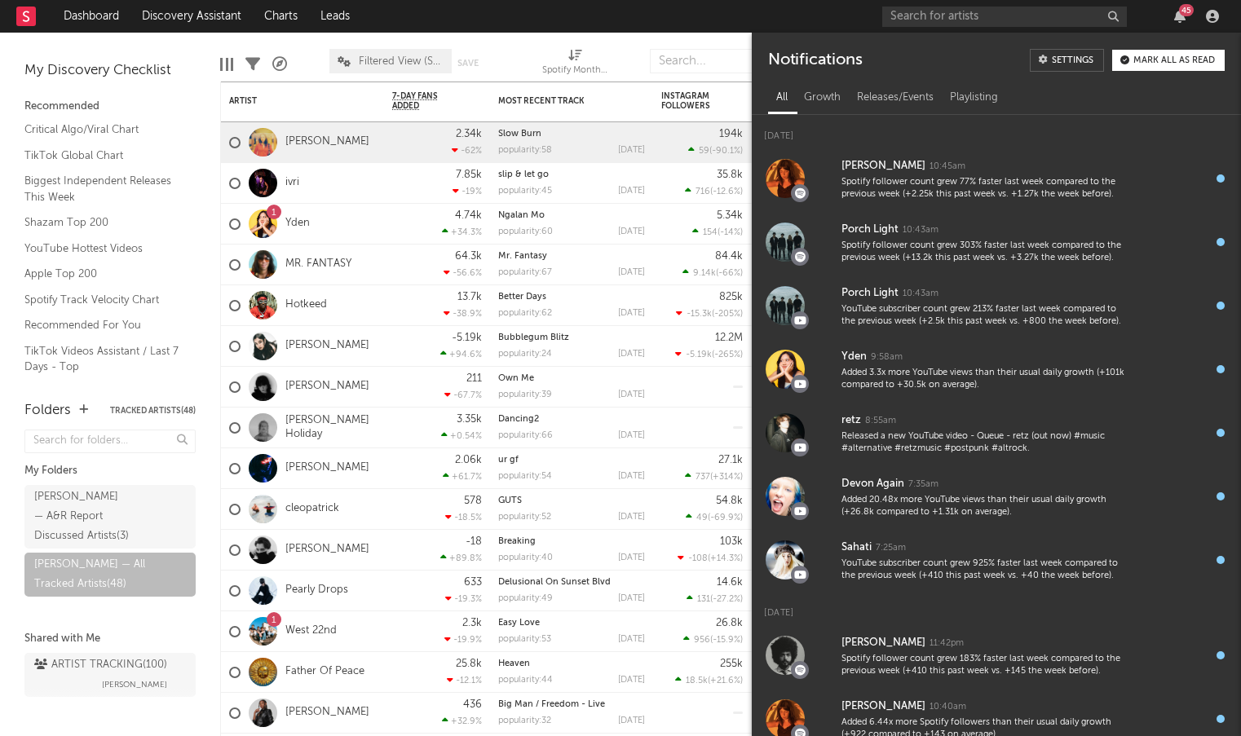
click at [1022, 101] on div "All Growth Releases/Events Playlisting" at bounding box center [996, 98] width 456 height 28
click at [988, 100] on div "Playlisting" at bounding box center [973, 98] width 64 height 28
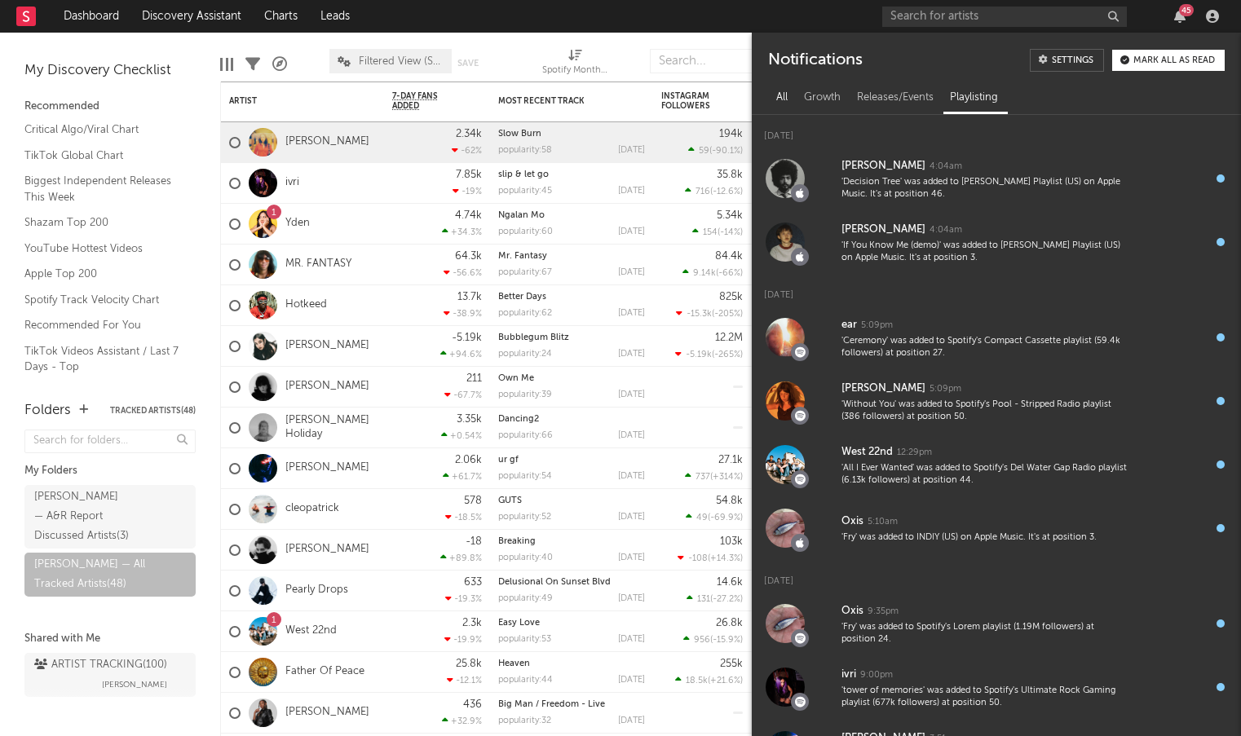
click at [789, 91] on div "All" at bounding box center [782, 98] width 28 height 28
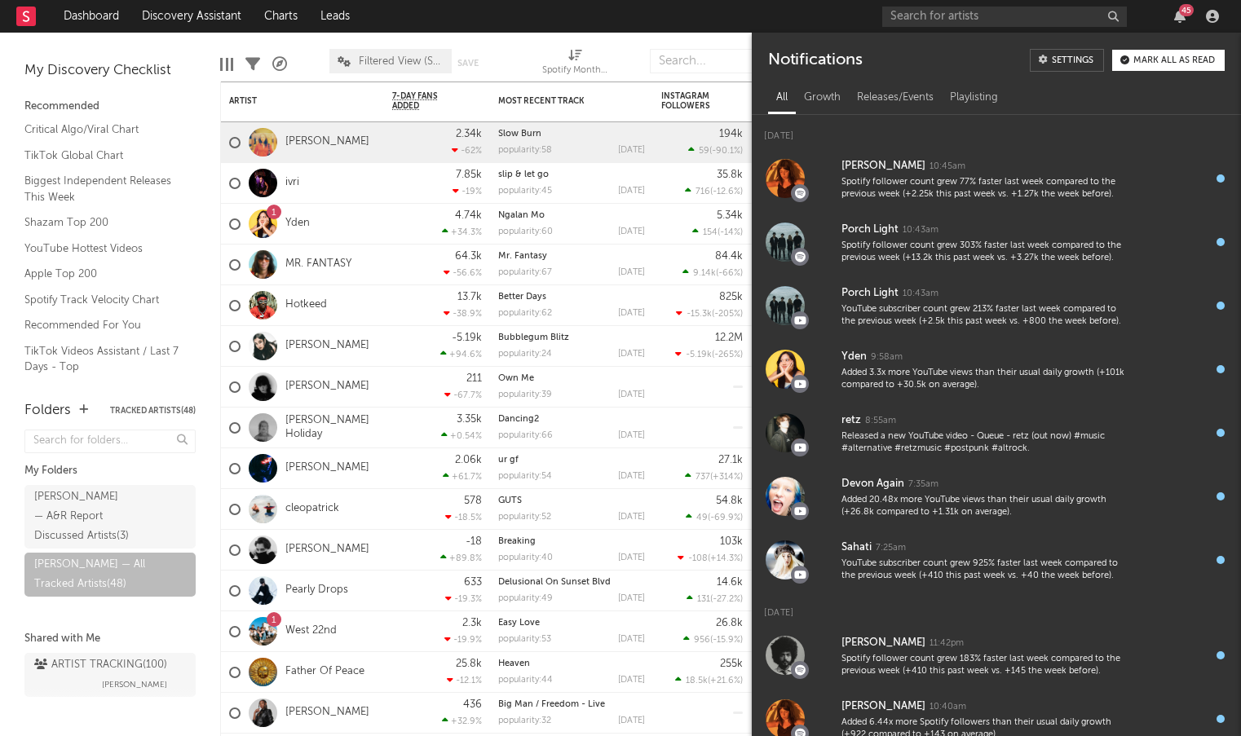
click at [1190, 21] on div "45" at bounding box center [1179, 16] width 24 height 13
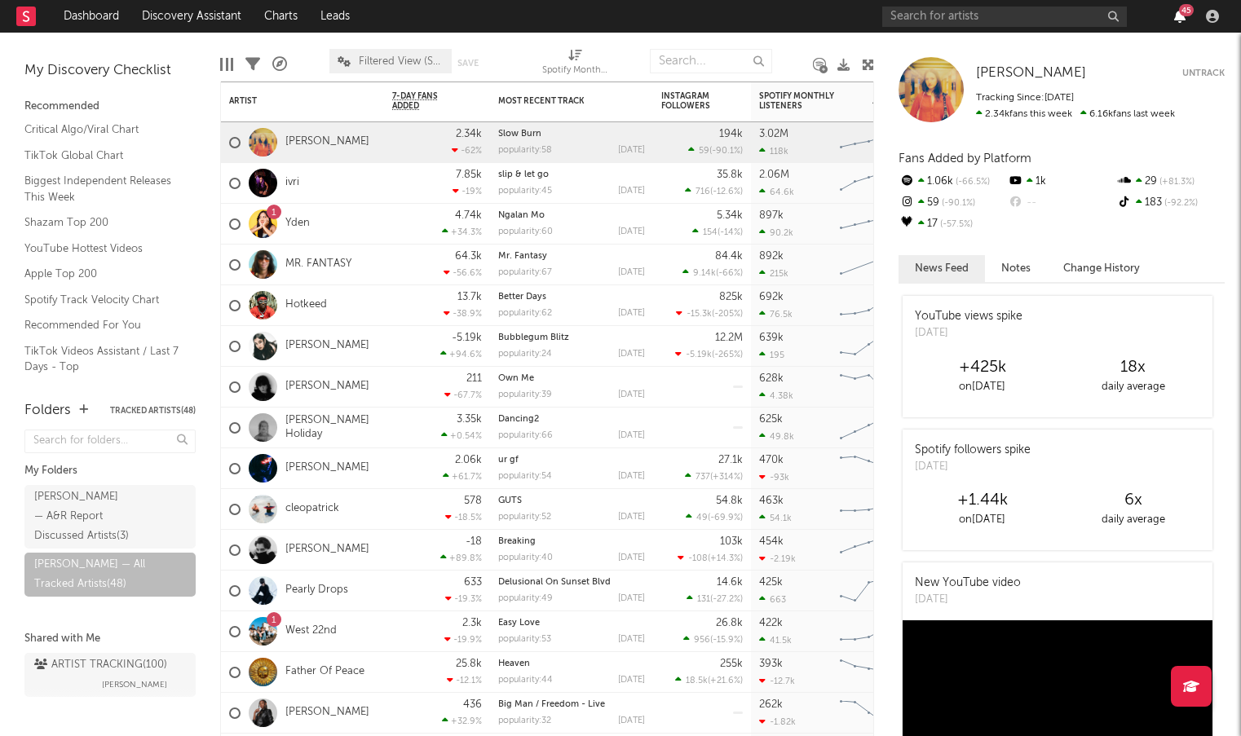
click at [1179, 19] on icon "button" at bounding box center [1179, 16] width 11 height 13
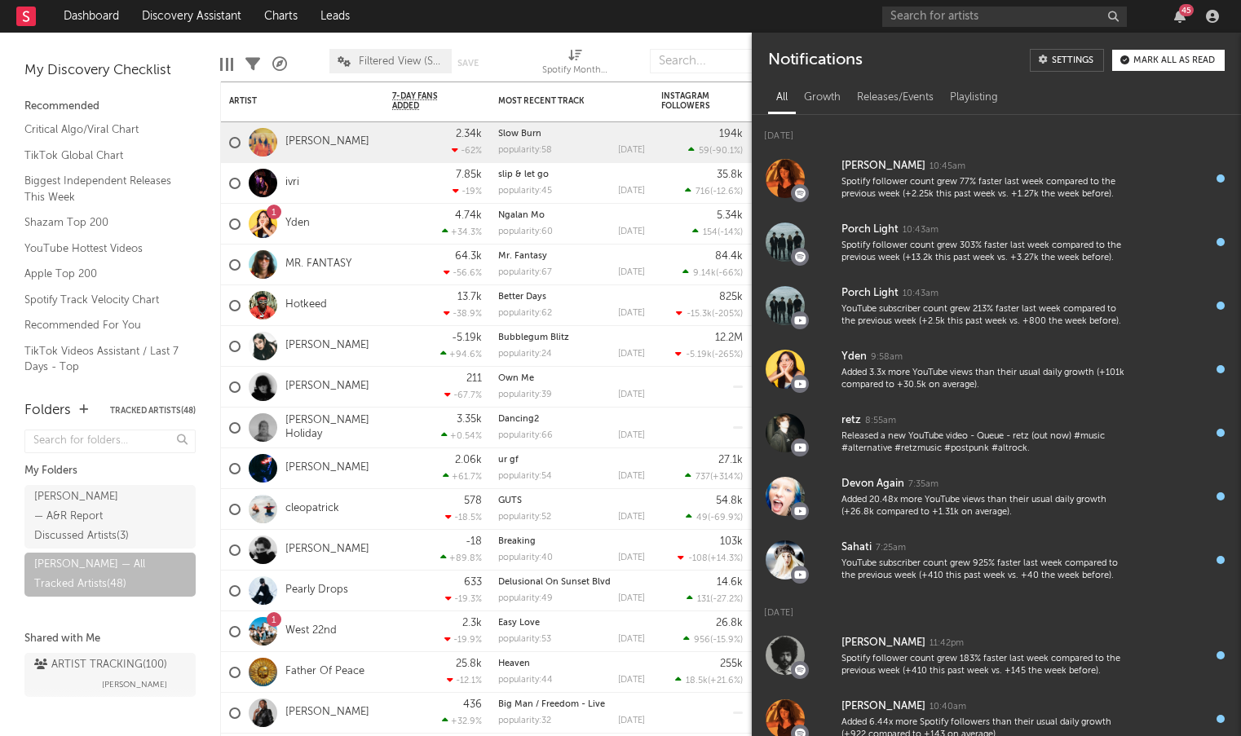
click at [1064, 56] on div "Settings" at bounding box center [1072, 60] width 42 height 9
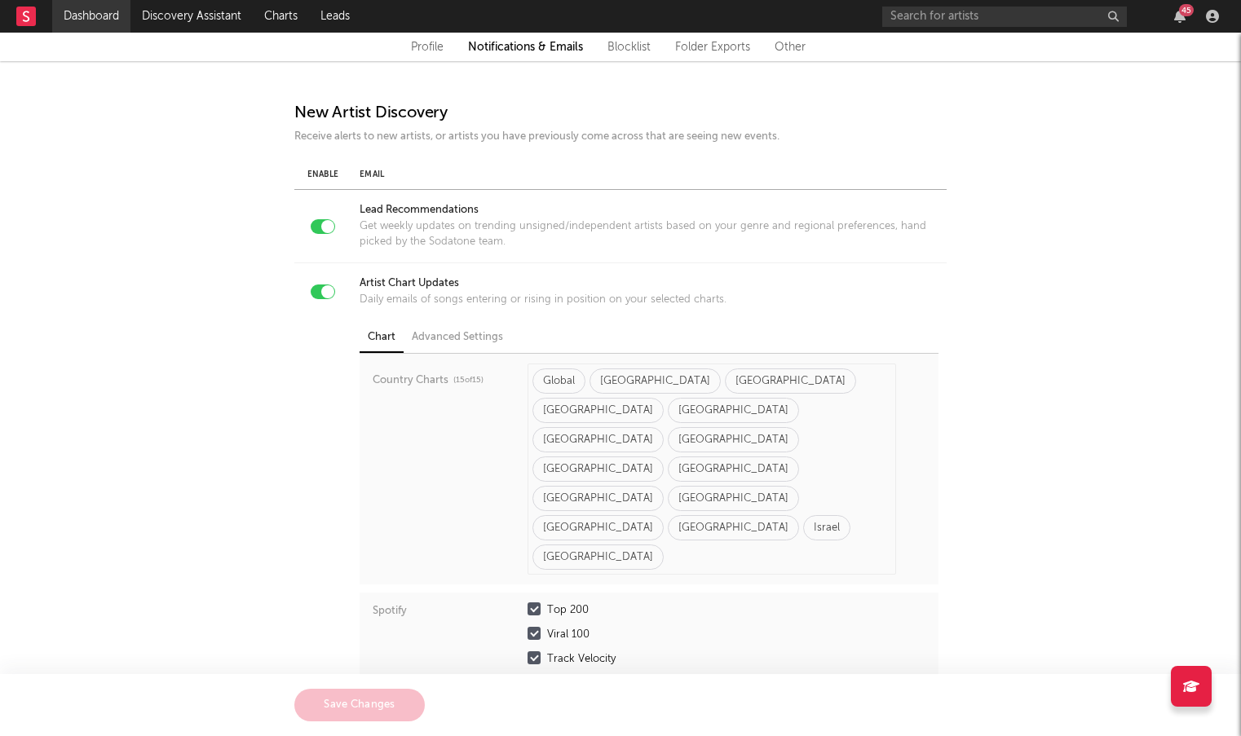
click at [86, 11] on link "Dashboard" at bounding box center [91, 16] width 78 height 33
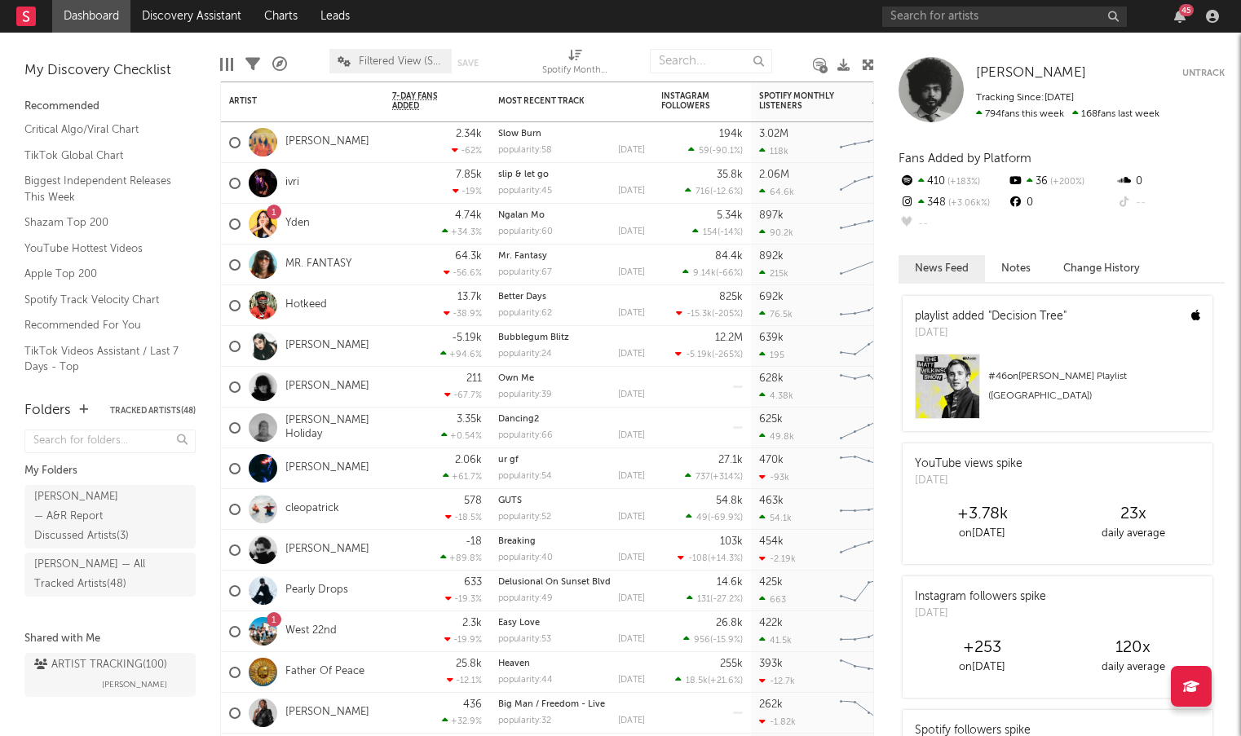
click at [841, 42] on div at bounding box center [843, 64] width 12 height 47
click at [858, 38] on div "Edit Columns Filters A&R Pipeline Filtered View (Socials and Spotify) Save Save…" at bounding box center [547, 57] width 654 height 49
click at [900, 46] on div "Yves Jarvis Yves Jarvis Untrack Tracking Since: September 19, 2025 794 fans thi…" at bounding box center [1057, 384] width 367 height 703
click at [865, 62] on icon at bounding box center [868, 65] width 12 height 12
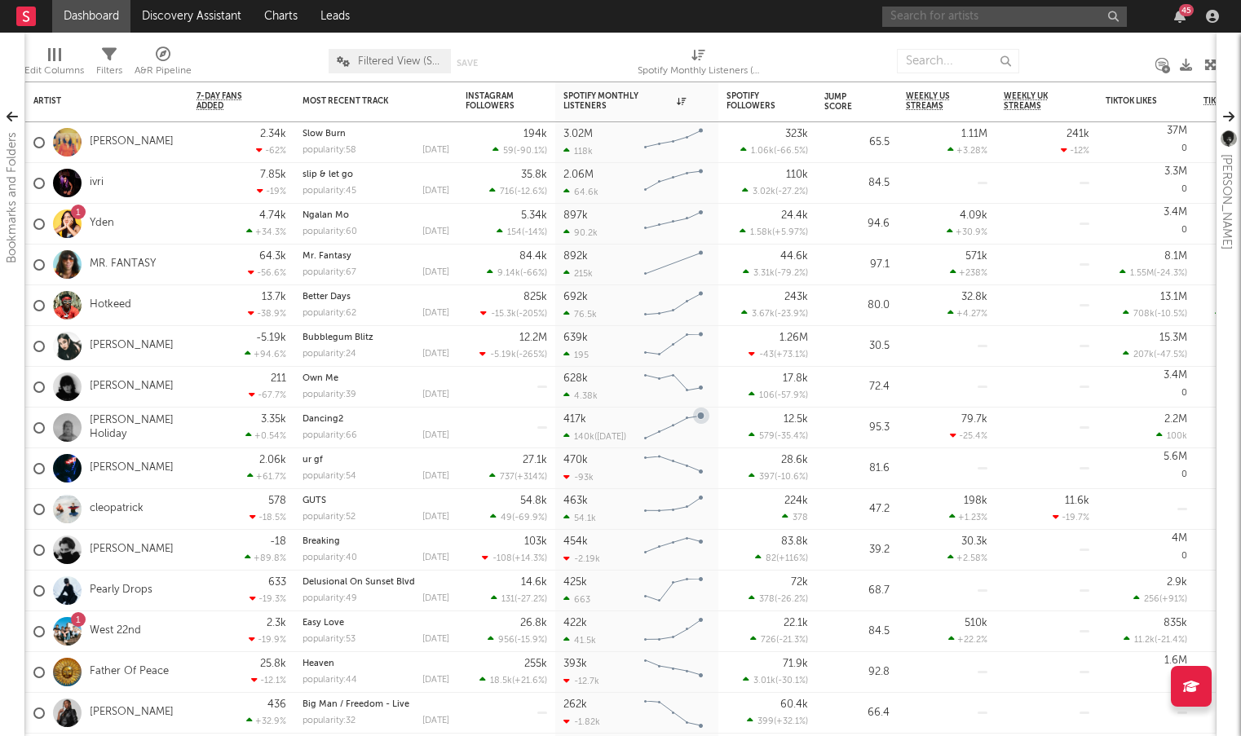
click at [959, 24] on input "text" at bounding box center [1004, 17] width 245 height 20
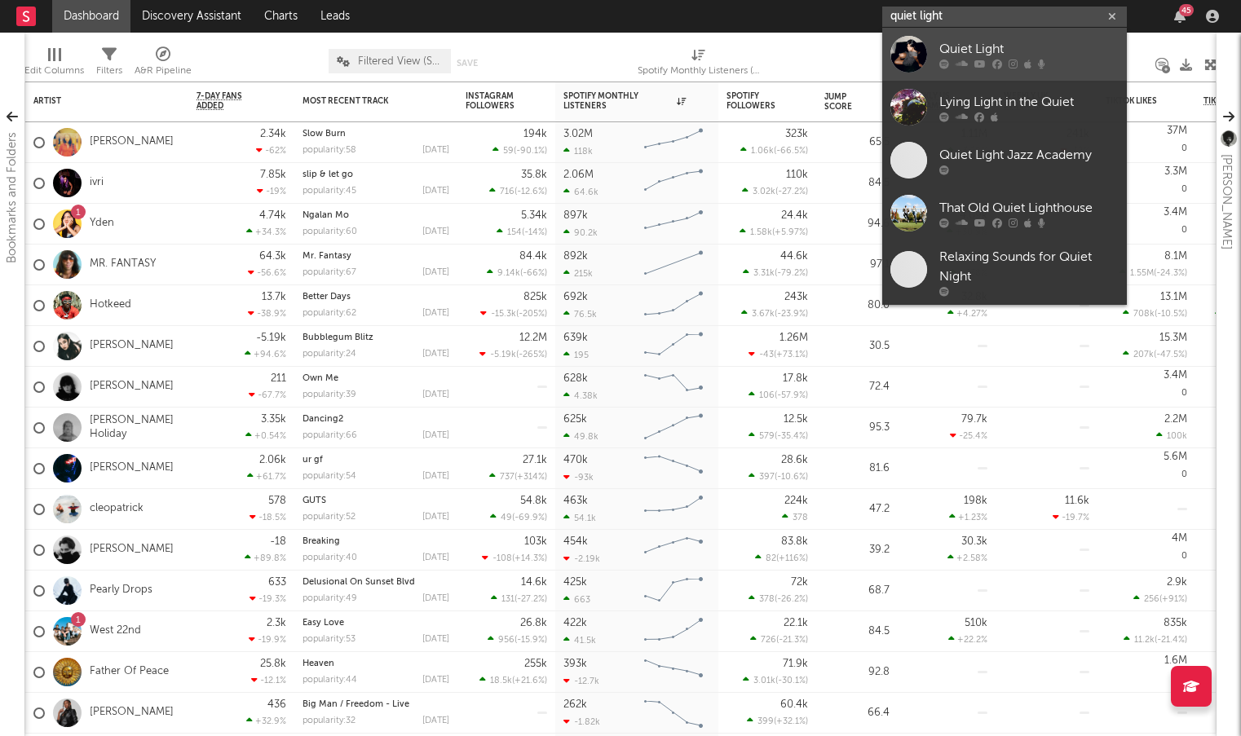
type input "quiet light"
click at [912, 45] on div at bounding box center [908, 54] width 37 height 37
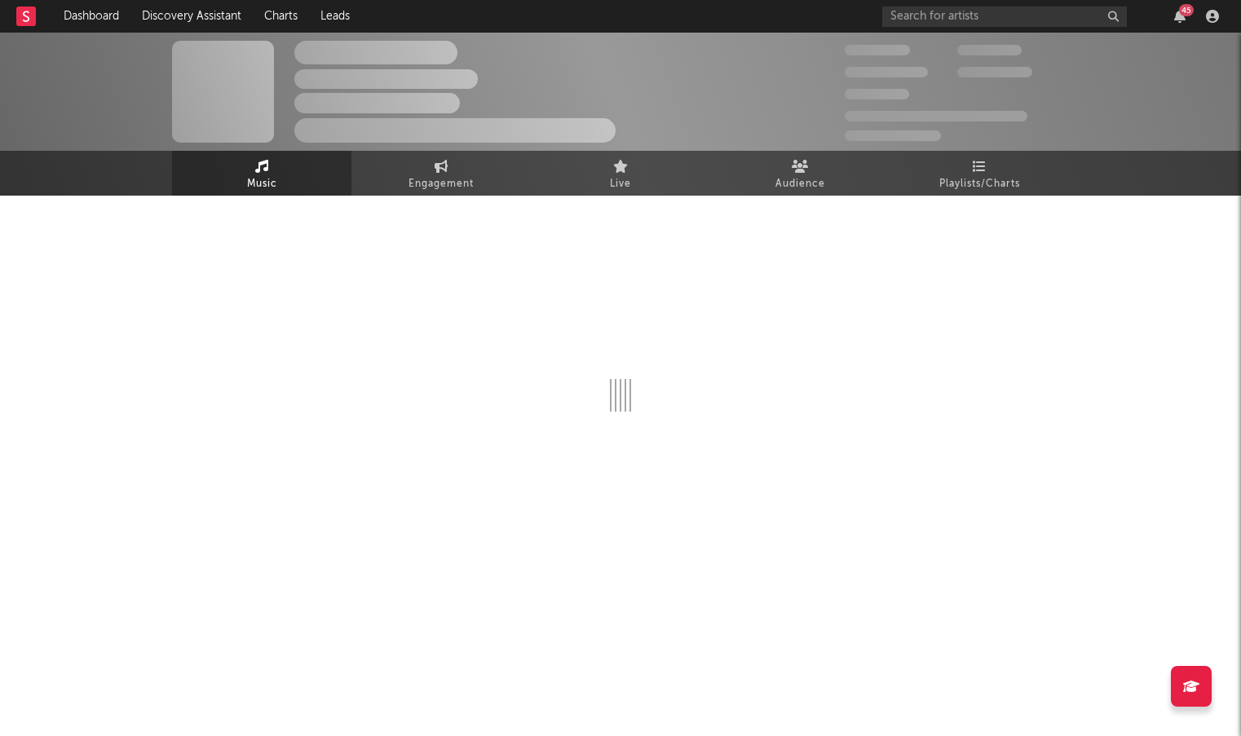
select select "1w"
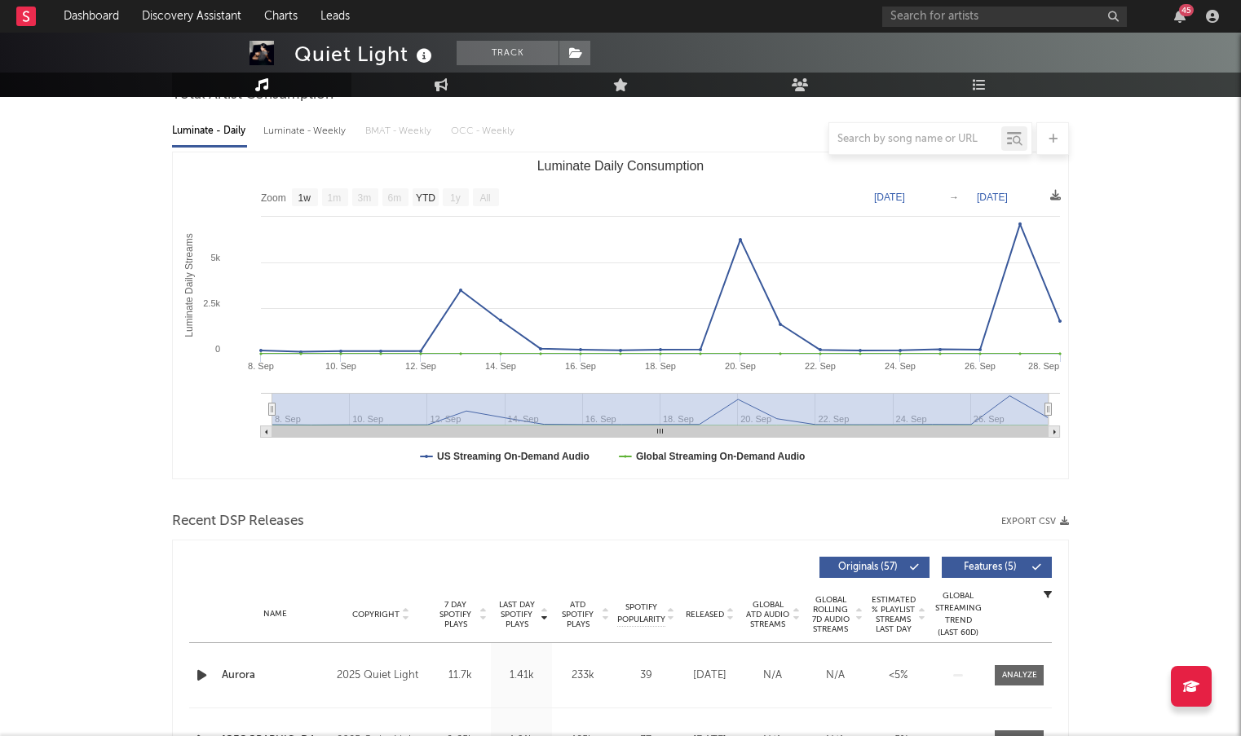
scroll to position [163, 0]
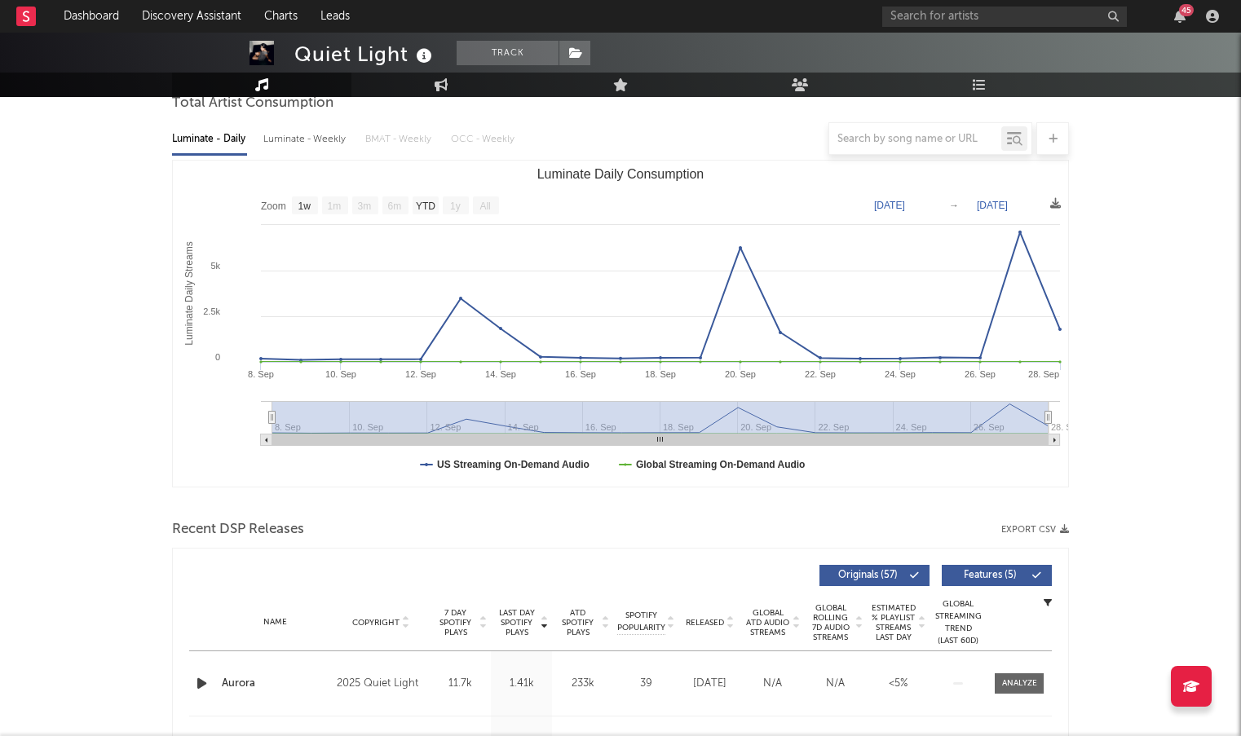
drag, startPoint x: 277, startPoint y: 421, endPoint x: 518, endPoint y: 418, distance: 240.5
click at [518, 418] on rect "Luminate Daily Consumption" at bounding box center [660, 417] width 776 height 33
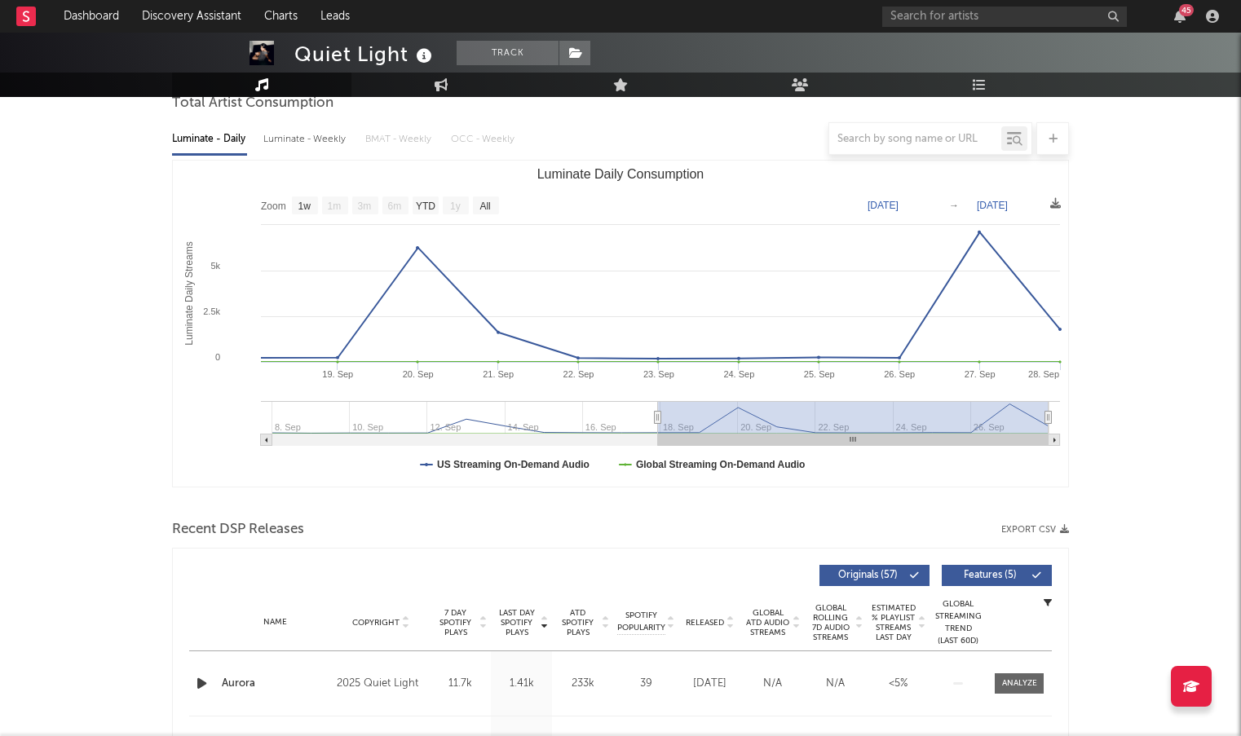
type input "2023-09-08"
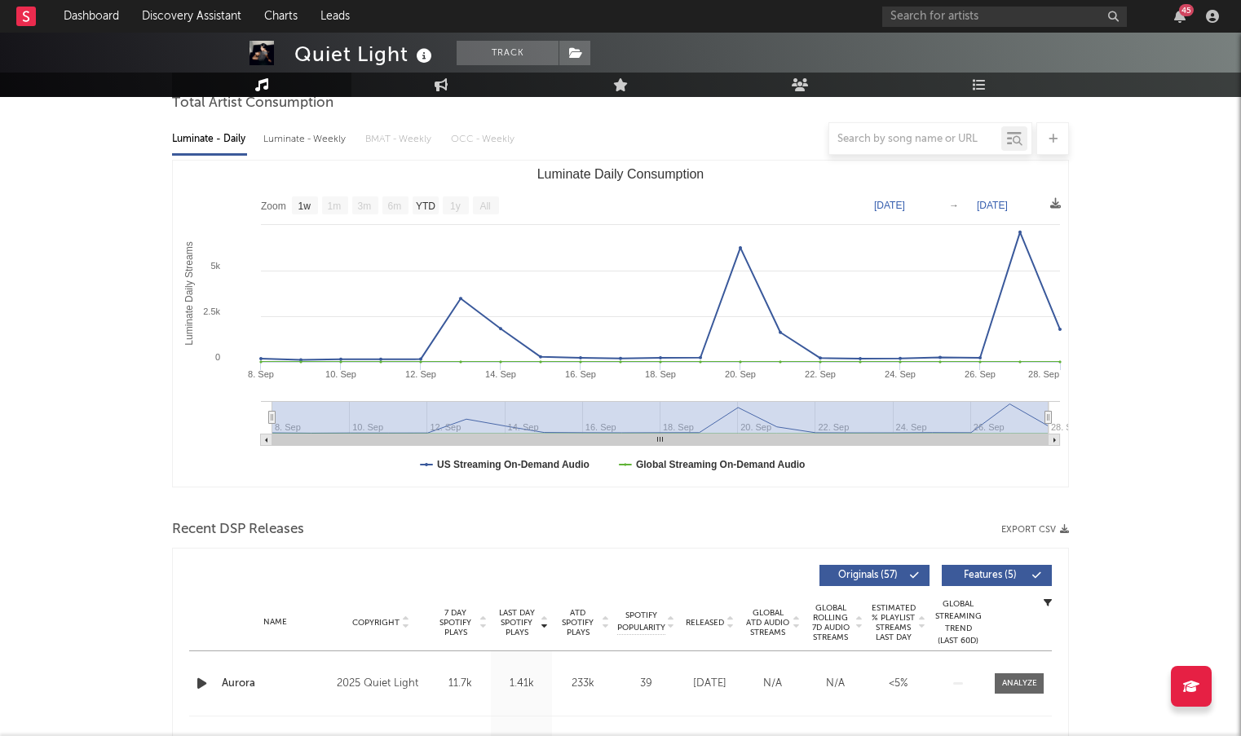
drag, startPoint x: 275, startPoint y: 420, endPoint x: 171, endPoint y: 452, distance: 108.5
click at [173, 447] on icon "Created with Highcharts 10.3.3 Luminate Daily Streams Luminate Daily Consumptio…" at bounding box center [620, 324] width 895 height 326
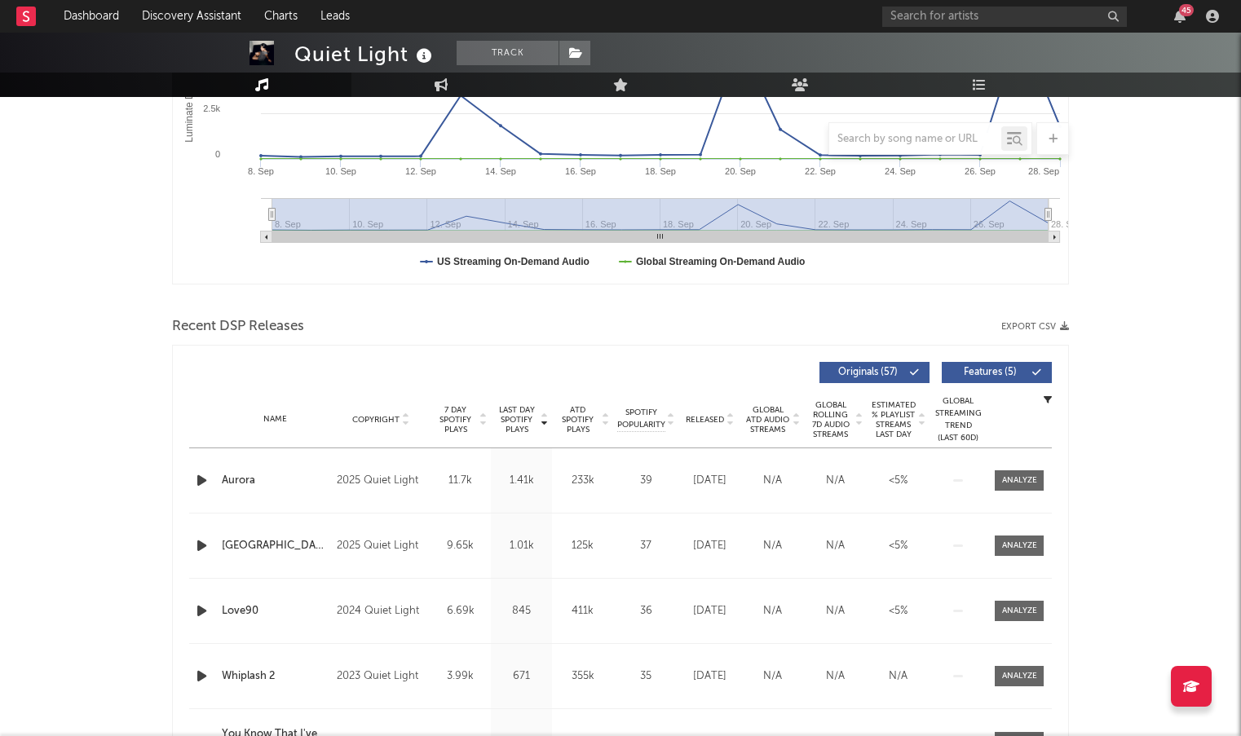
scroll to position [381, 0]
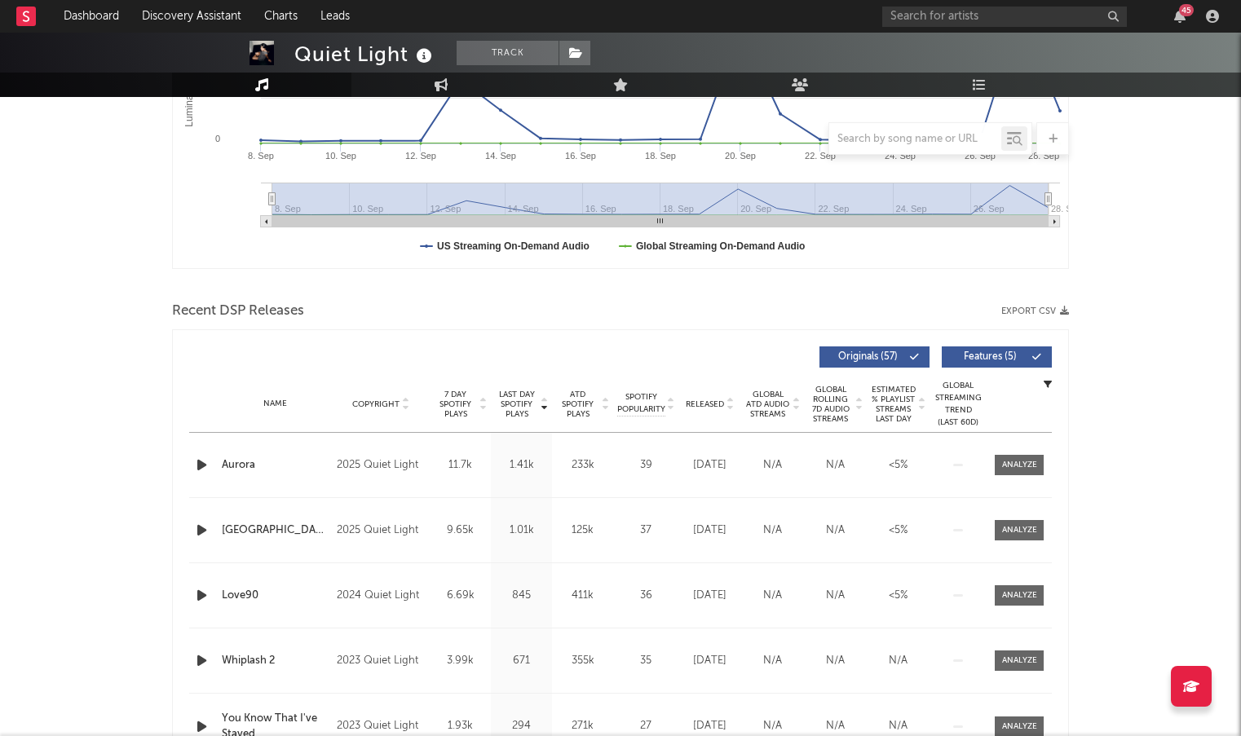
click at [575, 398] on span "ATD Spotify Plays" at bounding box center [577, 404] width 43 height 29
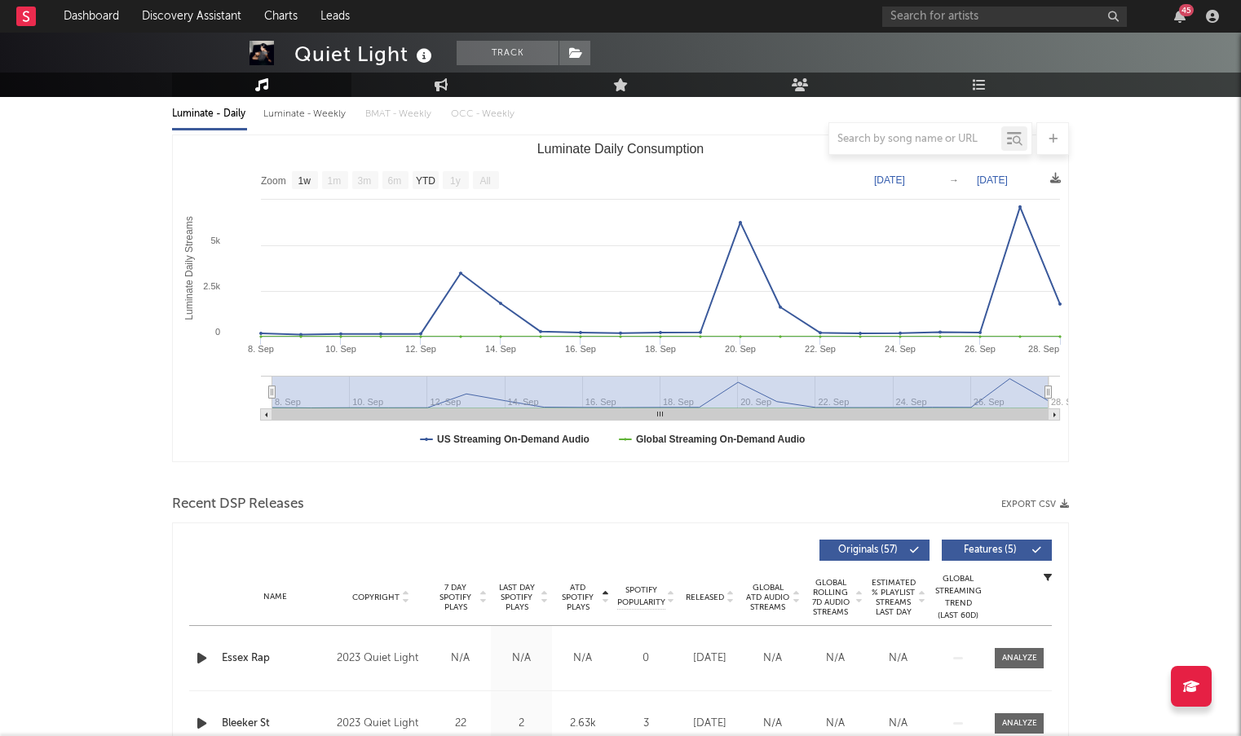
scroll to position [0, 0]
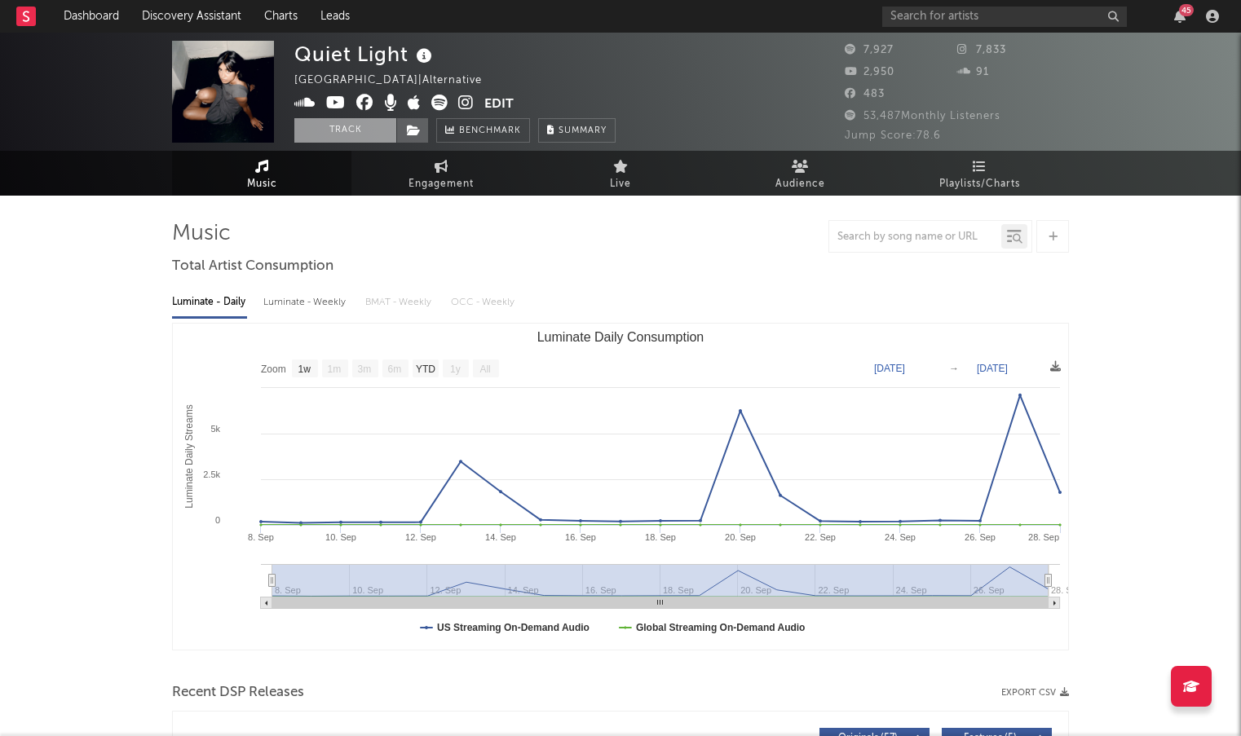
click at [359, 128] on button "Track" at bounding box center [345, 130] width 102 height 24
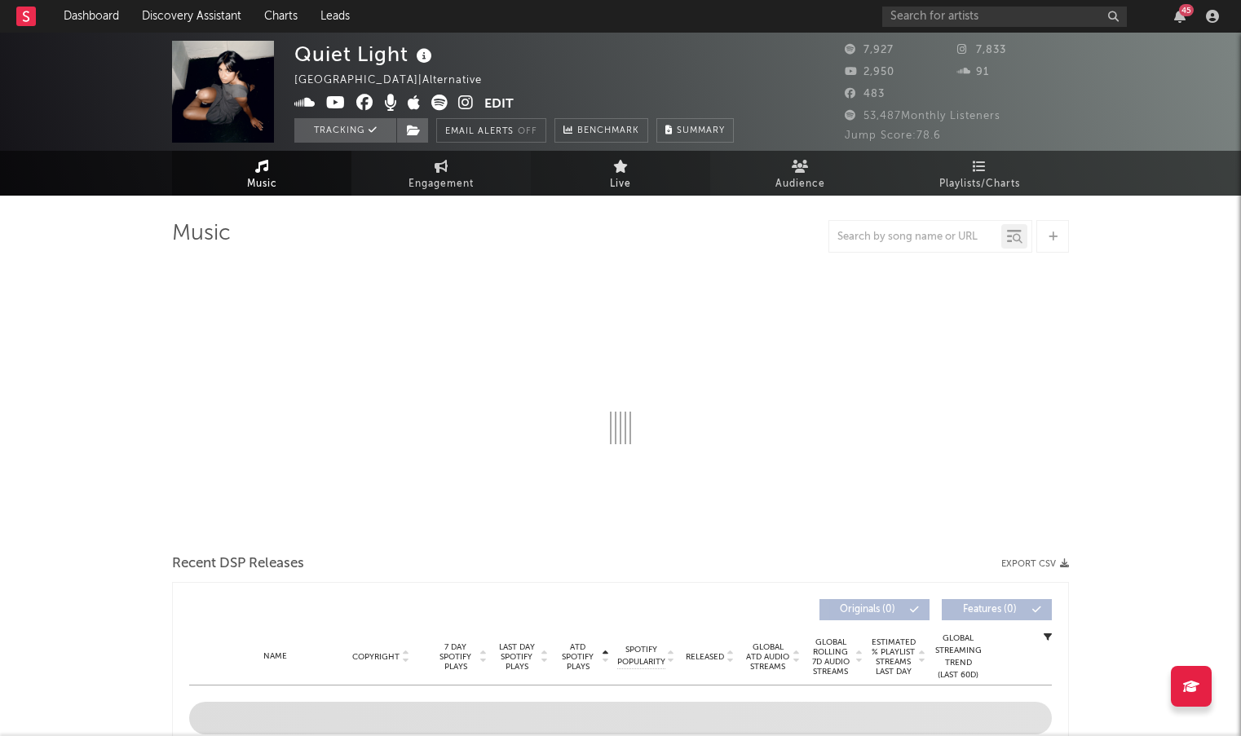
select select "1w"
